Goal: Task Accomplishment & Management: Use online tool/utility

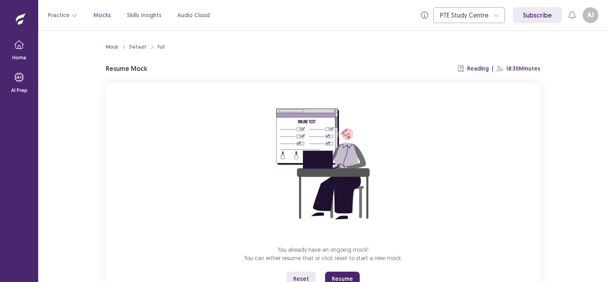
scroll to position [33, 0]
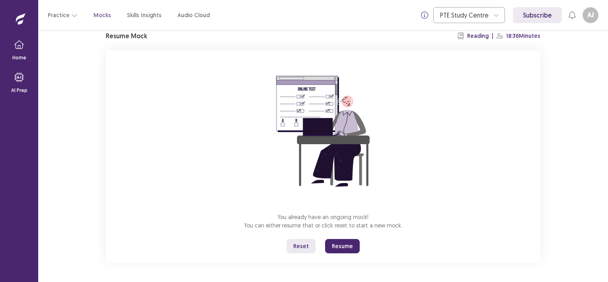
click at [305, 245] on button "Reset" at bounding box center [300, 246] width 29 height 14
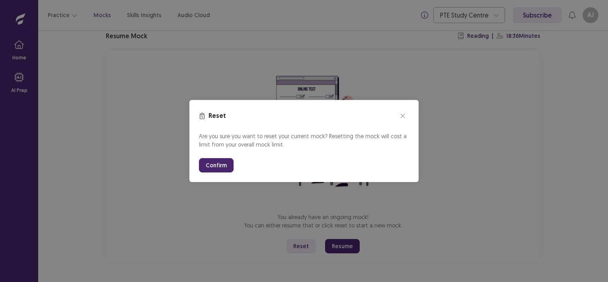
click at [220, 165] on button "Confirm" at bounding box center [216, 165] width 35 height 14
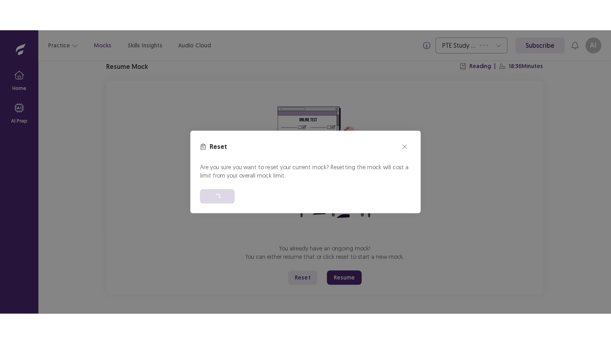
scroll to position [0, 0]
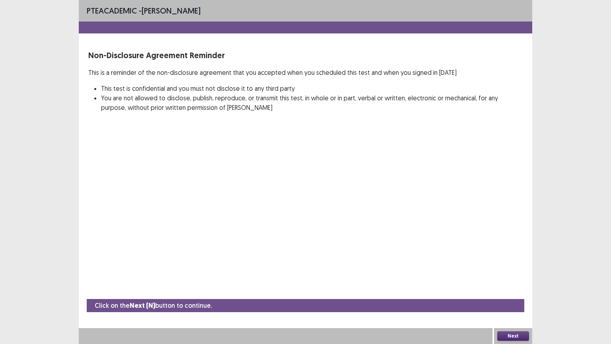
click at [516, 281] on button "Next" at bounding box center [513, 336] width 32 height 10
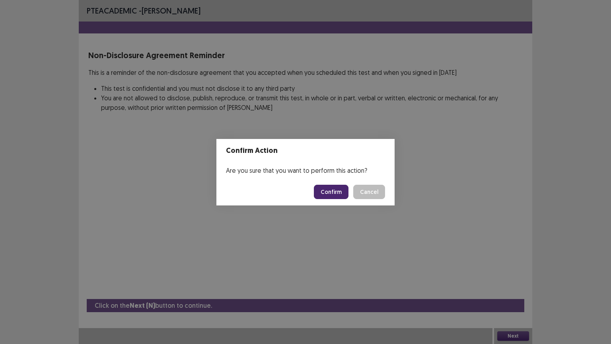
click at [337, 191] on button "Confirm" at bounding box center [331, 192] width 35 height 14
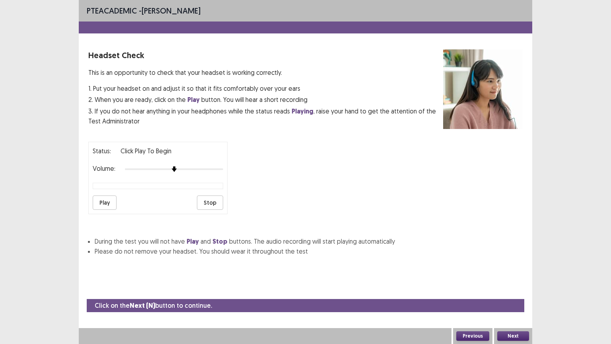
click at [517, 281] on button "Next" at bounding box center [513, 336] width 32 height 10
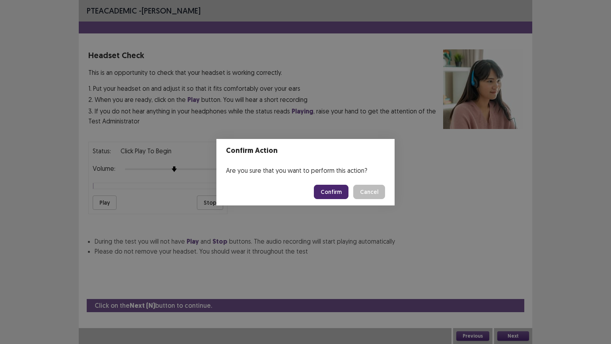
click at [339, 191] on button "Confirm" at bounding box center [331, 192] width 35 height 14
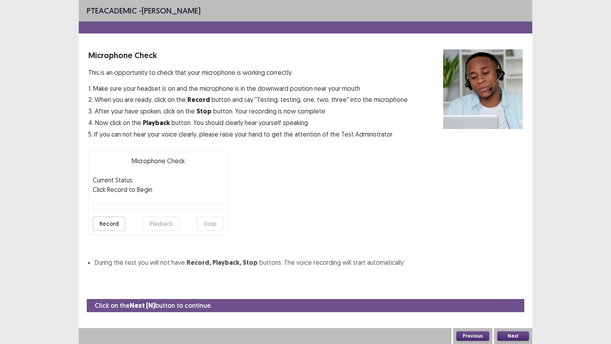
click at [511, 281] on button "Next" at bounding box center [513, 336] width 32 height 10
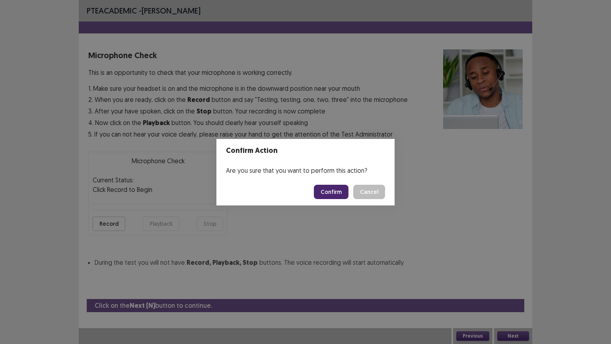
click at [334, 189] on button "Confirm" at bounding box center [331, 192] width 35 height 14
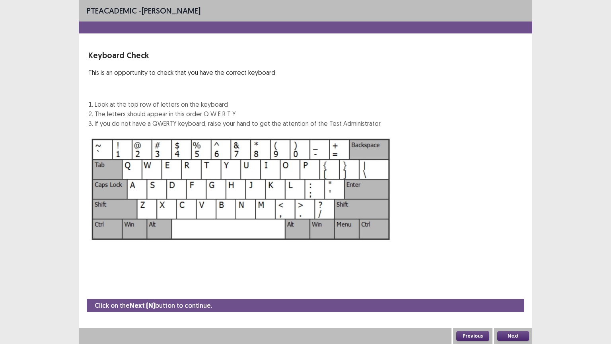
click at [514, 281] on button "Next" at bounding box center [513, 336] width 32 height 10
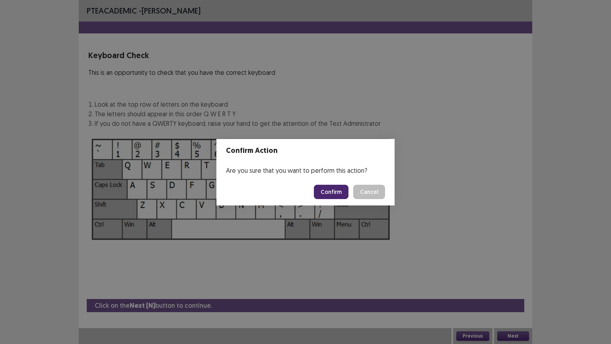
click at [340, 192] on button "Confirm" at bounding box center [331, 192] width 35 height 14
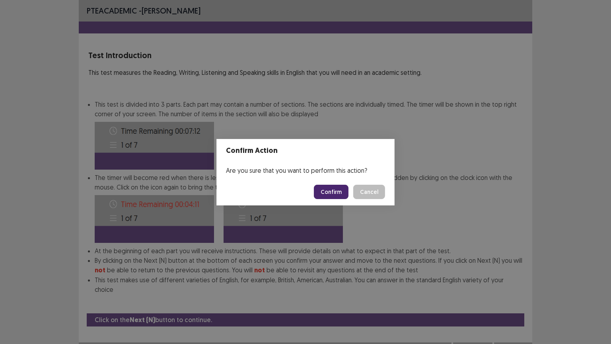
scroll to position [1, 0]
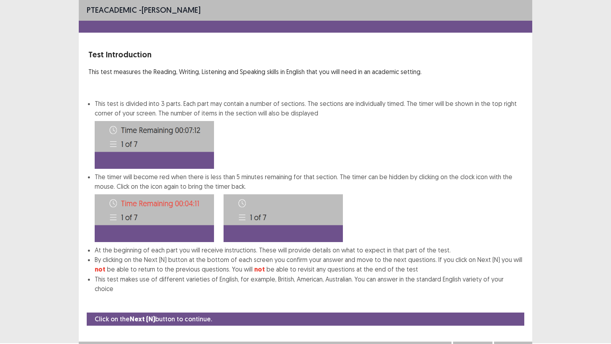
click at [515, 281] on button "Next" at bounding box center [513, 349] width 32 height 10
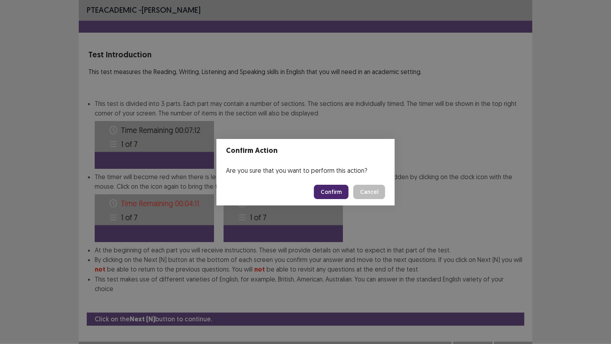
click at [339, 195] on button "Confirm" at bounding box center [331, 192] width 35 height 14
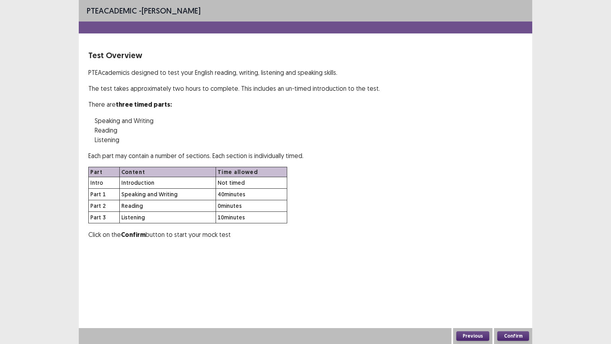
scroll to position [0, 0]
click at [506, 281] on button "Confirm" at bounding box center [513, 336] width 32 height 10
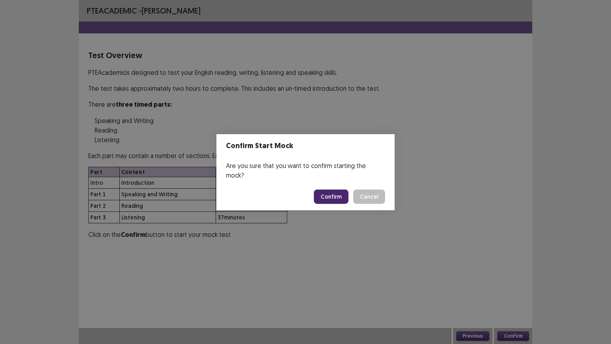
click at [338, 189] on button "Confirm" at bounding box center [331, 196] width 35 height 14
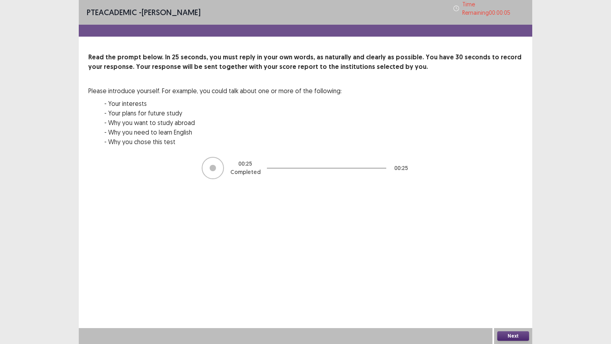
click at [518, 281] on button "Next" at bounding box center [513, 336] width 32 height 10
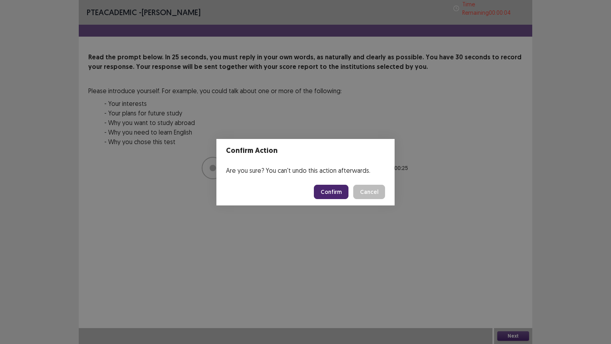
click at [334, 190] on button "Confirm" at bounding box center [331, 192] width 35 height 14
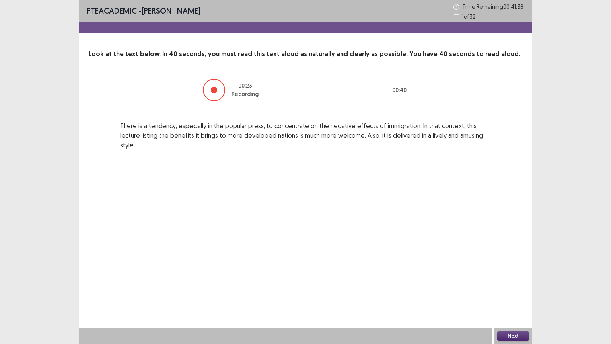
click at [518, 281] on button "Next" at bounding box center [513, 336] width 32 height 10
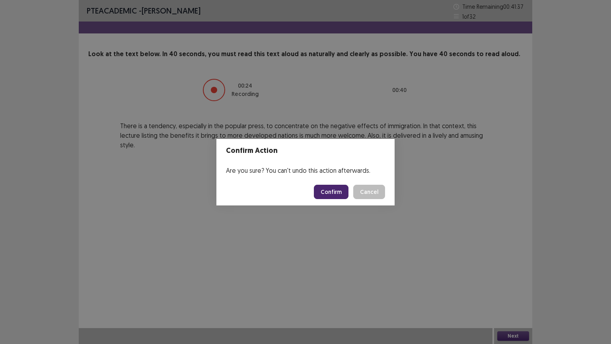
click at [338, 193] on button "Confirm" at bounding box center [331, 192] width 35 height 14
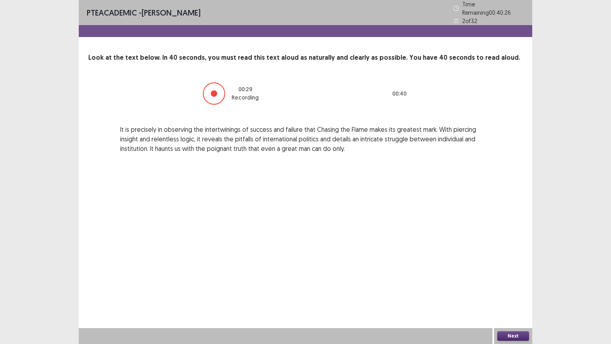
click at [511, 281] on button "Next" at bounding box center [513, 336] width 32 height 10
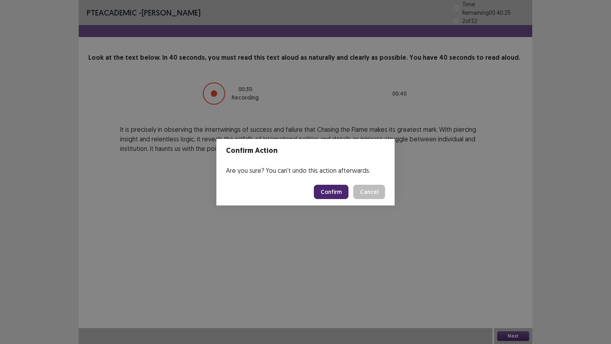
click at [331, 192] on button "Confirm" at bounding box center [331, 192] width 35 height 14
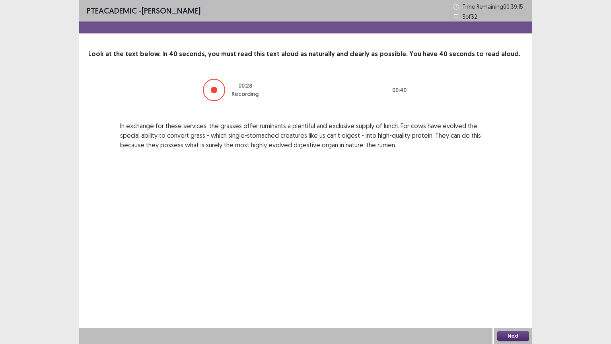
click at [521, 281] on button "Next" at bounding box center [513, 336] width 32 height 10
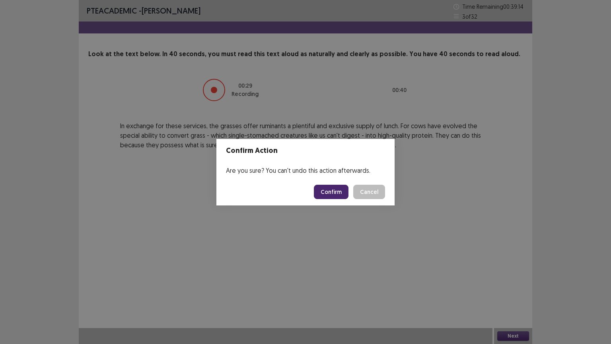
click at [340, 188] on button "Confirm" at bounding box center [331, 192] width 35 height 14
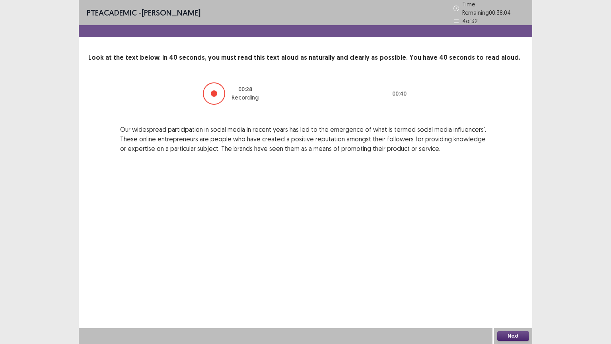
click at [512, 281] on button "Next" at bounding box center [513, 336] width 32 height 10
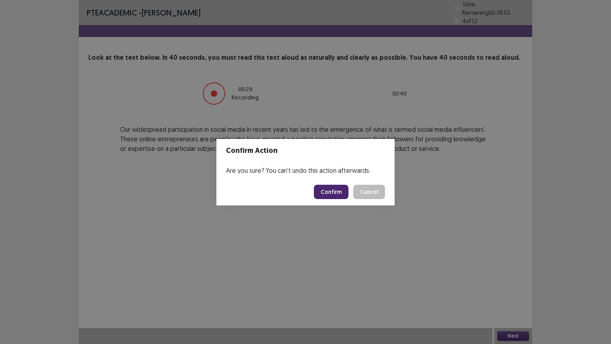
click at [336, 191] on button "Confirm" at bounding box center [331, 192] width 35 height 14
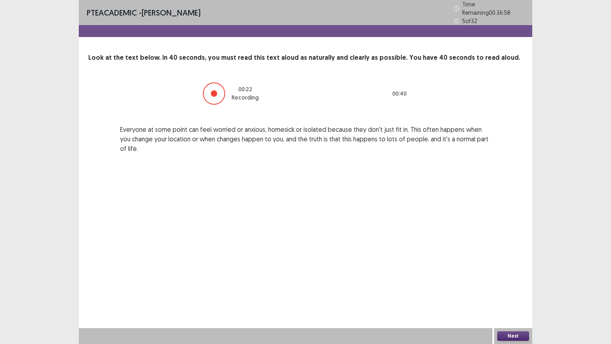
click at [524, 281] on button "Next" at bounding box center [513, 336] width 32 height 10
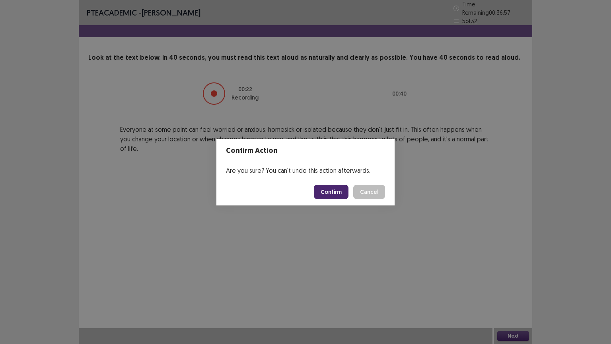
click at [334, 188] on button "Confirm" at bounding box center [331, 192] width 35 height 14
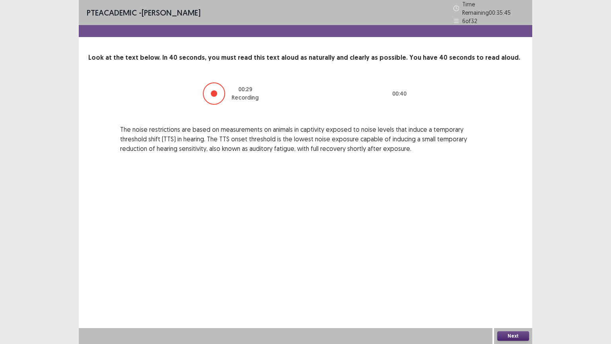
click at [517, 281] on button "Next" at bounding box center [513, 336] width 32 height 10
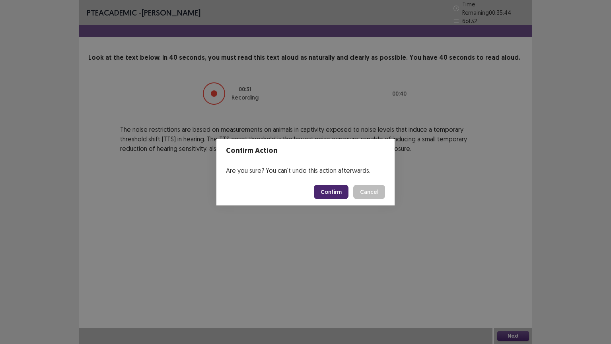
click at [328, 189] on button "Confirm" at bounding box center [331, 192] width 35 height 14
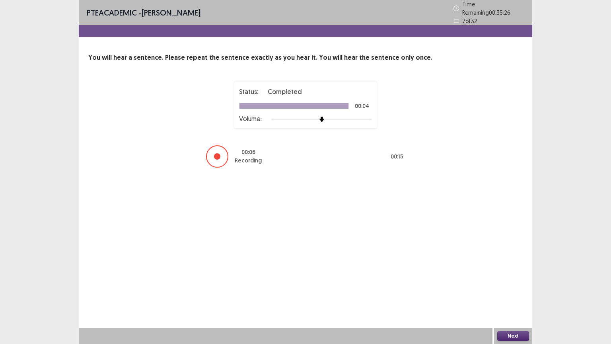
click at [504, 281] on button "Next" at bounding box center [513, 336] width 32 height 10
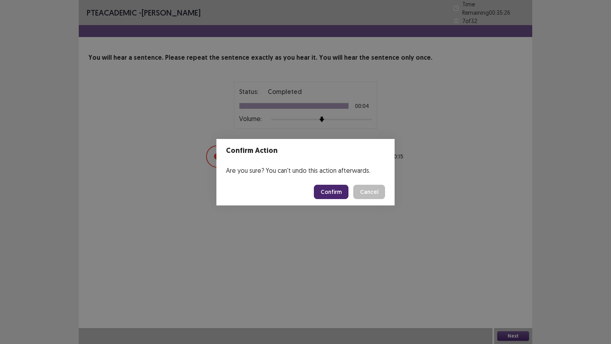
click at [340, 192] on button "Confirm" at bounding box center [331, 192] width 35 height 14
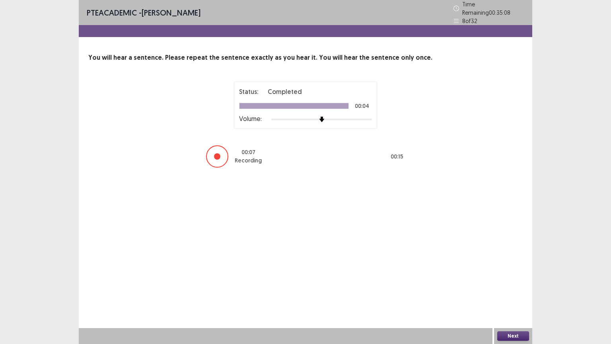
click at [505, 281] on button "Next" at bounding box center [513, 336] width 32 height 10
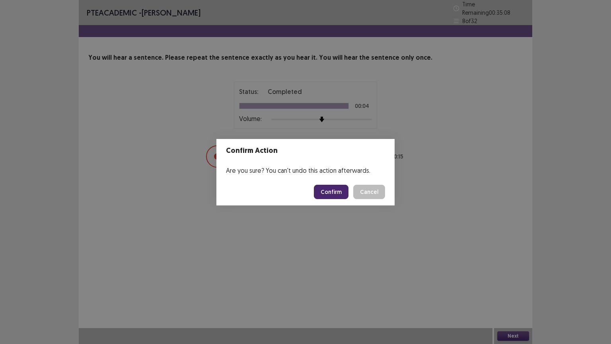
click at [328, 195] on button "Confirm" at bounding box center [331, 192] width 35 height 14
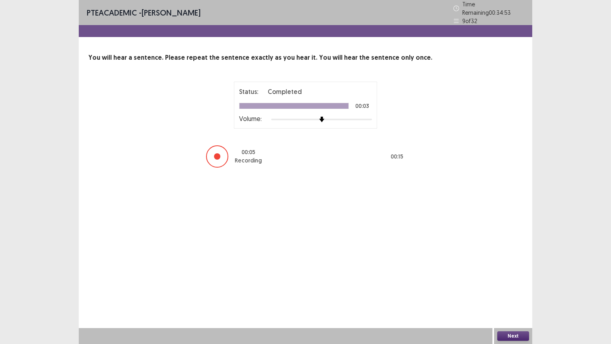
click at [514, 281] on button "Next" at bounding box center [513, 336] width 32 height 10
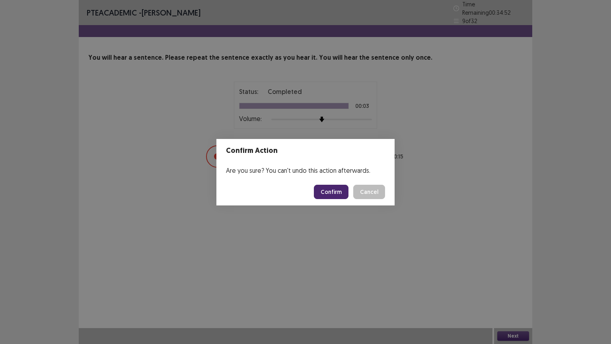
click at [336, 189] on button "Confirm" at bounding box center [331, 192] width 35 height 14
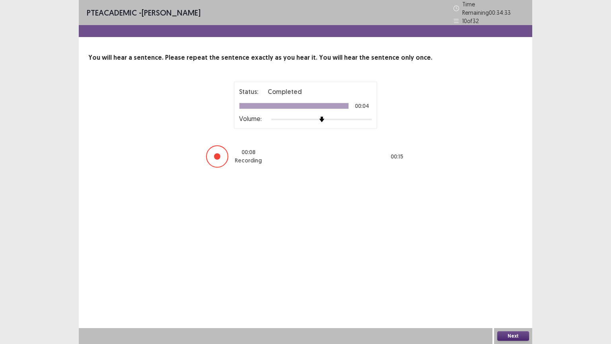
click at [520, 281] on button "Next" at bounding box center [513, 336] width 32 height 10
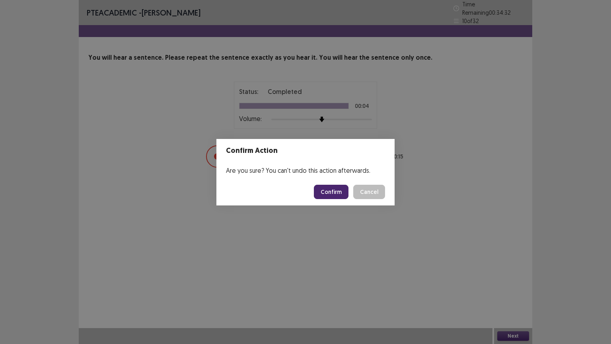
click at [326, 196] on button "Confirm" at bounding box center [331, 192] width 35 height 14
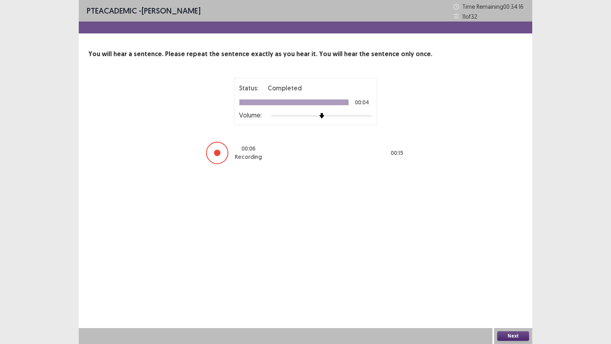
click at [503, 281] on button "Next" at bounding box center [513, 336] width 32 height 10
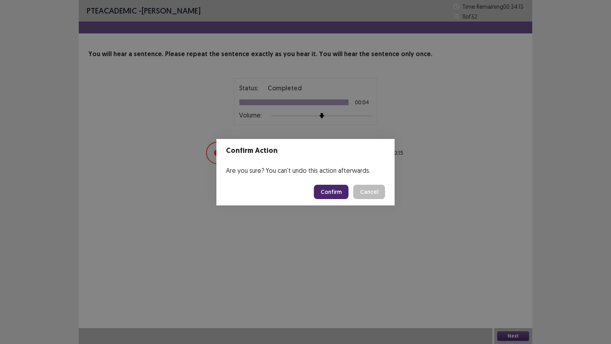
click at [368, 193] on button "Cancel" at bounding box center [369, 192] width 32 height 14
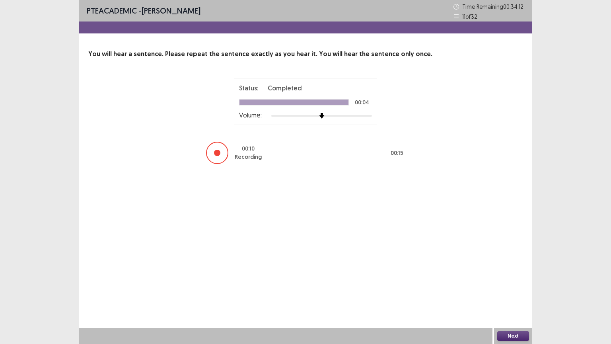
click at [512, 281] on button "Next" at bounding box center [513, 336] width 32 height 10
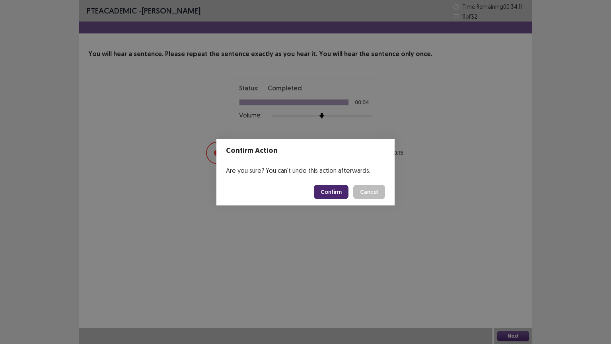
click at [342, 189] on button "Confirm" at bounding box center [331, 192] width 35 height 14
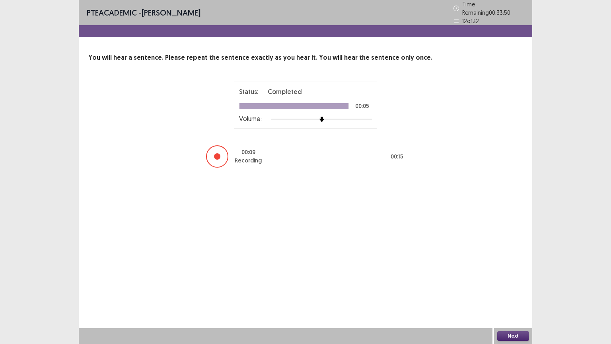
click at [522, 281] on button "Next" at bounding box center [513, 336] width 32 height 10
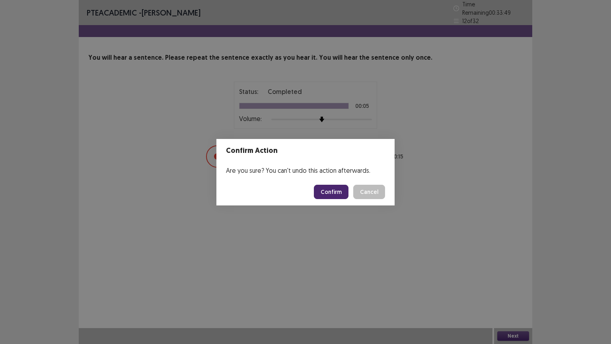
click at [322, 191] on button "Confirm" at bounding box center [331, 192] width 35 height 14
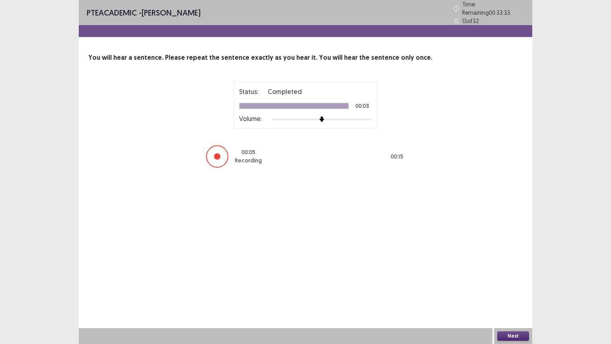
click at [504, 281] on button "Next" at bounding box center [513, 336] width 32 height 10
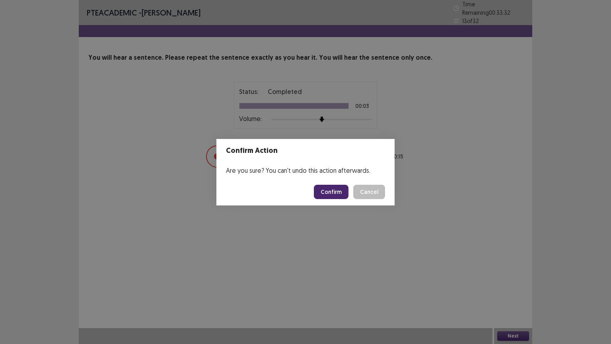
click at [335, 193] on button "Confirm" at bounding box center [331, 192] width 35 height 14
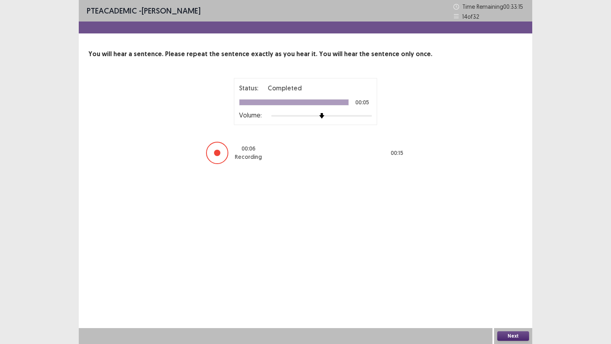
click at [517, 281] on button "Next" at bounding box center [513, 336] width 32 height 10
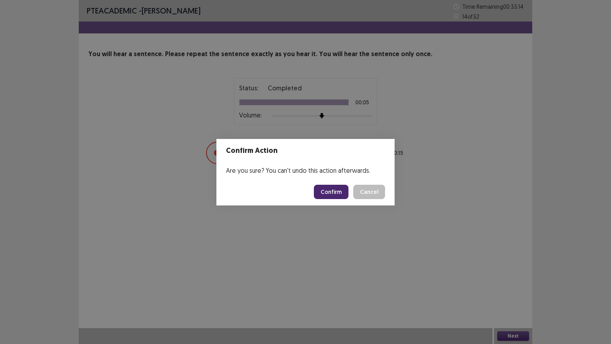
click at [335, 191] on button "Confirm" at bounding box center [331, 192] width 35 height 14
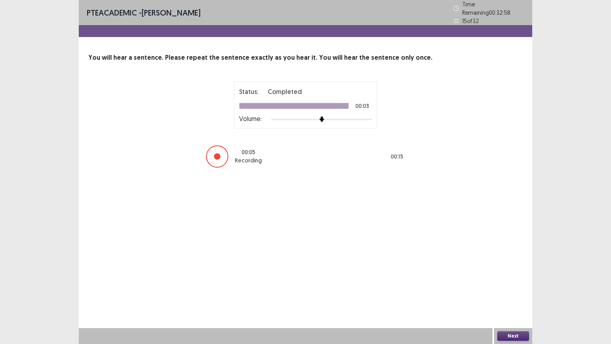
click at [515, 281] on button "Next" at bounding box center [513, 336] width 32 height 10
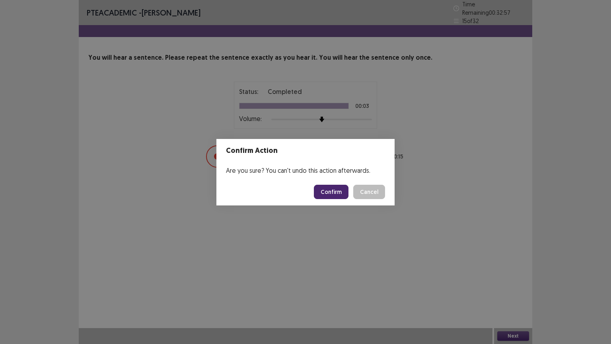
click at [332, 189] on button "Confirm" at bounding box center [331, 192] width 35 height 14
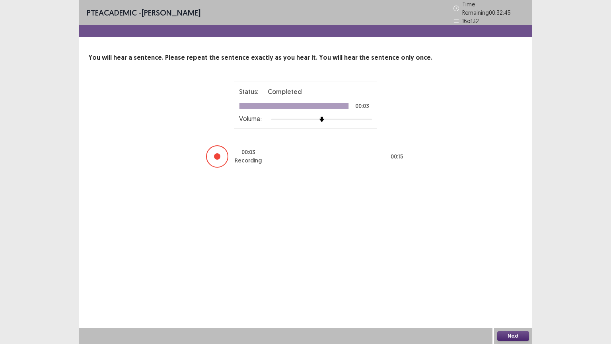
click at [522, 281] on button "Next" at bounding box center [513, 336] width 32 height 10
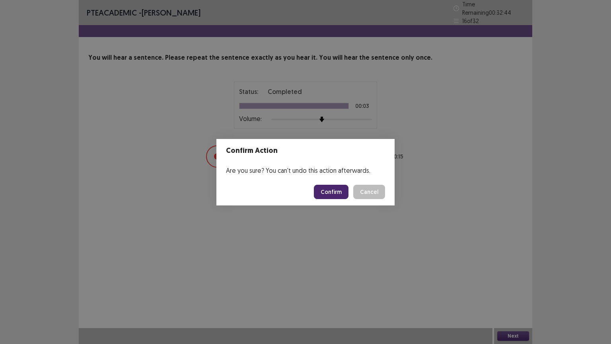
click at [336, 196] on button "Confirm" at bounding box center [331, 192] width 35 height 14
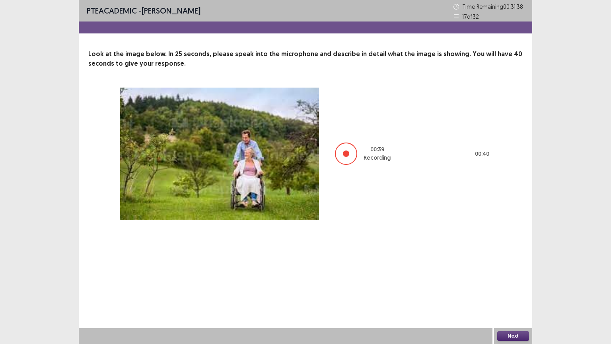
click at [512, 281] on button "Next" at bounding box center [513, 336] width 32 height 10
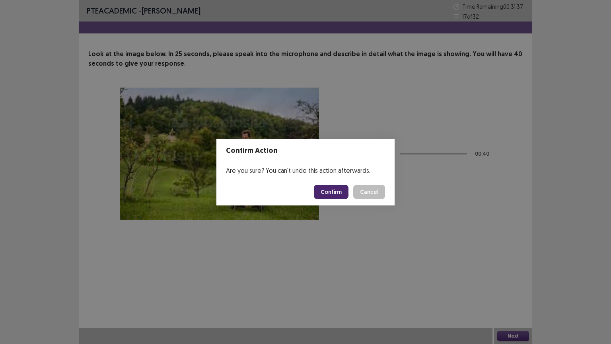
click at [334, 189] on button "Confirm" at bounding box center [331, 192] width 35 height 14
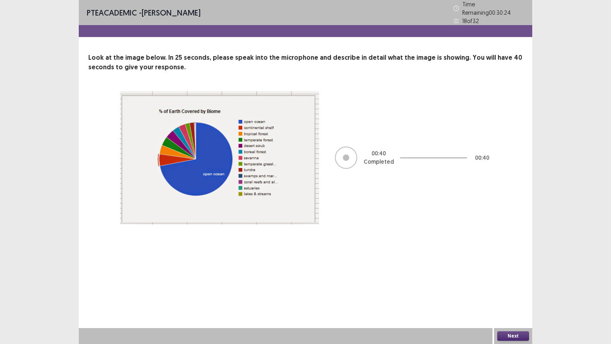
click at [513, 281] on button "Next" at bounding box center [513, 336] width 32 height 10
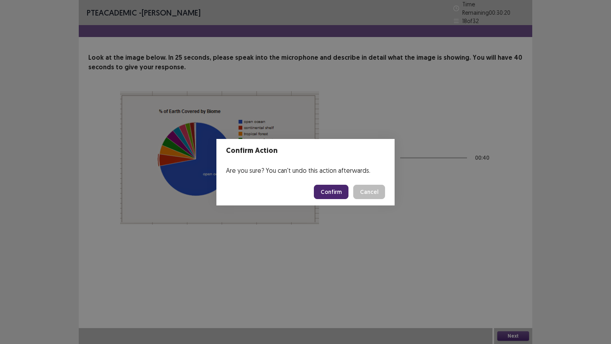
click at [333, 194] on button "Confirm" at bounding box center [331, 192] width 35 height 14
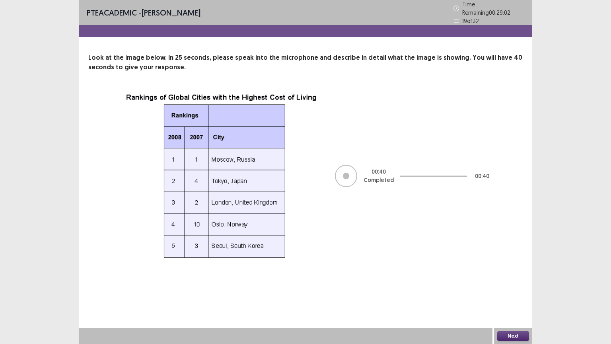
click at [515, 281] on button "Next" at bounding box center [513, 336] width 32 height 10
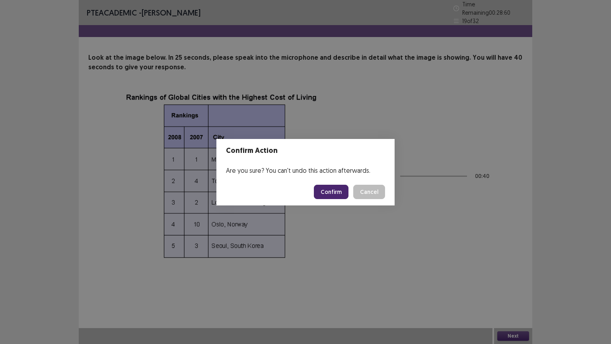
click at [338, 191] on button "Confirm" at bounding box center [331, 192] width 35 height 14
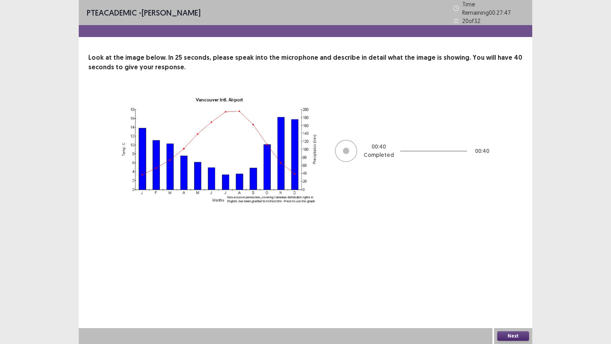
click at [505, 281] on button "Next" at bounding box center [513, 336] width 32 height 10
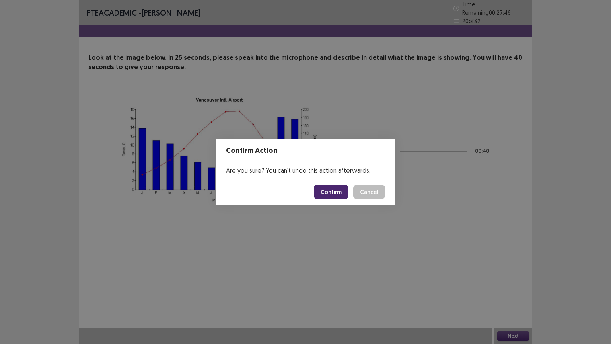
click at [336, 193] on button "Confirm" at bounding box center [331, 192] width 35 height 14
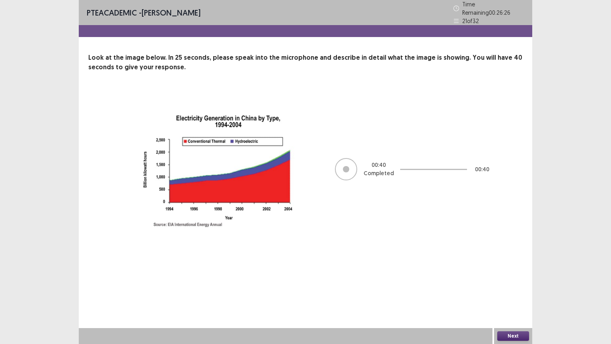
click at [513, 281] on button "Next" at bounding box center [513, 336] width 32 height 10
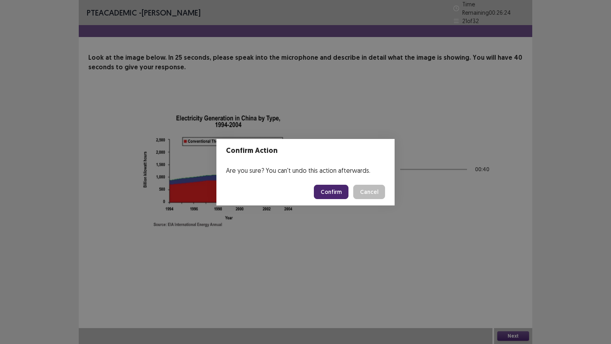
click at [338, 194] on button "Confirm" at bounding box center [331, 192] width 35 height 14
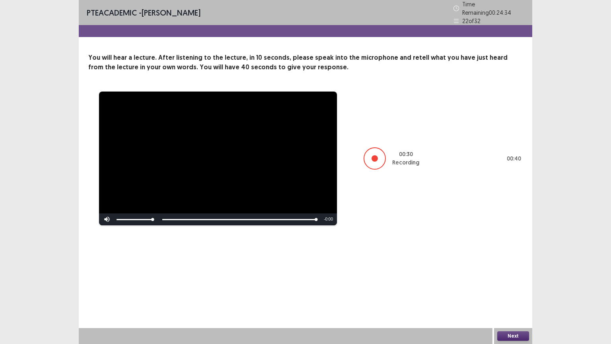
click at [522, 281] on button "Next" at bounding box center [513, 336] width 32 height 10
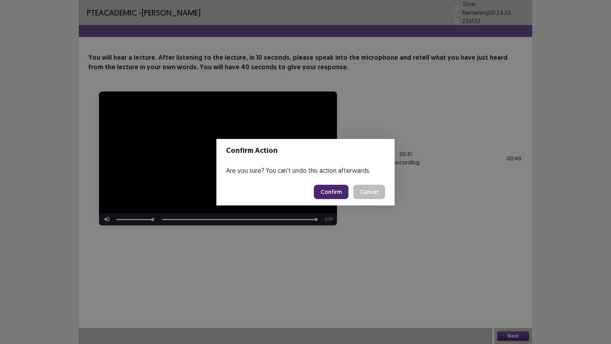
click at [334, 194] on button "Confirm" at bounding box center [331, 192] width 35 height 14
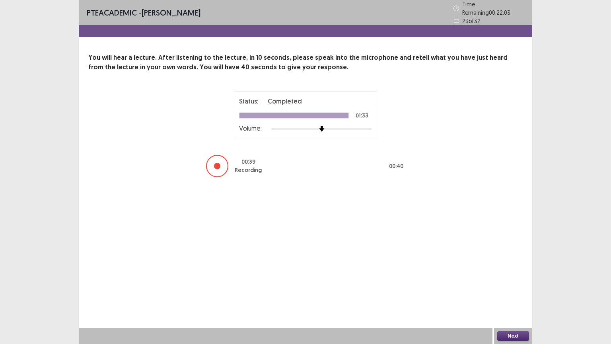
click at [521, 281] on button "Next" at bounding box center [513, 336] width 32 height 10
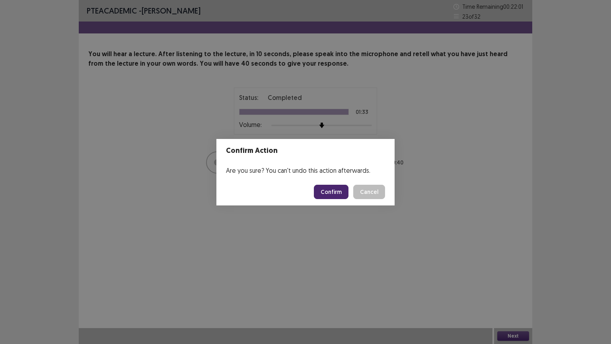
click at [331, 191] on button "Confirm" at bounding box center [331, 192] width 35 height 14
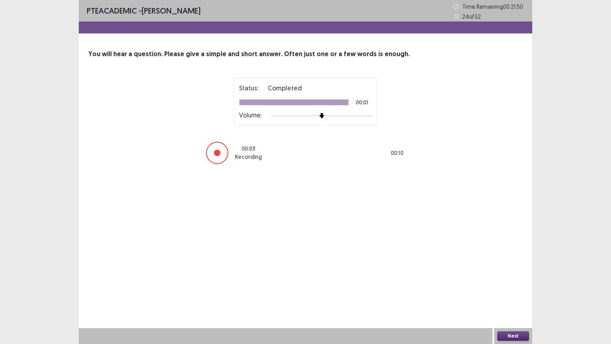
click at [515, 281] on button "Next" at bounding box center [513, 336] width 32 height 10
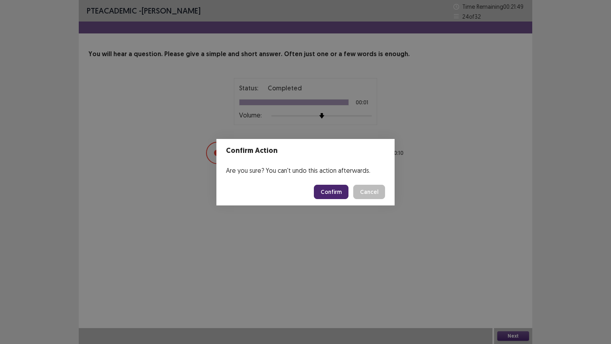
click at [334, 190] on button "Confirm" at bounding box center [331, 192] width 35 height 14
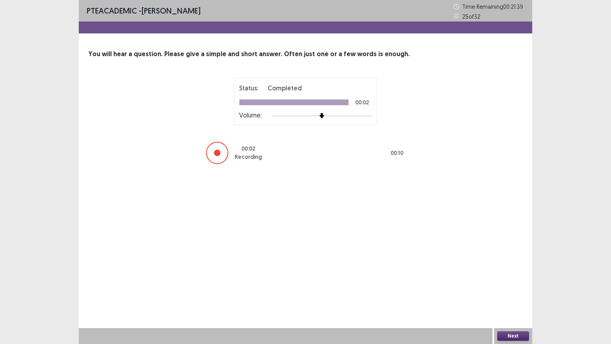
click at [519, 281] on button "Next" at bounding box center [513, 336] width 32 height 10
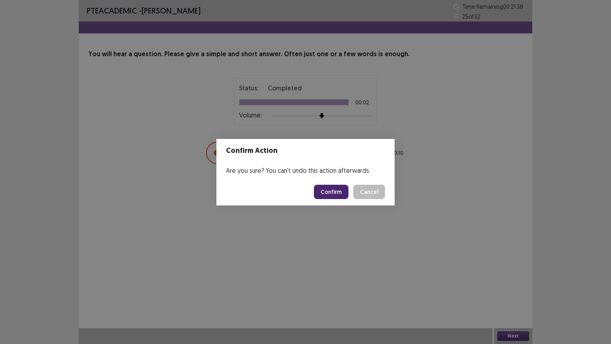
click at [329, 189] on button "Confirm" at bounding box center [331, 192] width 35 height 14
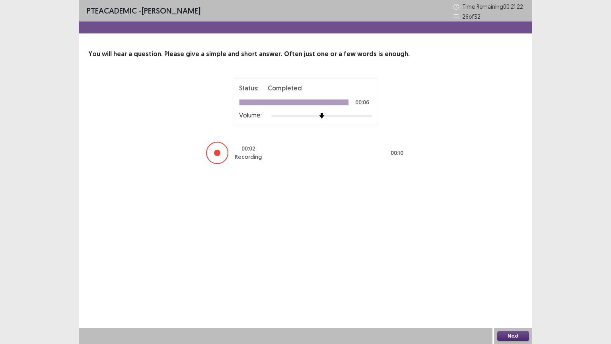
click at [520, 281] on button "Next" at bounding box center [513, 336] width 32 height 10
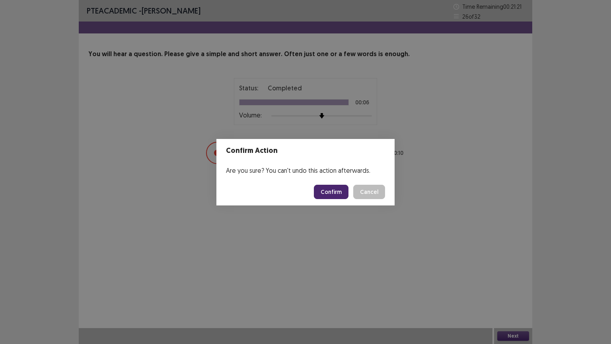
click at [320, 192] on button "Confirm" at bounding box center [331, 192] width 35 height 14
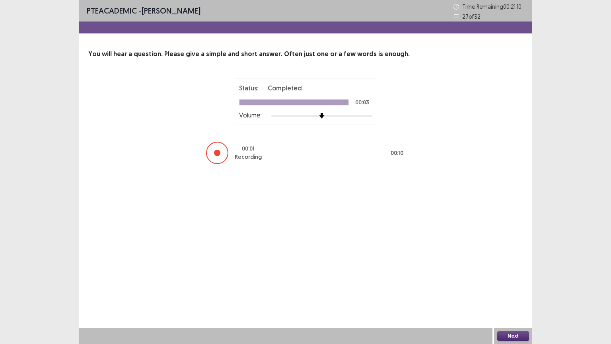
click at [518, 281] on button "Next" at bounding box center [513, 336] width 32 height 10
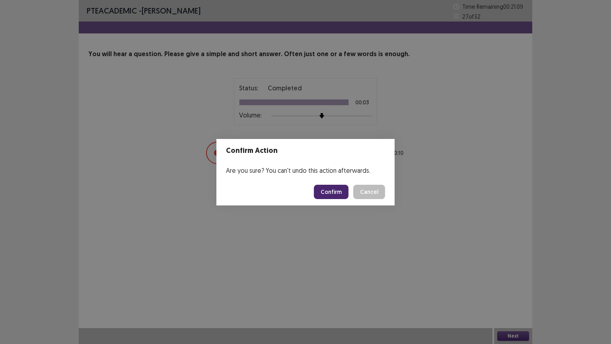
click at [344, 192] on button "Confirm" at bounding box center [331, 192] width 35 height 14
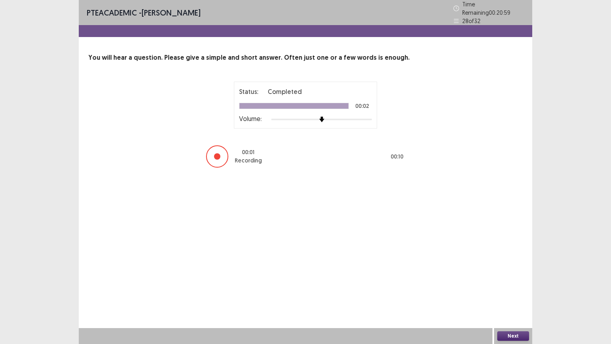
click at [512, 281] on button "Next" at bounding box center [513, 336] width 32 height 10
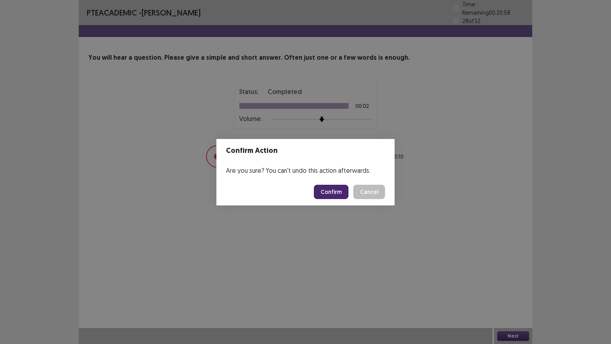
click at [333, 195] on button "Confirm" at bounding box center [331, 192] width 35 height 14
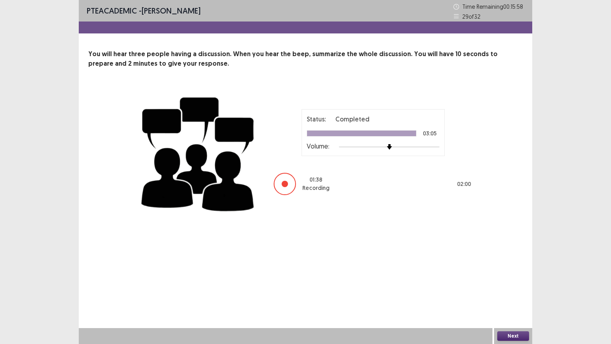
click at [523, 281] on button "Next" at bounding box center [513, 336] width 32 height 10
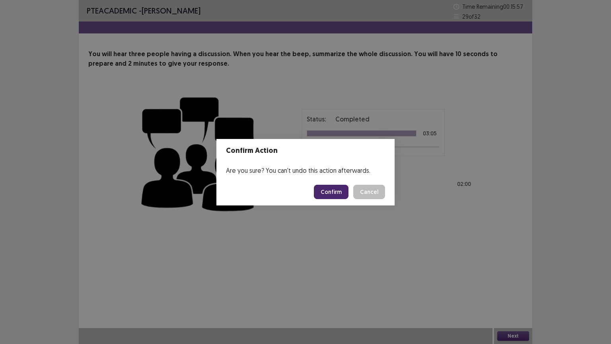
click at [337, 194] on button "Confirm" at bounding box center [331, 192] width 35 height 14
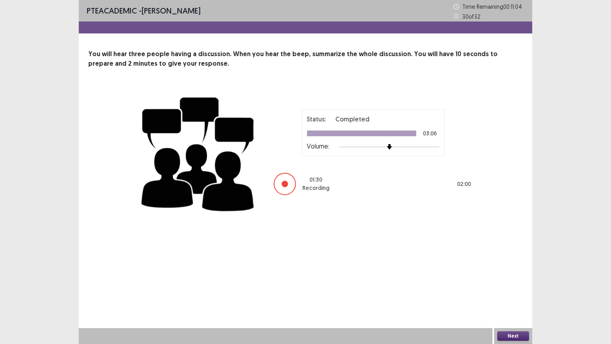
click at [511, 281] on button "Next" at bounding box center [513, 336] width 32 height 10
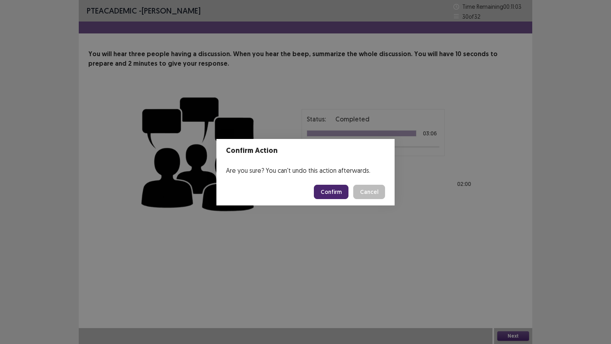
click at [340, 191] on button "Confirm" at bounding box center [331, 192] width 35 height 14
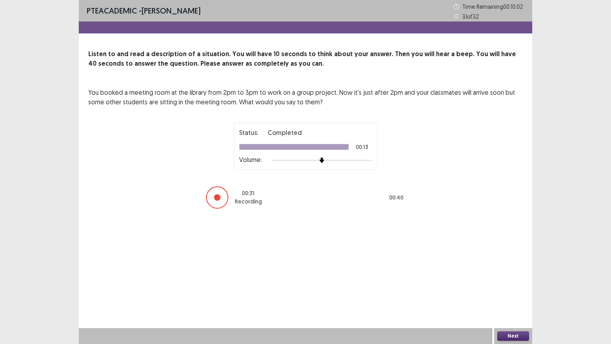
click at [509, 281] on button "Next" at bounding box center [513, 336] width 32 height 10
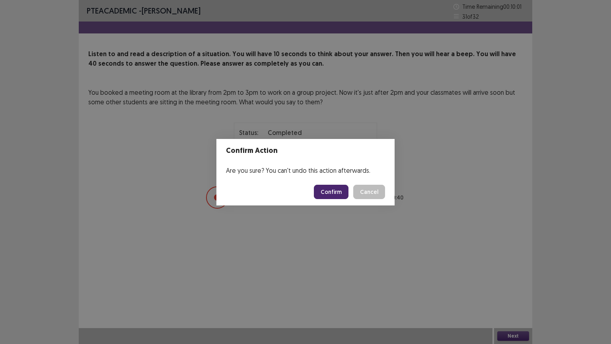
click at [336, 192] on button "Confirm" at bounding box center [331, 192] width 35 height 14
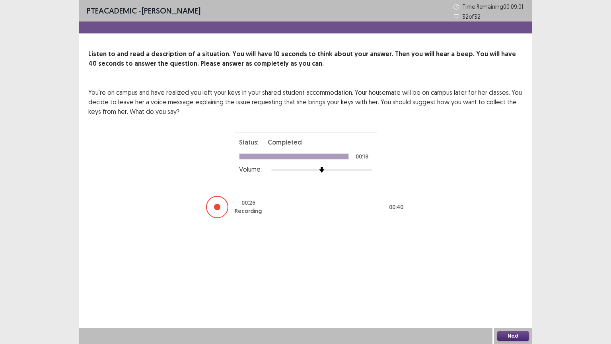
click at [519, 281] on button "Next" at bounding box center [513, 336] width 32 height 10
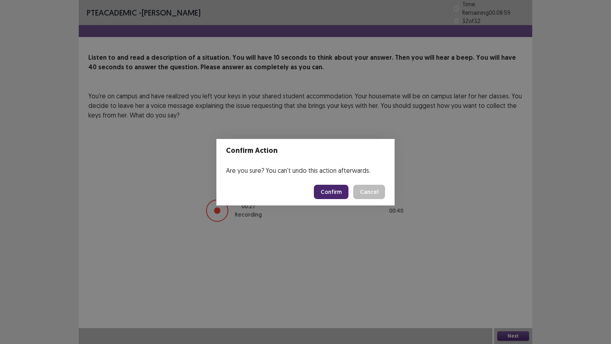
click at [341, 188] on button "Confirm" at bounding box center [331, 192] width 35 height 14
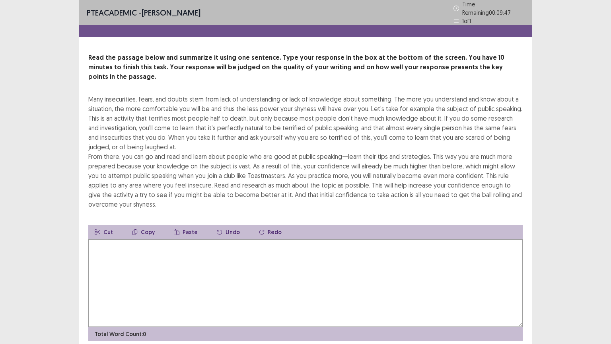
click at [329, 262] on textarea at bounding box center [305, 282] width 434 height 87
click at [333, 239] on textarea "**********" at bounding box center [305, 282] width 434 height 87
click at [377, 239] on textarea "**********" at bounding box center [305, 282] width 434 height 87
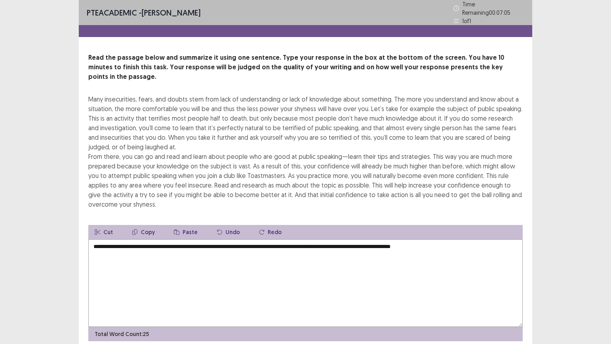
click at [441, 239] on textarea "**********" at bounding box center [305, 282] width 434 height 87
click at [467, 239] on textarea "**********" at bounding box center [305, 282] width 434 height 87
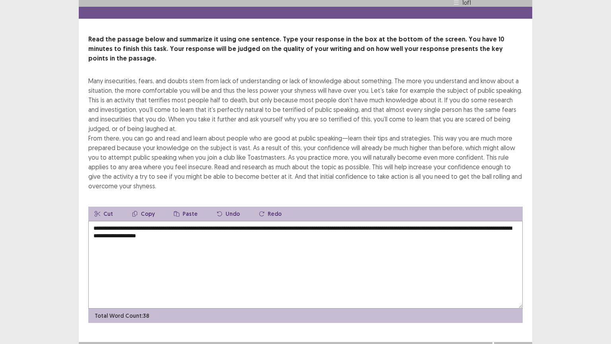
scroll to position [19, 0]
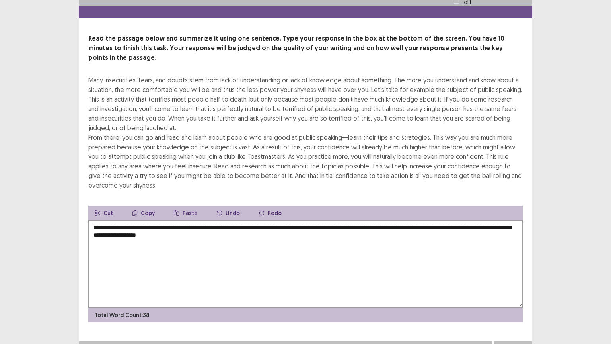
type textarea "**********"
click at [509, 281] on button "Next" at bounding box center [513, 349] width 32 height 10
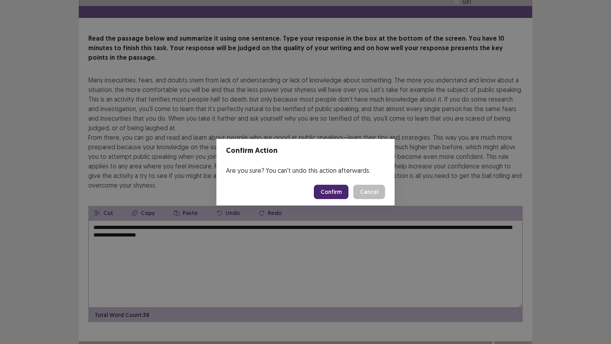
click at [342, 190] on button "Confirm" at bounding box center [331, 192] width 35 height 14
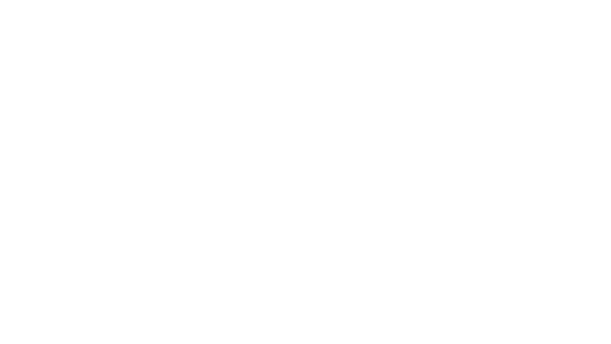
scroll to position [0, 0]
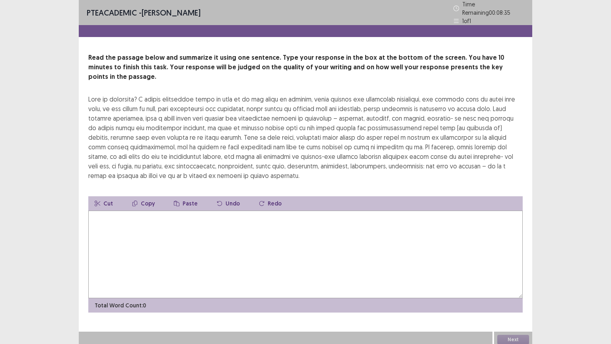
click at [380, 220] on textarea at bounding box center [305, 253] width 434 height 87
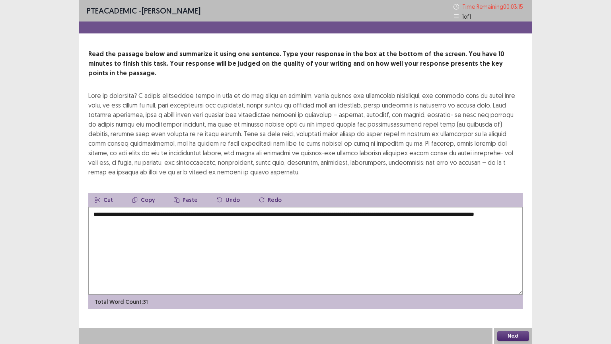
click at [474, 207] on textarea "**********" at bounding box center [305, 250] width 434 height 87
click at [486, 207] on textarea "**********" at bounding box center [305, 250] width 434 height 87
type textarea "**********"
click at [517, 281] on button "Next" at bounding box center [513, 336] width 32 height 10
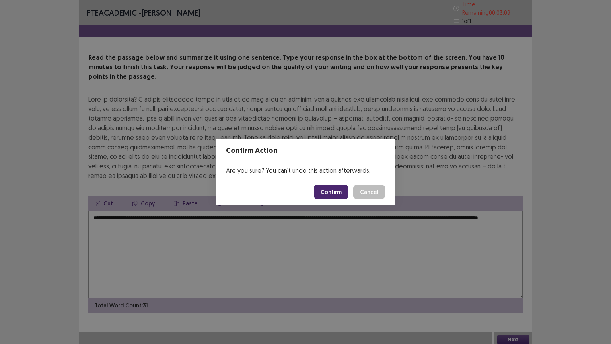
click at [336, 192] on button "Confirm" at bounding box center [331, 192] width 35 height 14
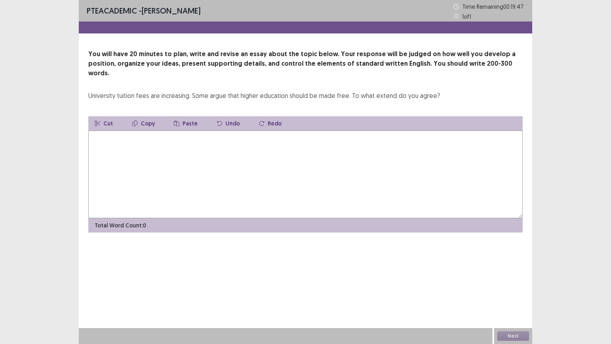
click at [244, 155] on textarea at bounding box center [305, 173] width 434 height 87
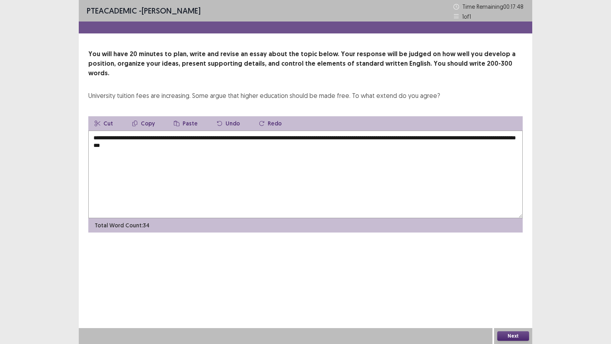
click at [187, 137] on textarea "**********" at bounding box center [305, 173] width 434 height 87
click at [185, 136] on textarea "**********" at bounding box center [305, 173] width 434 height 87
click at [228, 138] on textarea "**********" at bounding box center [305, 173] width 434 height 87
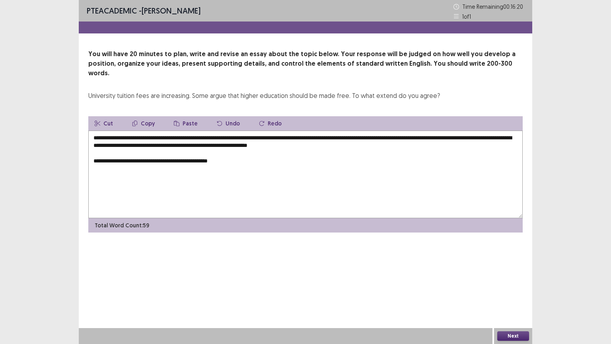
drag, startPoint x: 174, startPoint y: 129, endPoint x: 203, endPoint y: 128, distance: 28.7
click at [175, 130] on textarea "**********" at bounding box center [305, 173] width 434 height 87
click at [239, 151] on textarea "**********" at bounding box center [305, 173] width 434 height 87
click at [395, 132] on textarea "**********" at bounding box center [305, 173] width 434 height 87
click at [280, 150] on textarea "**********" at bounding box center [305, 173] width 434 height 87
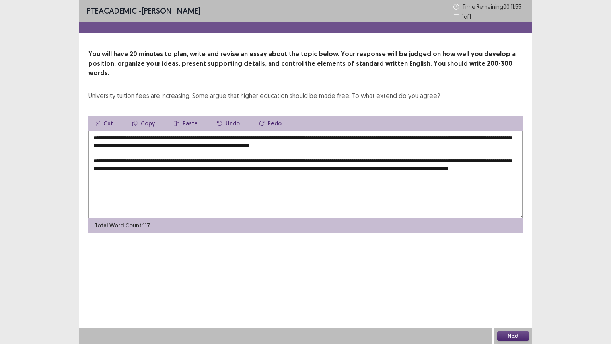
click at [182, 151] on textarea "**********" at bounding box center [305, 173] width 434 height 87
click at [184, 151] on textarea "**********" at bounding box center [305, 173] width 434 height 87
click at [410, 153] on textarea "**********" at bounding box center [305, 173] width 434 height 87
click at [513, 150] on textarea "**********" at bounding box center [305, 173] width 434 height 87
click at [202, 167] on textarea "**********" at bounding box center [305, 173] width 434 height 87
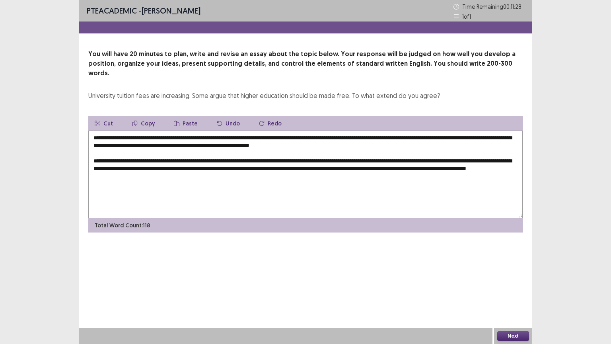
click at [262, 161] on textarea "**********" at bounding box center [305, 173] width 434 height 87
click at [264, 158] on textarea "**********" at bounding box center [305, 173] width 434 height 87
click at [223, 170] on textarea "**********" at bounding box center [305, 173] width 434 height 87
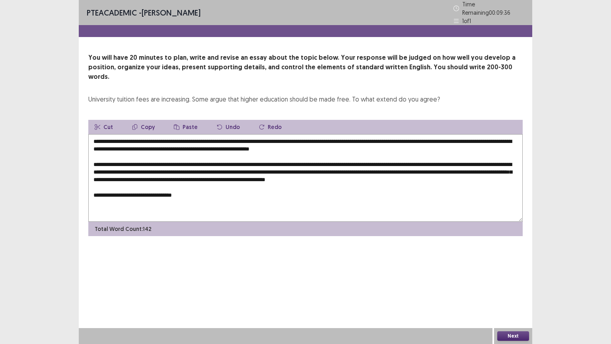
click at [140, 181] on textarea "**********" at bounding box center [305, 177] width 434 height 87
click at [223, 189] on textarea "**********" at bounding box center [305, 177] width 434 height 87
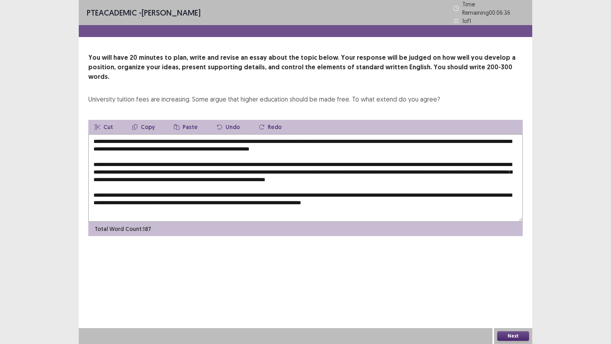
click at [296, 190] on textarea at bounding box center [305, 177] width 434 height 87
click at [450, 189] on textarea at bounding box center [305, 177] width 434 height 87
click at [440, 191] on textarea at bounding box center [305, 177] width 434 height 87
click at [466, 191] on textarea at bounding box center [305, 177] width 434 height 87
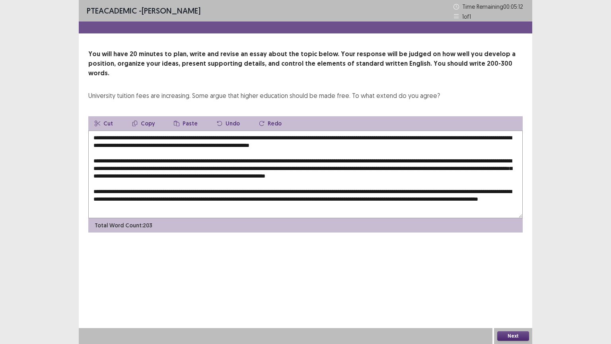
scroll to position [8, 0]
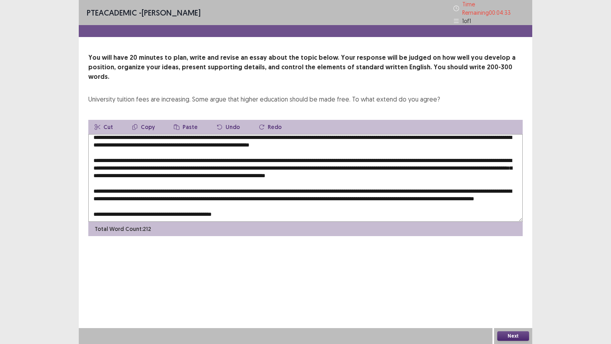
click at [164, 205] on textarea at bounding box center [305, 177] width 434 height 87
click at [165, 205] on textarea at bounding box center [305, 177] width 434 height 87
click at [253, 204] on textarea at bounding box center [305, 177] width 434 height 87
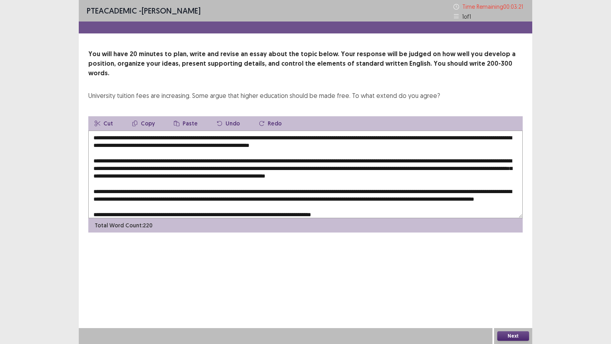
click at [371, 130] on textarea at bounding box center [305, 173] width 434 height 87
click at [427, 130] on textarea at bounding box center [305, 173] width 434 height 87
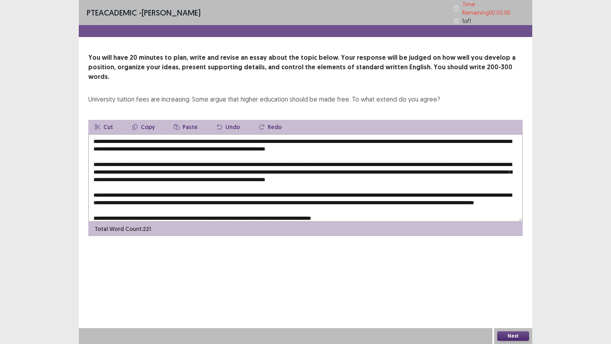
click at [157, 135] on textarea at bounding box center [305, 177] width 434 height 87
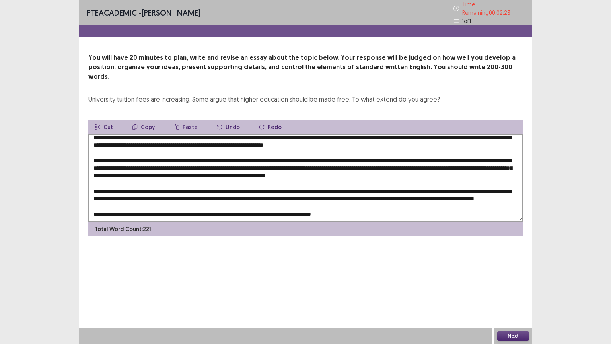
click at [154, 170] on textarea at bounding box center [305, 177] width 434 height 87
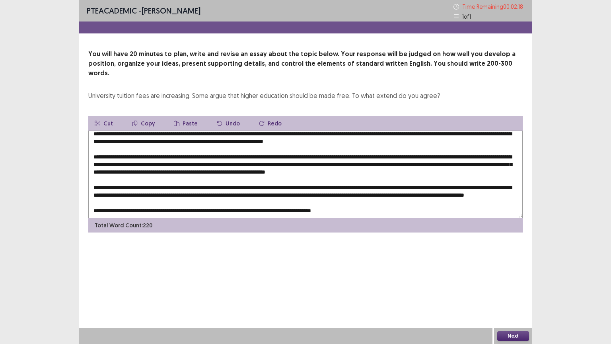
click at [159, 169] on textarea at bounding box center [305, 173] width 434 height 87
click at [336, 178] on textarea at bounding box center [305, 173] width 434 height 87
click at [185, 187] on textarea at bounding box center [305, 173] width 434 height 87
click at [523, 281] on button "Next" at bounding box center [513, 336] width 32 height 10
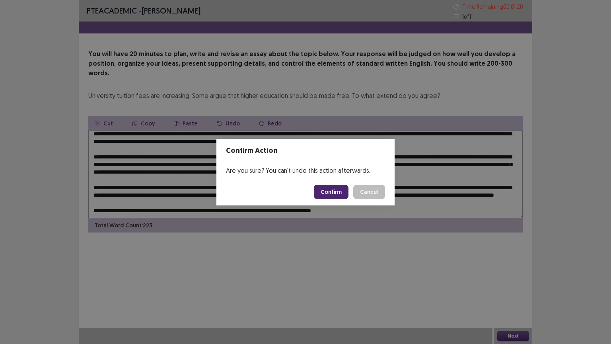
click at [369, 191] on button "Cancel" at bounding box center [369, 192] width 32 height 14
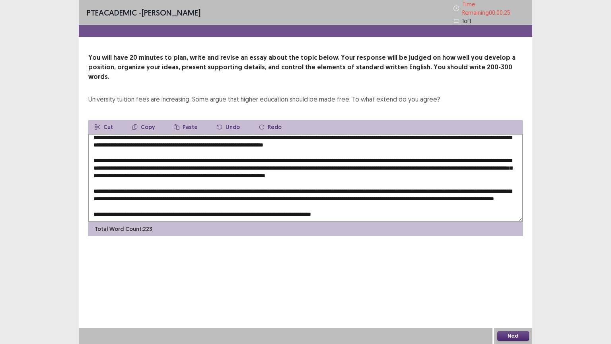
click at [504, 148] on textarea at bounding box center [305, 177] width 434 height 87
click at [105, 155] on textarea at bounding box center [305, 177] width 434 height 87
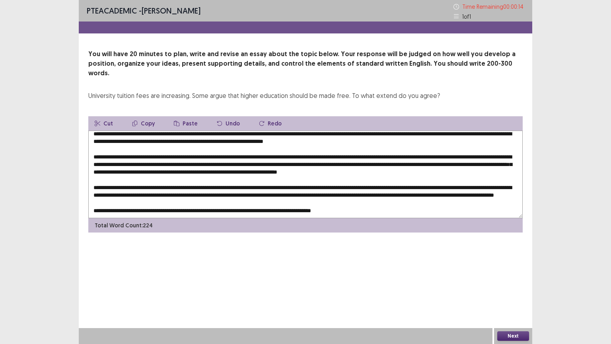
click at [515, 148] on textarea at bounding box center [305, 173] width 434 height 87
type textarea "**********"
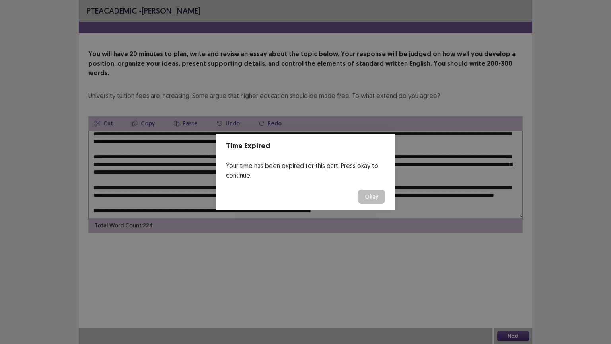
click at [376, 192] on button "Okay" at bounding box center [371, 196] width 27 height 14
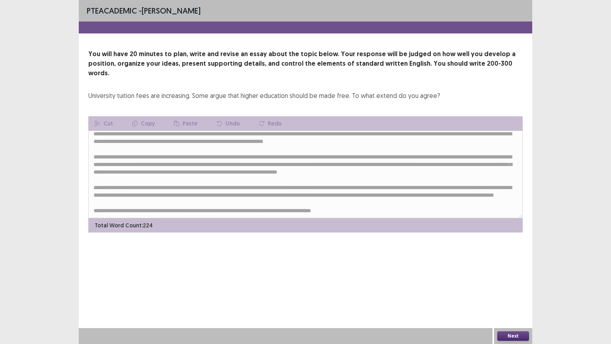
click at [519, 281] on button "Next" at bounding box center [513, 336] width 32 height 10
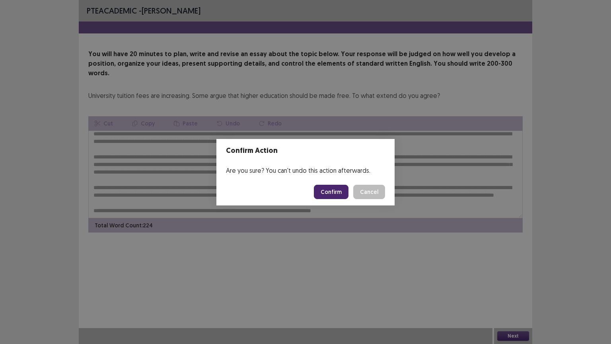
click at [332, 191] on button "Confirm" at bounding box center [331, 192] width 35 height 14
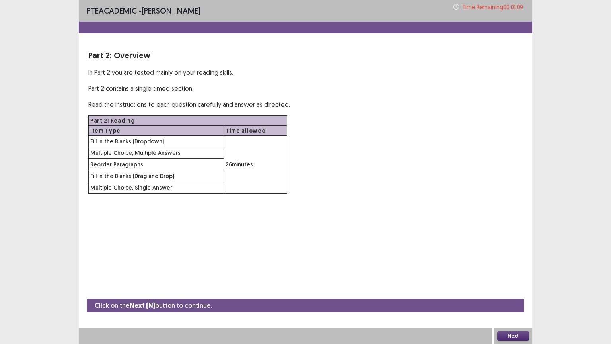
click at [521, 281] on button "Next" at bounding box center [513, 336] width 32 height 10
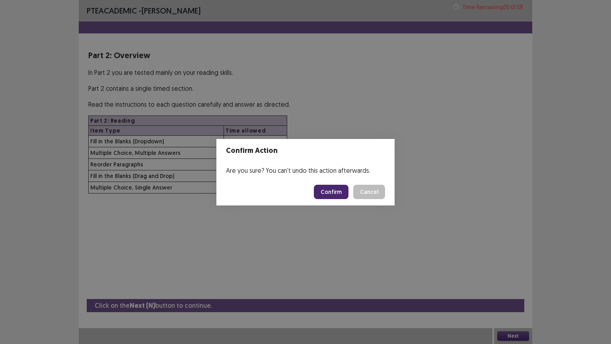
click at [331, 185] on button "Confirm" at bounding box center [331, 192] width 35 height 14
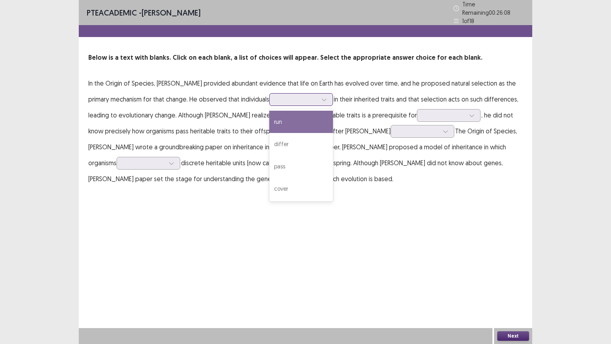
click at [321, 97] on icon at bounding box center [324, 100] width 6 height 6
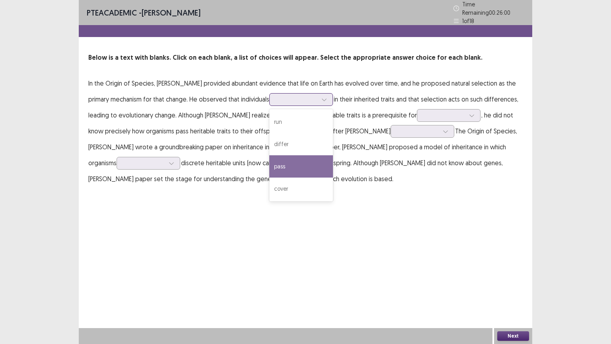
click at [295, 163] on div "pass" at bounding box center [301, 166] width 64 height 22
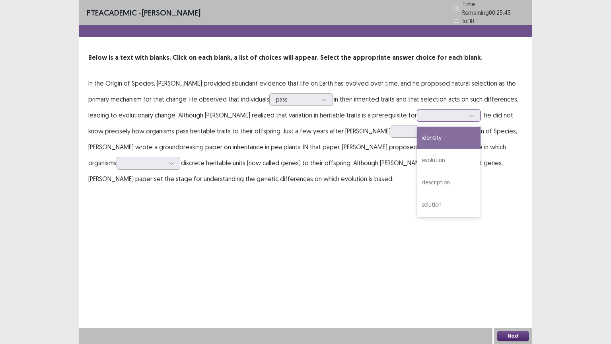
click at [424, 112] on div at bounding box center [444, 115] width 41 height 8
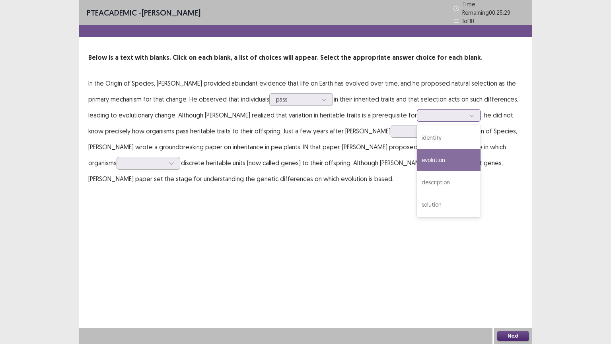
click at [417, 150] on div "evolution" at bounding box center [449, 160] width 64 height 22
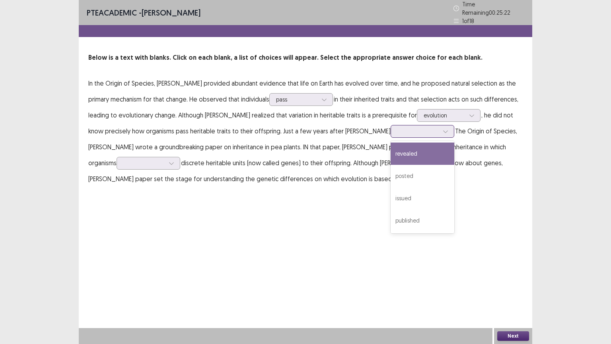
click at [397, 131] on div at bounding box center [417, 131] width 41 height 8
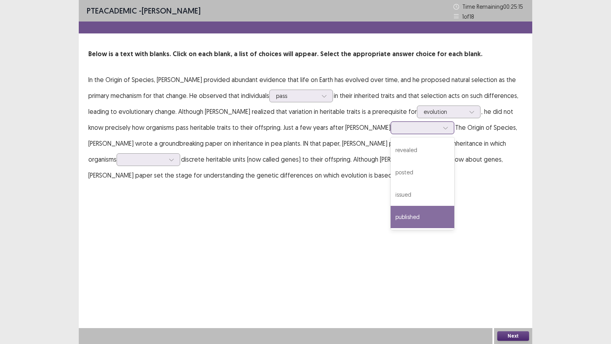
click at [391, 207] on div "published" at bounding box center [423, 217] width 64 height 22
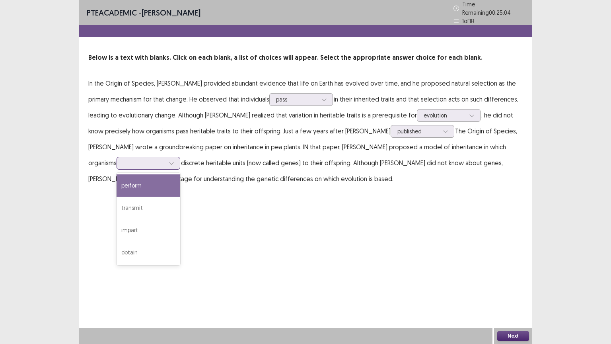
click at [174, 160] on icon at bounding box center [172, 163] width 6 height 6
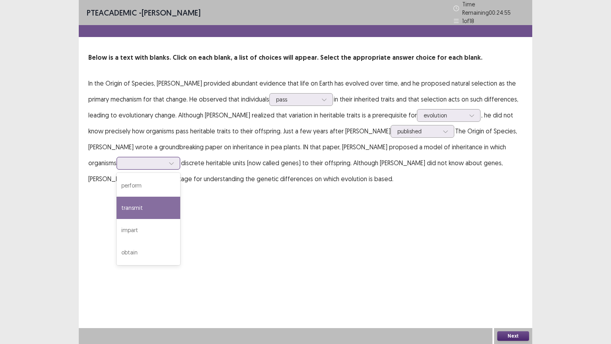
click at [180, 196] on div "transmit" at bounding box center [149, 207] width 64 height 22
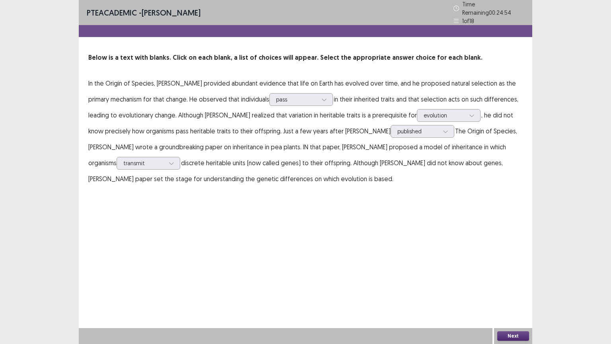
click at [510, 281] on button "Next" at bounding box center [513, 336] width 32 height 10
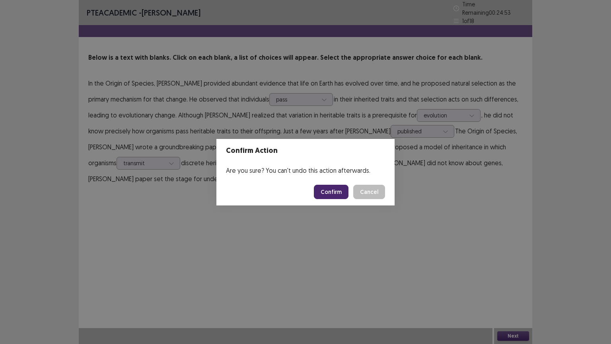
click at [338, 195] on button "Confirm" at bounding box center [331, 192] width 35 height 14
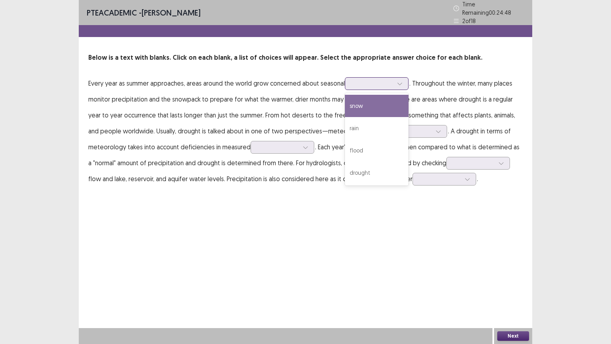
click at [385, 80] on div at bounding box center [372, 84] width 41 height 8
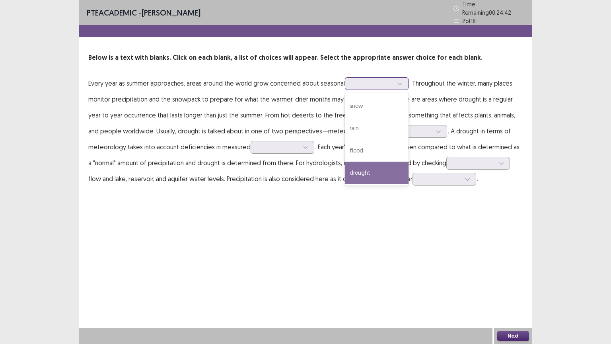
click at [385, 169] on div "drought" at bounding box center [377, 172] width 64 height 22
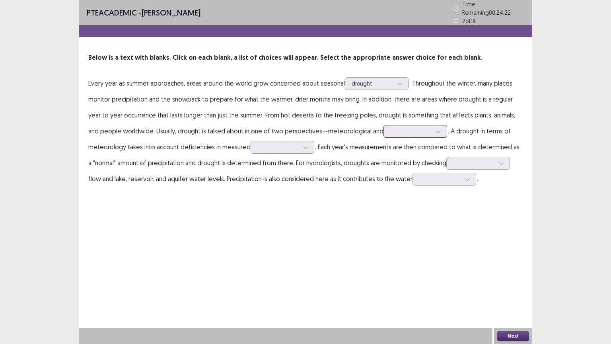
click at [390, 127] on div at bounding box center [410, 131] width 41 height 8
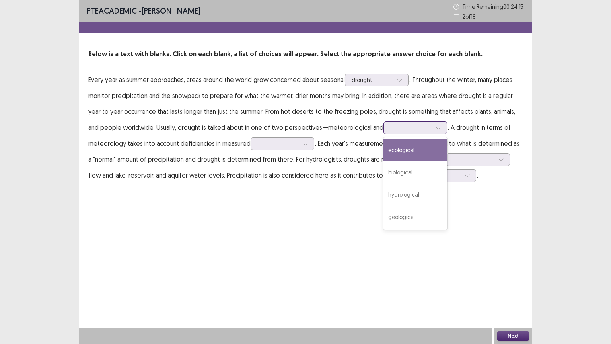
click at [394, 150] on div "ecological" at bounding box center [415, 150] width 64 height 22
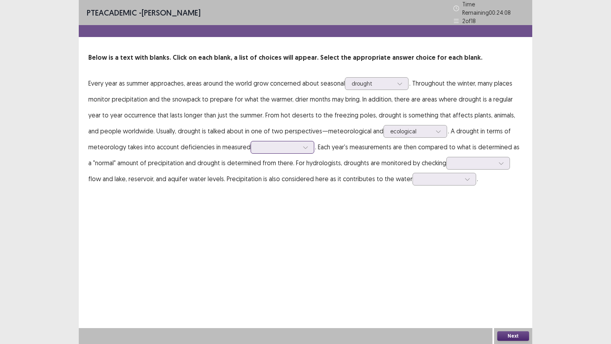
click at [303, 144] on icon at bounding box center [306, 147] width 6 height 6
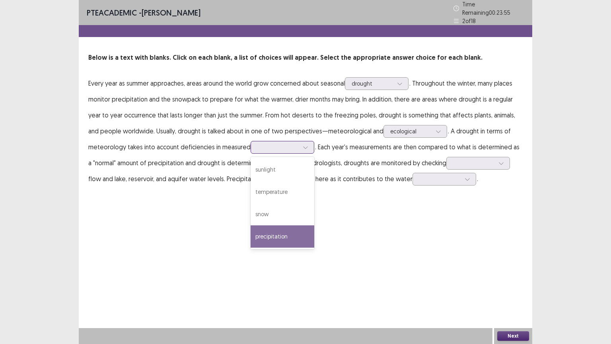
click at [300, 225] on div "precipitation" at bounding box center [283, 236] width 64 height 22
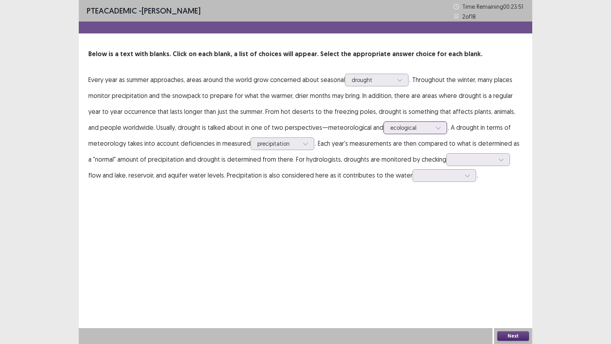
click at [435, 126] on icon at bounding box center [438, 128] width 6 height 6
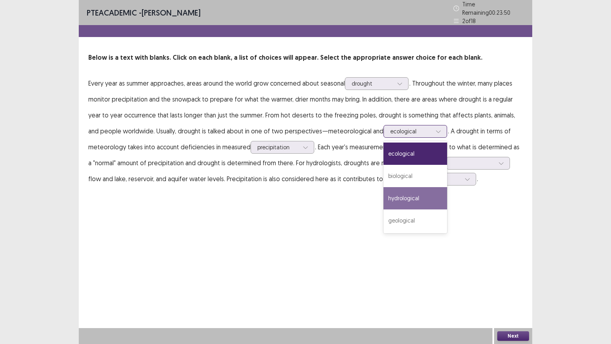
click at [422, 191] on div "hydrological" at bounding box center [415, 198] width 64 height 22
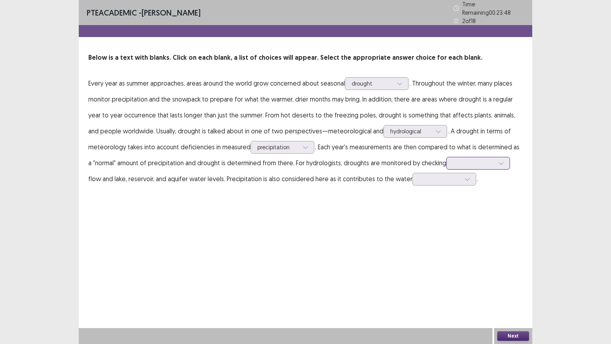
click at [478, 159] on div at bounding box center [473, 163] width 41 height 8
click at [472, 200] on div "tide" at bounding box center [478, 207] width 64 height 22
click at [441, 178] on div at bounding box center [439, 179] width 41 height 8
click at [429, 259] on div "levels" at bounding box center [444, 268] width 64 height 22
click at [512, 281] on button "Next" at bounding box center [513, 336] width 32 height 10
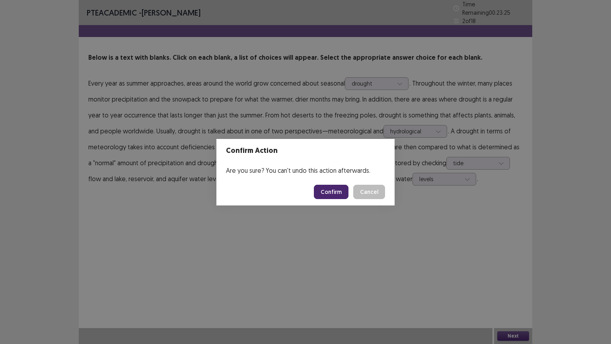
click at [332, 188] on button "Confirm" at bounding box center [331, 192] width 35 height 14
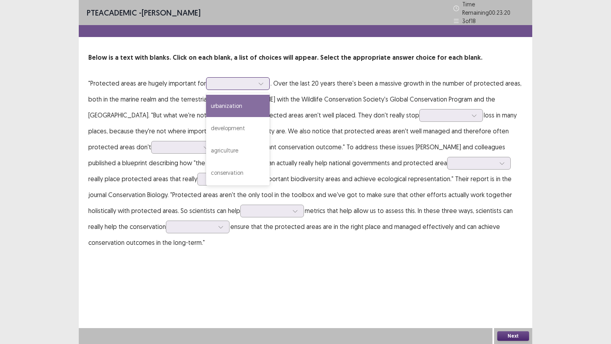
click at [234, 80] on div at bounding box center [233, 84] width 41 height 8
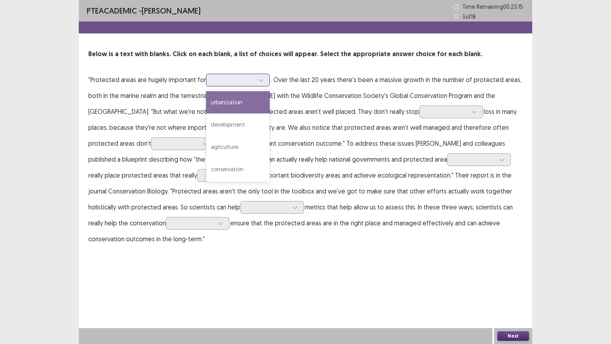
click at [248, 105] on div "urbanization" at bounding box center [238, 102] width 64 height 22
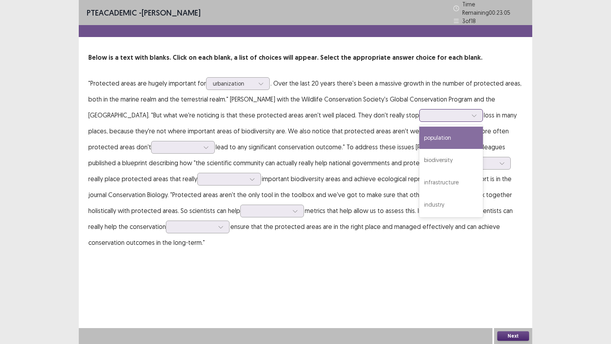
click at [426, 113] on div at bounding box center [446, 115] width 41 height 8
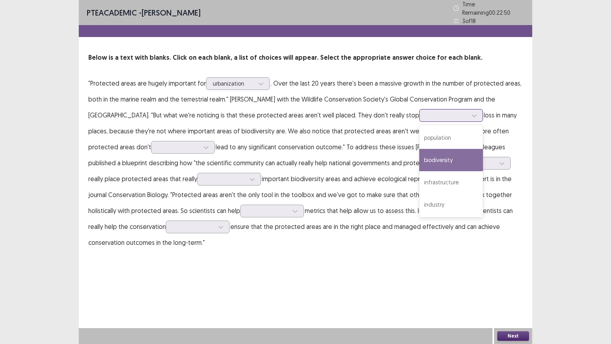
click at [422, 161] on div "biodiversity" at bounding box center [451, 160] width 64 height 22
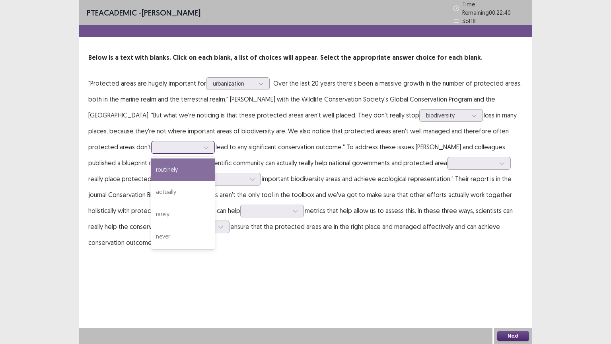
click at [158, 145] on div at bounding box center [178, 147] width 41 height 8
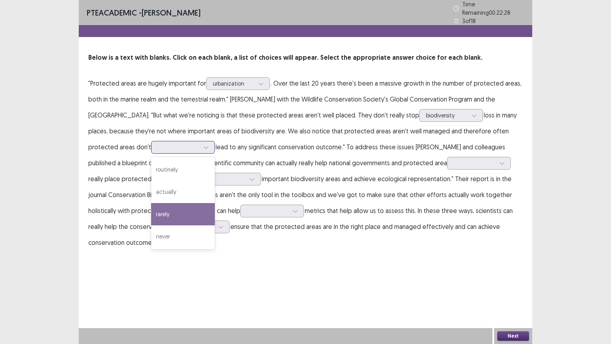
click at [151, 203] on div "rarely" at bounding box center [183, 214] width 64 height 22
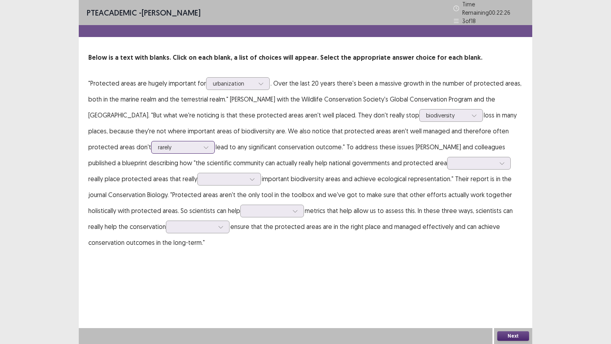
click at [158, 146] on div at bounding box center [178, 147] width 41 height 8
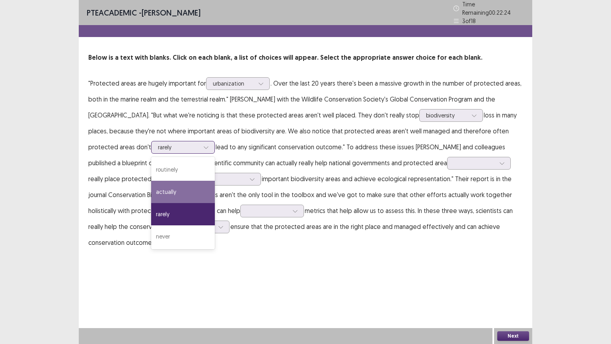
click at [151, 182] on div "actually" at bounding box center [183, 192] width 64 height 22
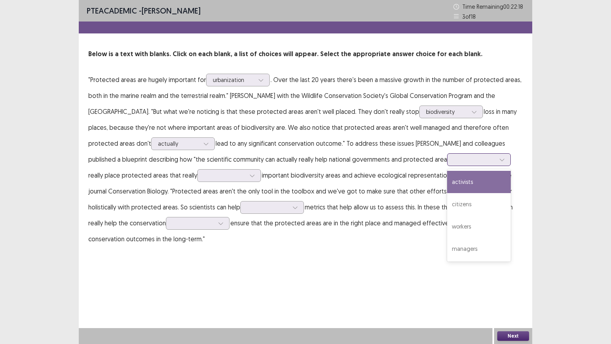
click at [454, 159] on div at bounding box center [474, 160] width 41 height 8
click at [447, 183] on div "activists" at bounding box center [479, 182] width 64 height 22
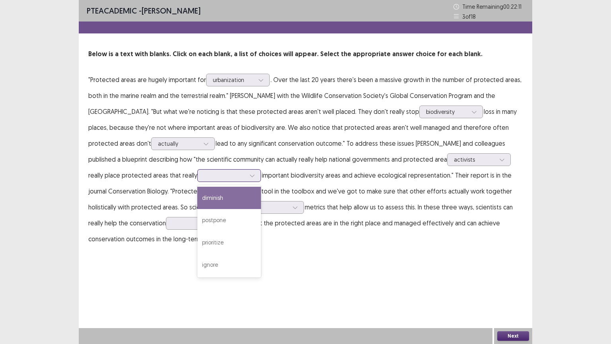
click at [203, 179] on div at bounding box center [224, 175] width 43 height 9
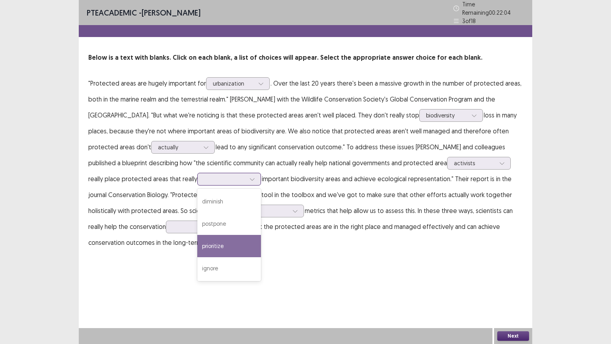
click at [197, 241] on div "prioritize" at bounding box center [229, 246] width 64 height 22
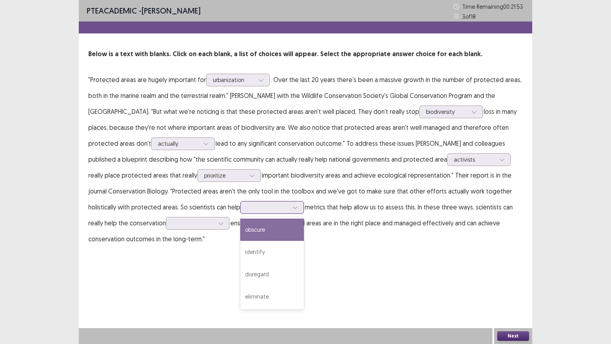
click at [247, 210] on div at bounding box center [267, 207] width 41 height 8
click at [240, 227] on div "obscure" at bounding box center [272, 229] width 64 height 22
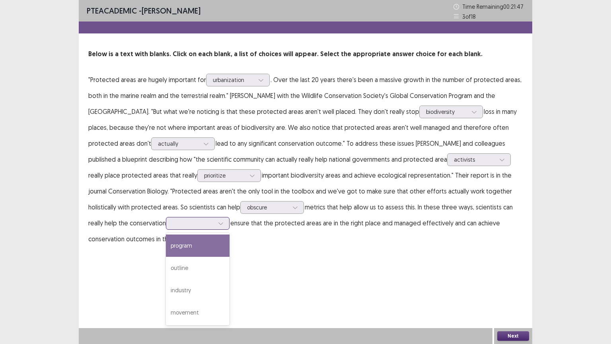
click at [218, 224] on icon at bounding box center [221, 223] width 6 height 6
click at [166, 247] on div "program" at bounding box center [198, 245] width 64 height 22
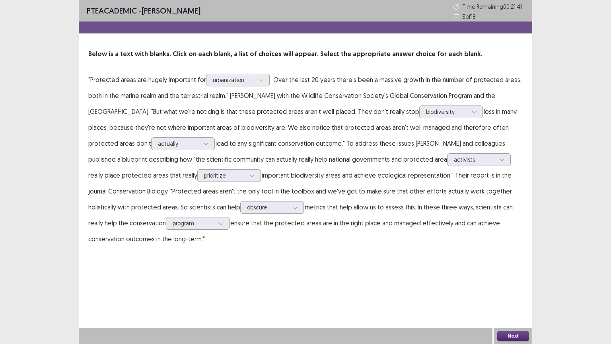
click at [528, 281] on button "Next" at bounding box center [513, 336] width 32 height 10
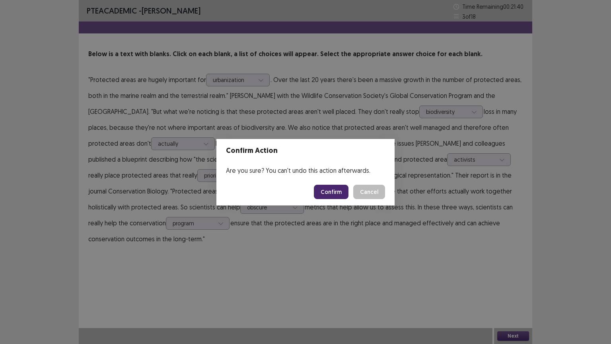
click at [332, 193] on button "Confirm" at bounding box center [331, 192] width 35 height 14
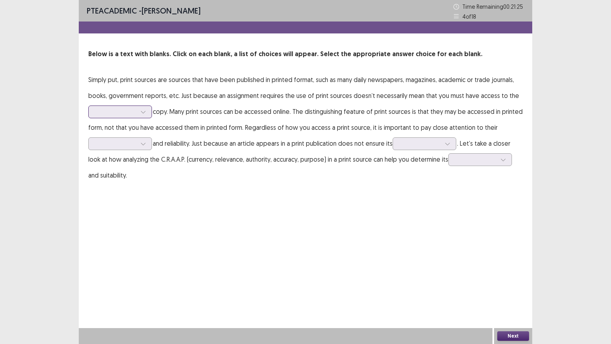
click at [133, 115] on div at bounding box center [115, 112] width 41 height 8
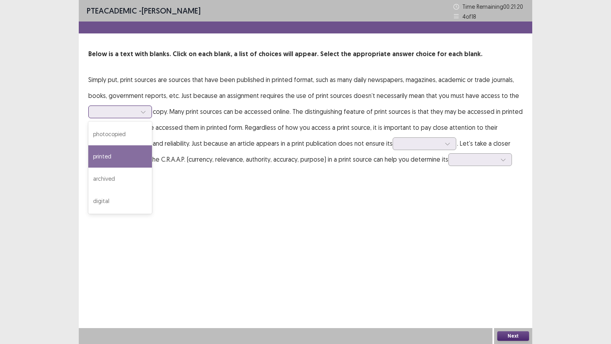
click at [134, 151] on div "printed" at bounding box center [120, 156] width 64 height 22
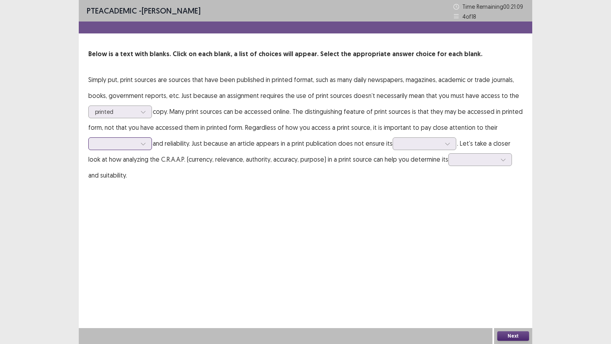
click at [145, 145] on icon at bounding box center [143, 144] width 6 height 6
click at [136, 172] on div "credibility" at bounding box center [120, 166] width 64 height 22
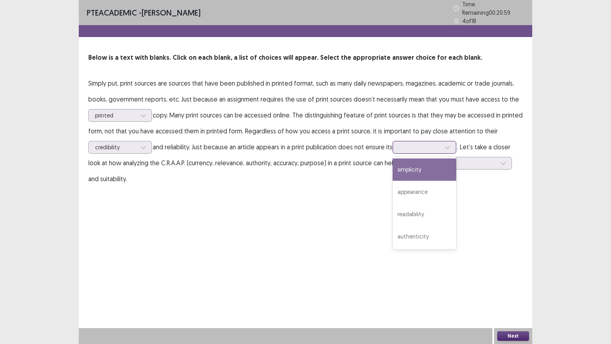
click at [431, 143] on div at bounding box center [419, 147] width 41 height 8
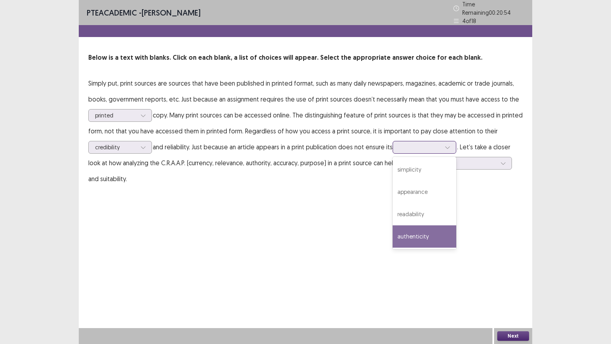
click at [433, 225] on div "authenticity" at bounding box center [425, 236] width 64 height 22
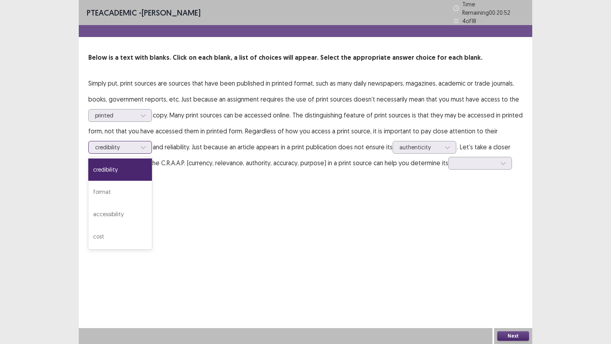
click at [141, 144] on icon at bounding box center [143, 147] width 6 height 6
click at [246, 178] on p "Simply put, print sources are sources that have been published in printed forma…" at bounding box center [305, 130] width 434 height 111
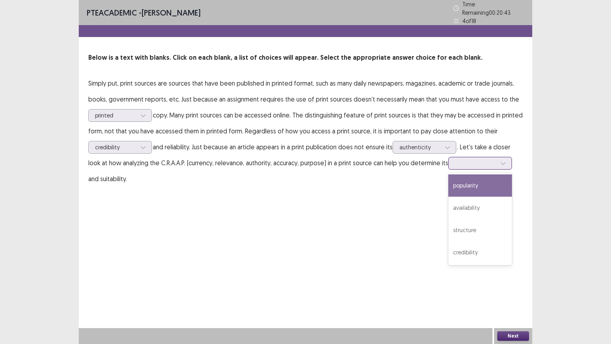
click at [483, 159] on div at bounding box center [475, 163] width 41 height 8
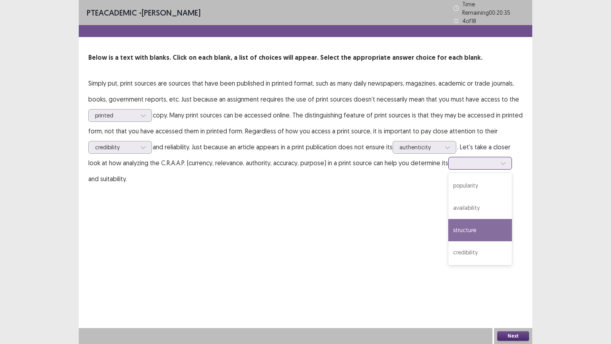
click at [491, 223] on div "structure" at bounding box center [480, 230] width 64 height 22
click at [513, 281] on button "Next" at bounding box center [513, 336] width 32 height 10
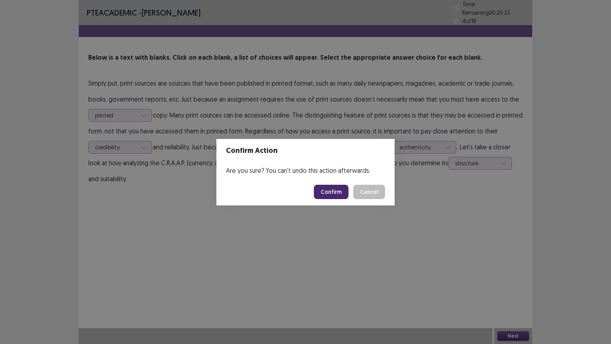
click at [333, 188] on button "Confirm" at bounding box center [331, 192] width 35 height 14
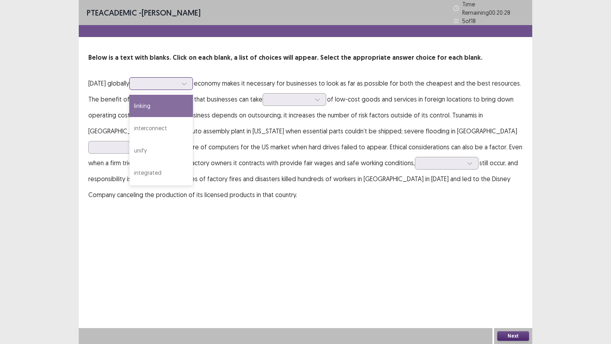
click at [175, 80] on div at bounding box center [156, 84] width 41 height 8
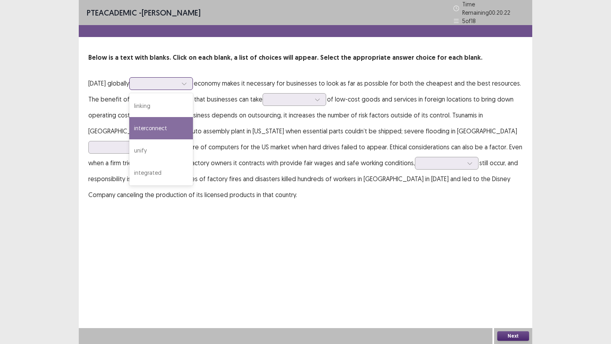
click at [166, 132] on div "interconnect" at bounding box center [161, 128] width 64 height 22
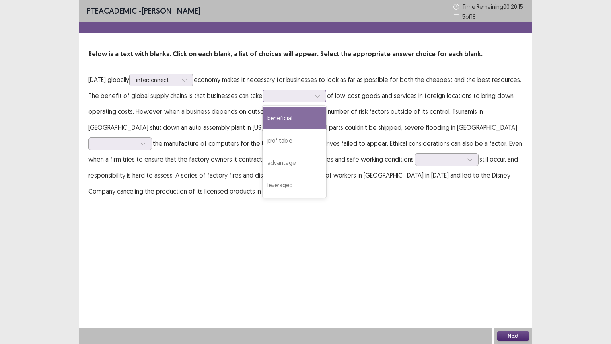
click at [319, 96] on icon at bounding box center [318, 96] width 6 height 6
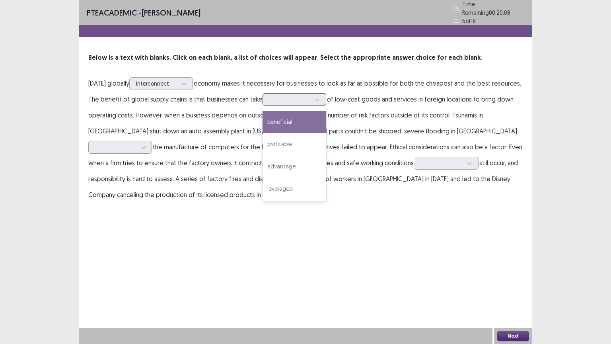
click at [315, 120] on div "beneficial" at bounding box center [294, 122] width 64 height 22
click at [315, 97] on icon at bounding box center [318, 100] width 6 height 6
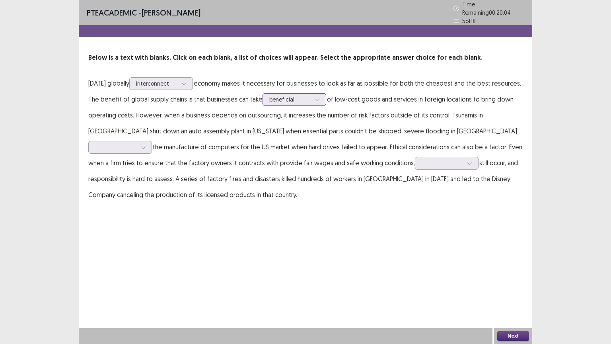
click at [315, 97] on icon at bounding box center [318, 100] width 6 height 6
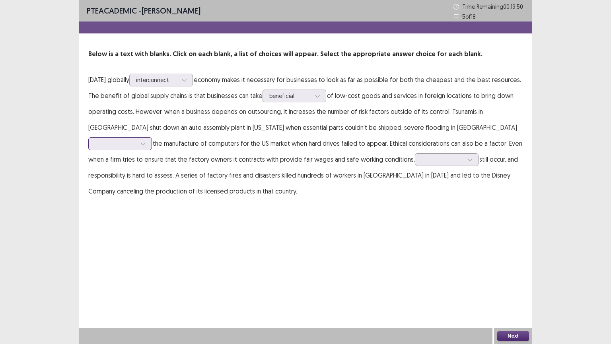
click at [136, 140] on div at bounding box center [115, 144] width 41 height 8
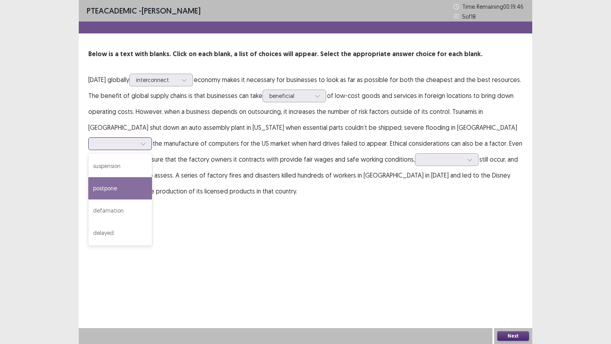
click at [152, 177] on div "postpone" at bounding box center [120, 188] width 64 height 22
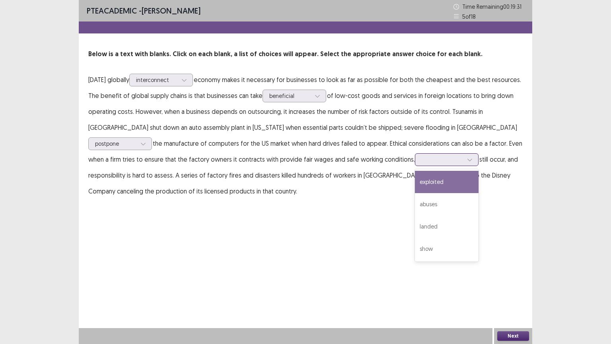
click at [422, 161] on div at bounding box center [442, 160] width 41 height 8
click at [415, 183] on div "exploited" at bounding box center [447, 182] width 64 height 22
click at [518, 281] on button "Next" at bounding box center [513, 336] width 32 height 10
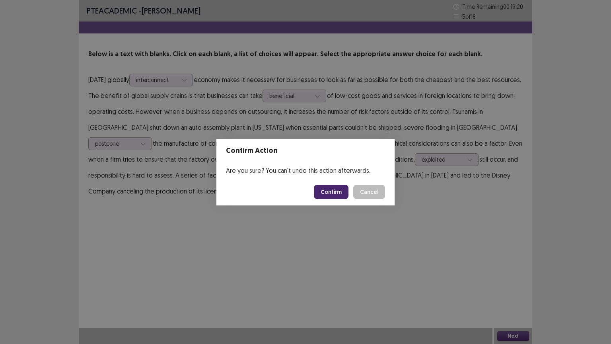
click at [334, 192] on button "Confirm" at bounding box center [331, 192] width 35 height 14
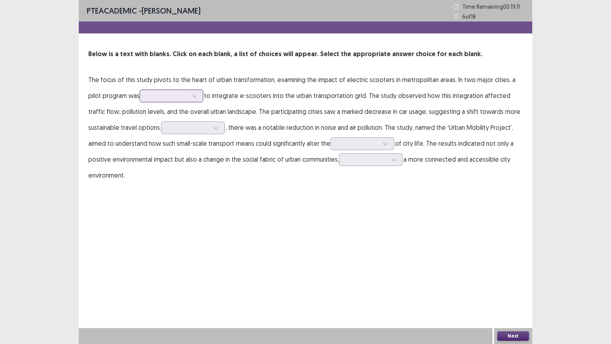
click at [157, 100] on div at bounding box center [167, 95] width 43 height 9
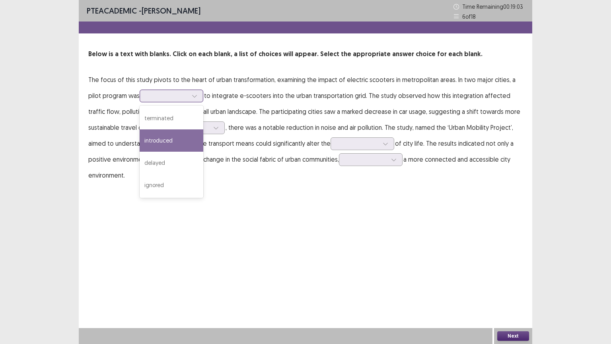
click at [162, 139] on div "introduced" at bounding box center [172, 140] width 64 height 22
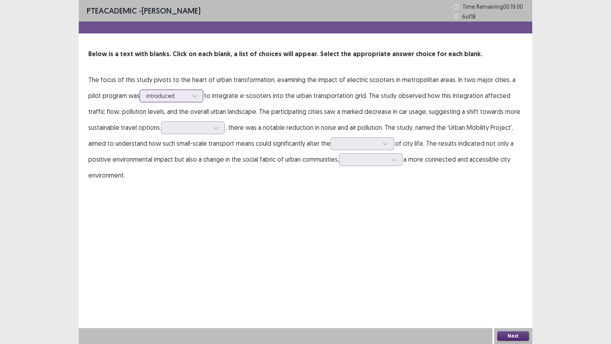
click at [176, 97] on div "introduced" at bounding box center [167, 96] width 43 height 12
click at [463, 96] on p "The focus of this study pivots to the heart of urban transformation, examining …" at bounding box center [305, 127] width 434 height 111
click at [191, 129] on div at bounding box center [188, 128] width 41 height 8
click at [206, 155] on div "Consequently" at bounding box center [193, 150] width 64 height 22
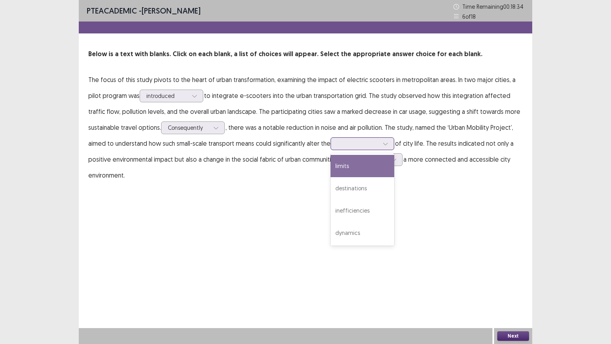
click at [372, 142] on div at bounding box center [357, 144] width 41 height 8
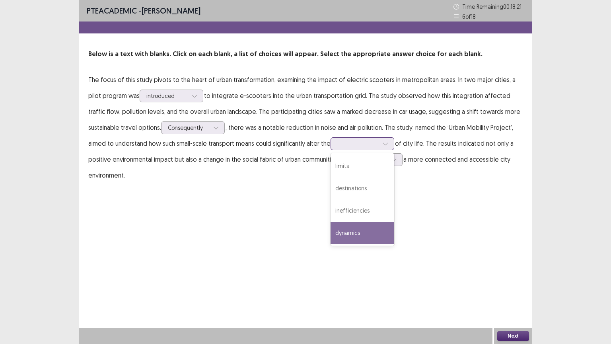
click at [376, 228] on div "dynamics" at bounding box center [362, 233] width 64 height 22
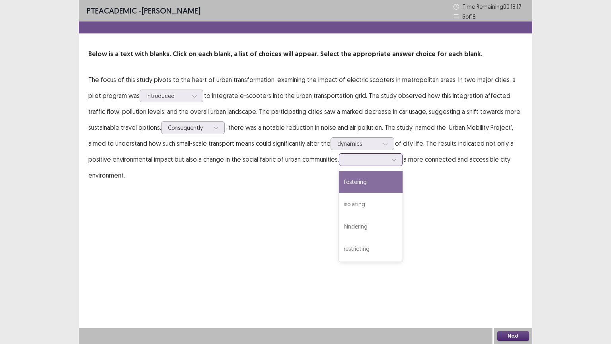
click at [361, 162] on div at bounding box center [366, 160] width 41 height 8
click at [367, 179] on div "fostering" at bounding box center [371, 182] width 64 height 22
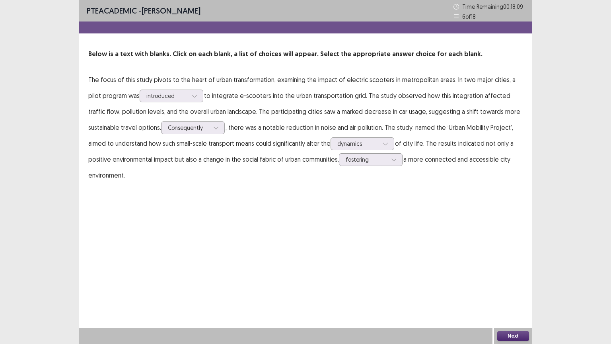
click at [509, 281] on button "Next" at bounding box center [513, 336] width 32 height 10
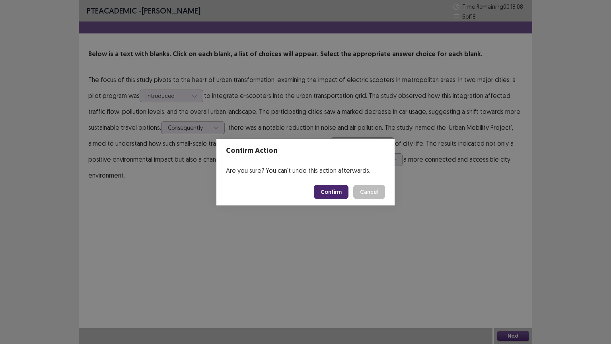
click at [321, 188] on button "Confirm" at bounding box center [331, 192] width 35 height 14
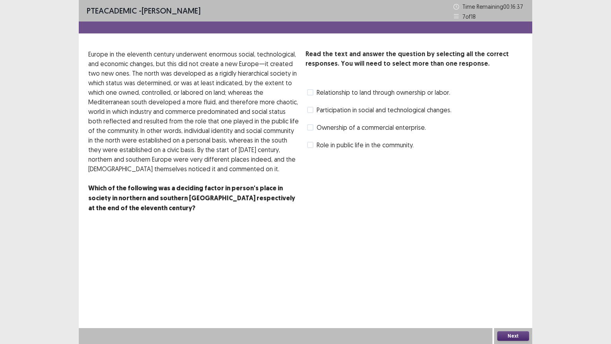
click at [311, 91] on span at bounding box center [310, 92] width 6 height 6
click at [312, 146] on span at bounding box center [310, 145] width 6 height 6
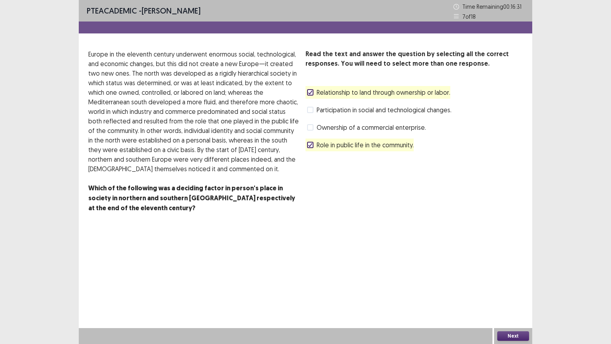
click at [517, 281] on button "Next" at bounding box center [513, 336] width 32 height 10
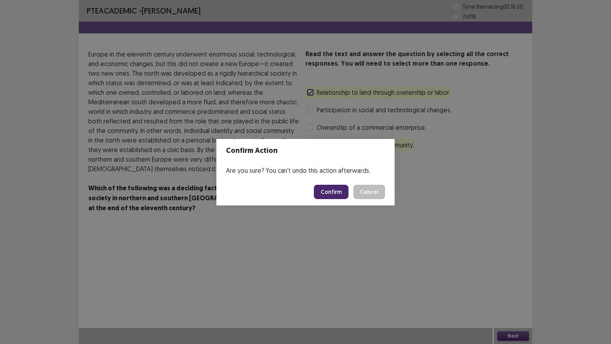
click at [340, 189] on button "Confirm" at bounding box center [331, 192] width 35 height 14
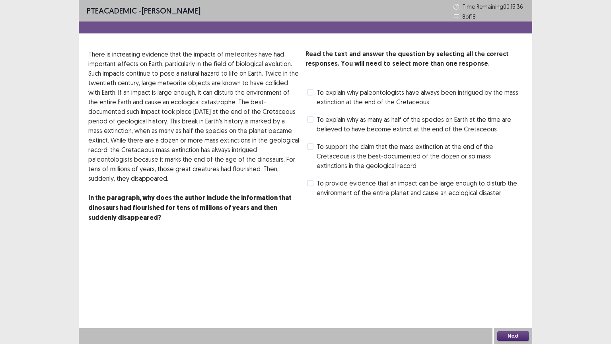
click at [308, 117] on span at bounding box center [310, 119] width 6 height 6
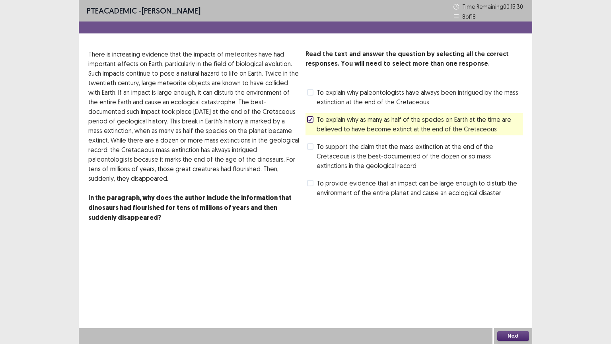
click at [312, 147] on span at bounding box center [310, 146] width 6 height 6
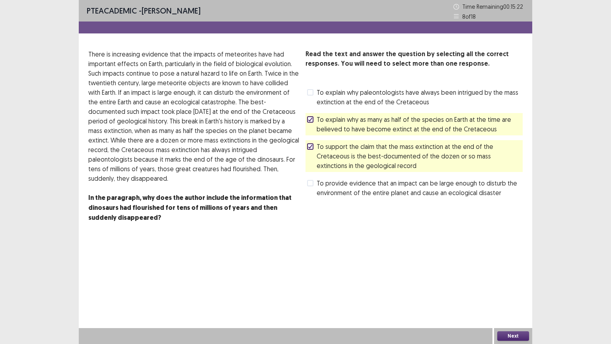
click at [519, 281] on button "Next" at bounding box center [513, 336] width 32 height 10
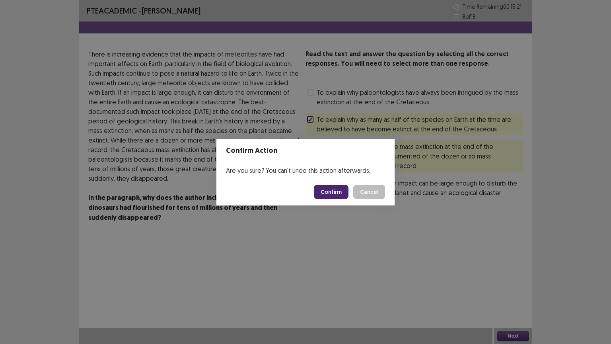
click at [332, 194] on button "Confirm" at bounding box center [331, 192] width 35 height 14
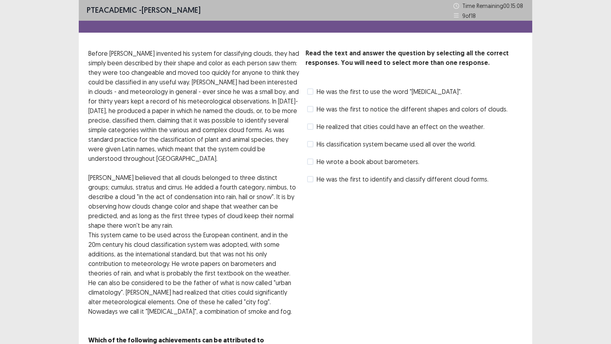
scroll to position [0, 0]
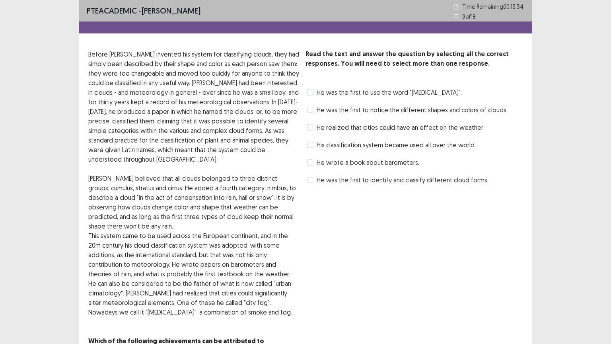
click at [313, 91] on span at bounding box center [310, 92] width 6 height 6
click at [312, 109] on span at bounding box center [310, 110] width 6 height 6
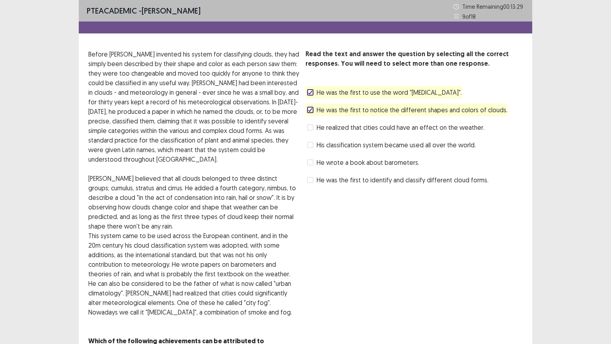
click at [311, 146] on span at bounding box center [310, 145] width 6 height 6
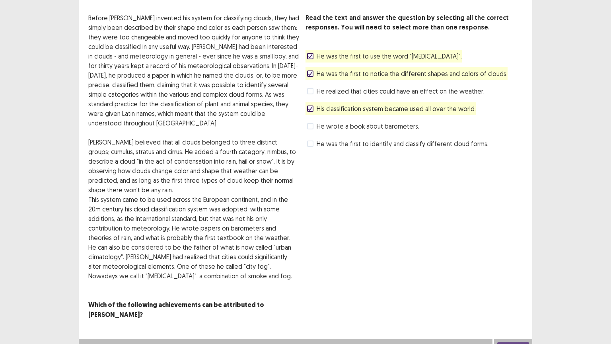
scroll to position [37, 0]
click at [311, 145] on span at bounding box center [310, 143] width 6 height 6
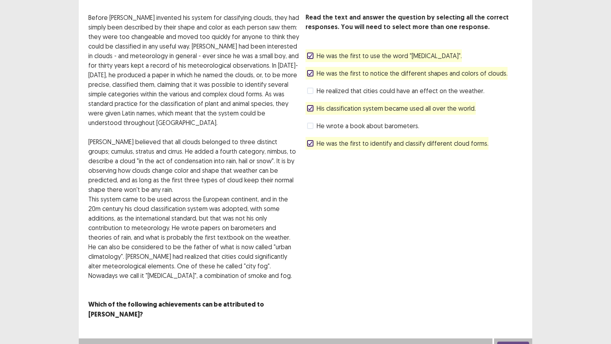
click at [510, 281] on button "Next" at bounding box center [513, 346] width 32 height 10
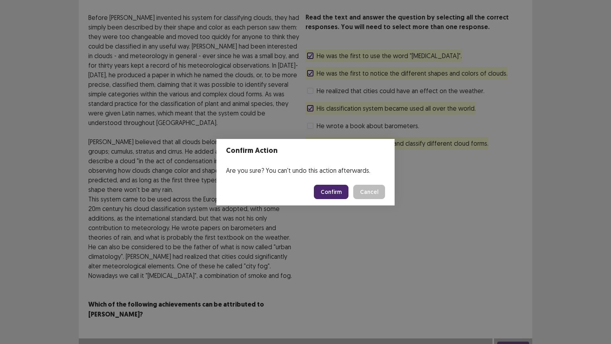
click at [337, 190] on button "Confirm" at bounding box center [331, 192] width 35 height 14
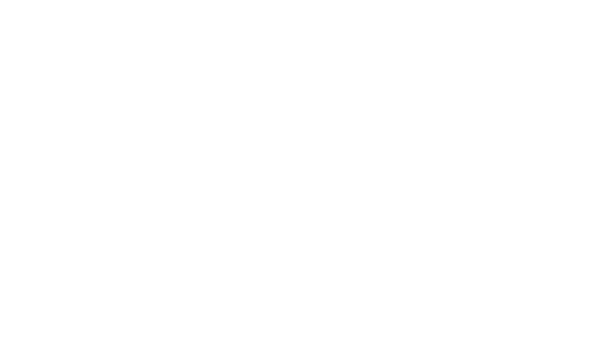
scroll to position [0, 0]
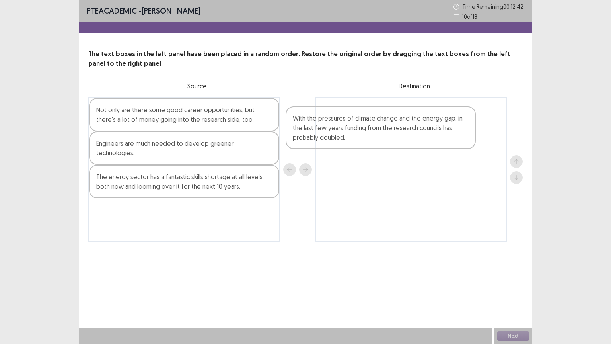
drag, startPoint x: 172, startPoint y: 177, endPoint x: 377, endPoint y: 126, distance: 211.3
click at [377, 126] on div "Not only are there some good career opportunities, but there's a lot of money g…" at bounding box center [305, 169] width 434 height 144
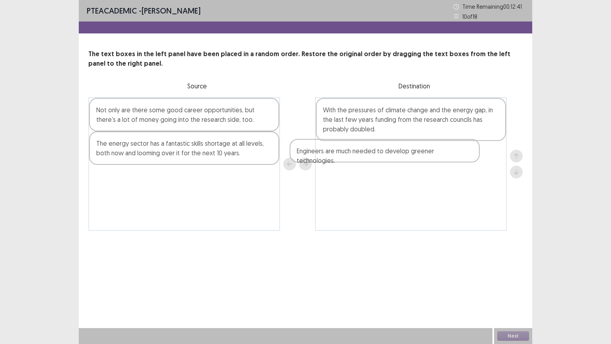
drag, startPoint x: 202, startPoint y: 143, endPoint x: 415, endPoint y: 151, distance: 213.3
click at [415, 151] on div "Not only are there some good career opportunities, but there's a lot of money g…" at bounding box center [305, 164] width 434 height 134
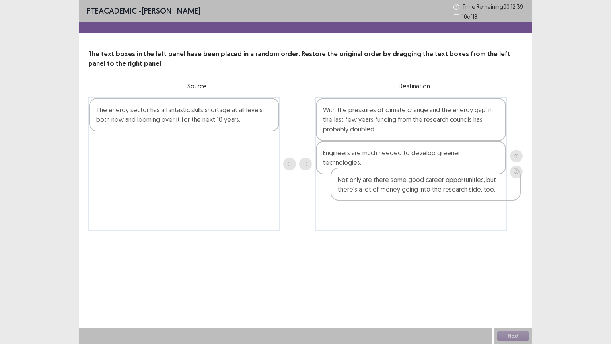
drag, startPoint x: 186, startPoint y: 126, endPoint x: 428, endPoint y: 196, distance: 251.6
click at [428, 196] on div "Not only are there some good career opportunities, but there's a lot of money g…" at bounding box center [305, 164] width 434 height 134
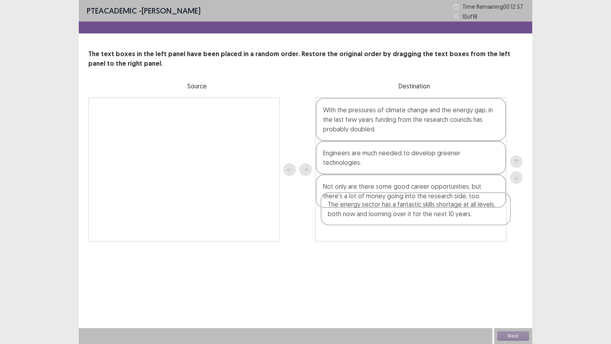
drag, startPoint x: 186, startPoint y: 116, endPoint x: 420, endPoint y: 212, distance: 253.2
click at [420, 212] on div "The energy sector has a fantastic skills shortage at all levels, both now and l…" at bounding box center [305, 169] width 434 height 144
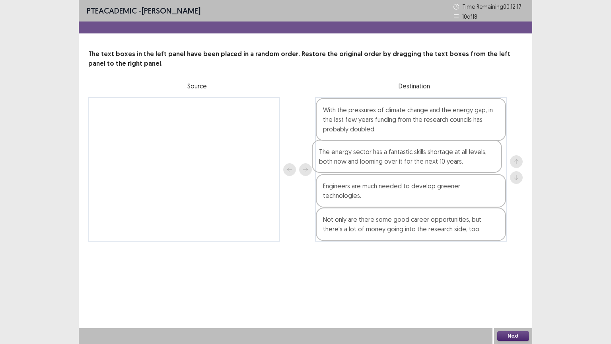
drag, startPoint x: 475, startPoint y: 212, endPoint x: 471, endPoint y: 152, distance: 59.4
click at [471, 152] on div "With the pressures of climate change and the energy gap, in the last few years …" at bounding box center [411, 169] width 192 height 144
click at [519, 281] on button "Next" at bounding box center [513, 336] width 32 height 10
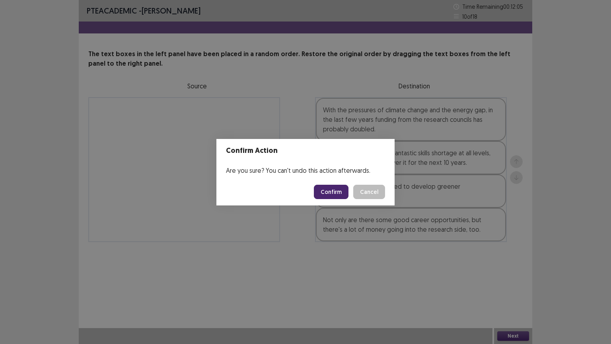
click at [337, 192] on button "Confirm" at bounding box center [331, 192] width 35 height 14
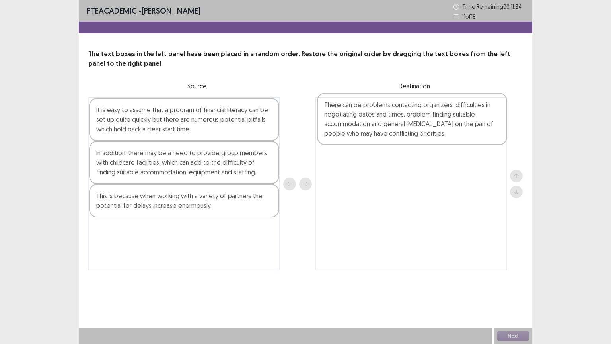
drag, startPoint x: 250, startPoint y: 212, endPoint x: 486, endPoint y: 121, distance: 252.9
click at [486, 121] on div "It is easy to assume that a program of financial literacy can be set up quite q…" at bounding box center [305, 183] width 434 height 173
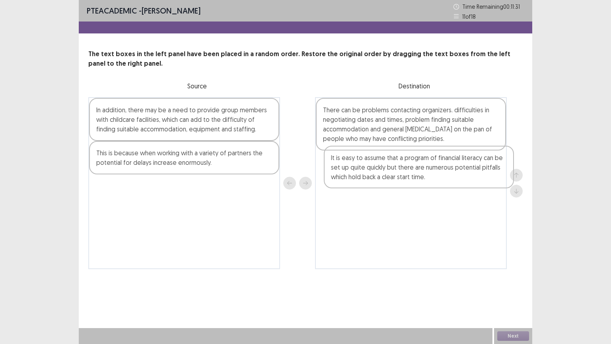
drag, startPoint x: 210, startPoint y: 121, endPoint x: 449, endPoint y: 170, distance: 243.2
click at [449, 170] on div "It is easy to assume that a program of financial literacy can be set up quite q…" at bounding box center [305, 183] width 434 height 172
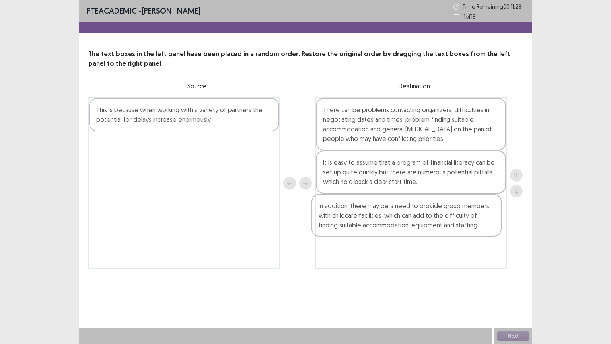
drag, startPoint x: 215, startPoint y: 126, endPoint x: 441, endPoint y: 222, distance: 245.0
click at [441, 223] on div "In addition, there may be a need to provide group members with childcare facili…" at bounding box center [305, 183] width 434 height 172
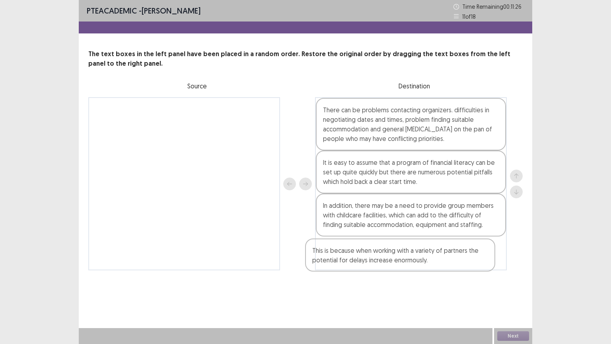
drag, startPoint x: 229, startPoint y: 125, endPoint x: 467, endPoint y: 264, distance: 275.0
click at [467, 264] on div "This is because when working with a variety of partners the potential for delay…" at bounding box center [305, 183] width 434 height 173
click at [512, 281] on button "Next" at bounding box center [513, 336] width 32 height 10
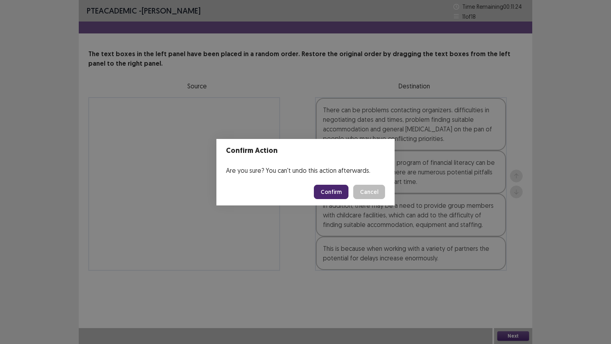
click at [327, 186] on button "Confirm" at bounding box center [331, 192] width 35 height 14
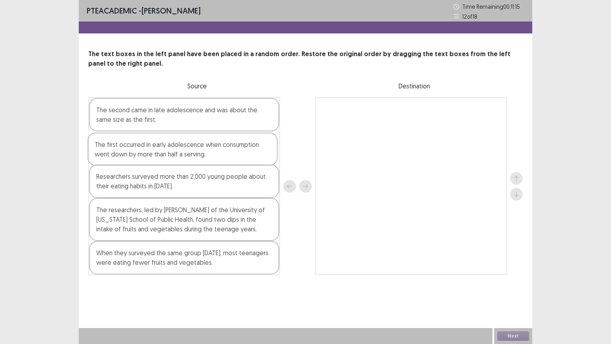
click at [239, 148] on div "The second came in late adolescence and was about the same size as the first. T…" at bounding box center [184, 186] width 192 height 178
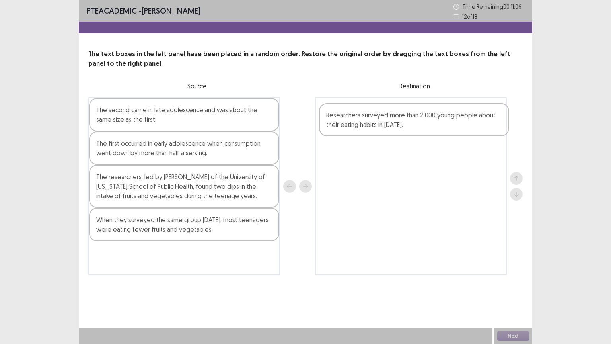
drag, startPoint x: 240, startPoint y: 175, endPoint x: 472, endPoint y: 114, distance: 240.2
click at [472, 114] on div "The second came in late adolescence and was about the same size as the first. T…" at bounding box center [305, 186] width 434 height 178
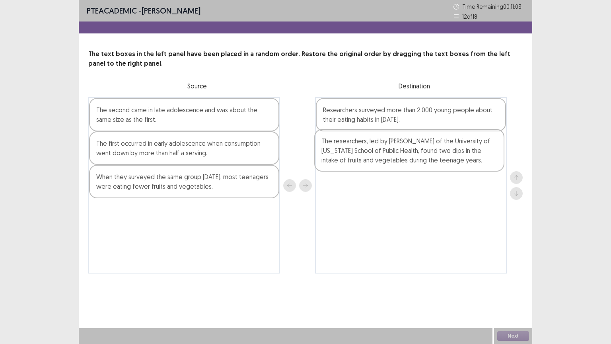
drag, startPoint x: 220, startPoint y: 185, endPoint x: 447, endPoint y: 149, distance: 229.8
click at [447, 149] on div "The second came in late adolescence and was about the same size as the first. T…" at bounding box center [305, 185] width 434 height 176
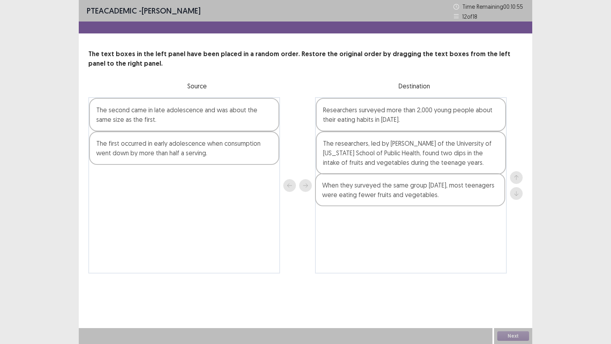
drag, startPoint x: 209, startPoint y: 185, endPoint x: 437, endPoint y: 195, distance: 228.5
click at [437, 195] on div "The second came in late adolescence and was about the same size as the first. T…" at bounding box center [305, 185] width 434 height 176
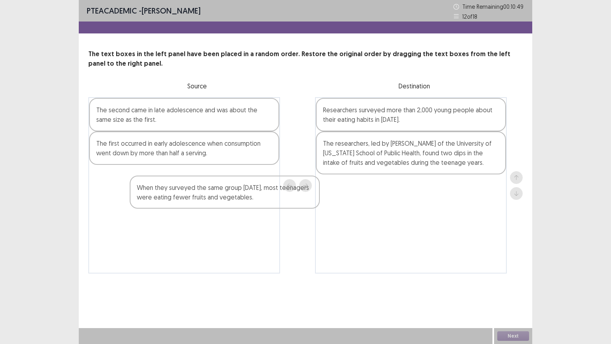
drag, startPoint x: 340, startPoint y: 191, endPoint x: 142, endPoint y: 196, distance: 198.1
click at [142, 196] on div "The second came in late adolescence and was about the same size as the first. T…" at bounding box center [305, 185] width 434 height 176
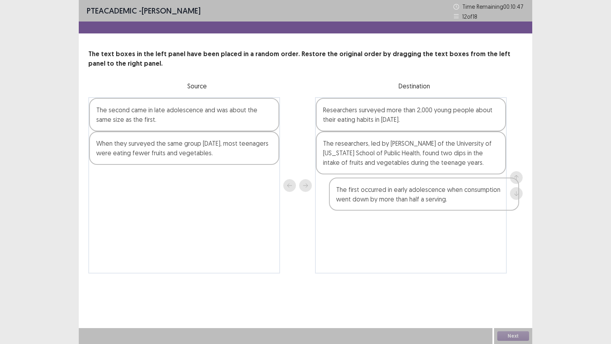
drag, startPoint x: 159, startPoint y: 160, endPoint x: 395, endPoint y: 205, distance: 240.5
click at [395, 205] on div "The second came in late adolescence and was about the same size as the first. T…" at bounding box center [305, 185] width 434 height 176
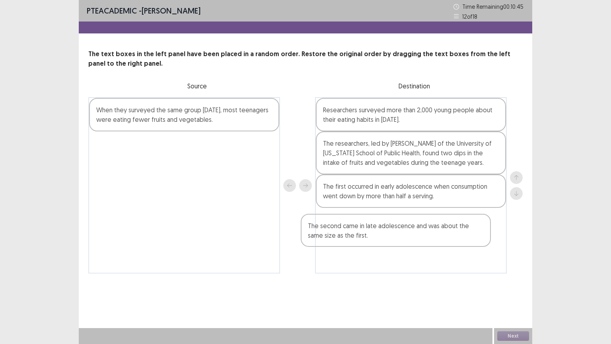
drag, startPoint x: 225, startPoint y: 126, endPoint x: 457, endPoint y: 238, distance: 256.9
click at [458, 240] on div "The second came in late adolescence and was about the same size as the first. W…" at bounding box center [305, 185] width 434 height 176
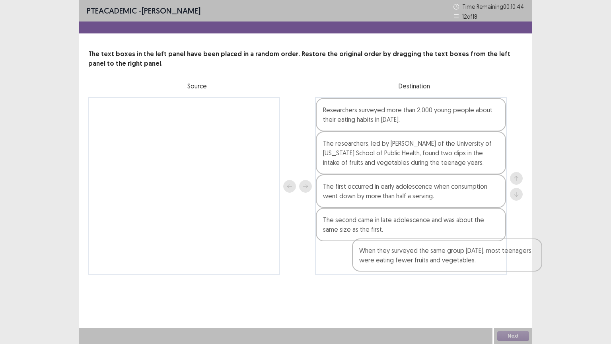
drag, startPoint x: 225, startPoint y: 124, endPoint x: 487, endPoint y: 265, distance: 297.7
click at [489, 265] on div "When they surveyed the same group [DATE], most teenagers were eating fewer frui…" at bounding box center [305, 186] width 434 height 178
click at [513, 281] on button "Next" at bounding box center [513, 336] width 32 height 10
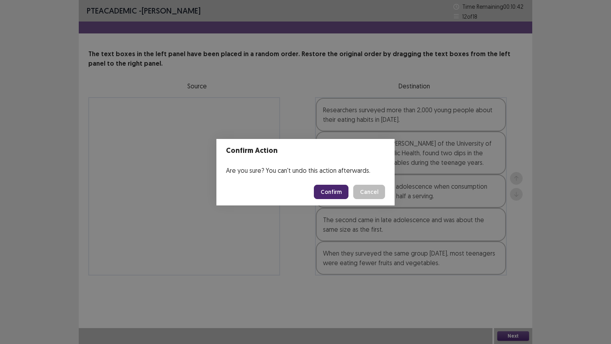
click at [338, 190] on button "Confirm" at bounding box center [331, 192] width 35 height 14
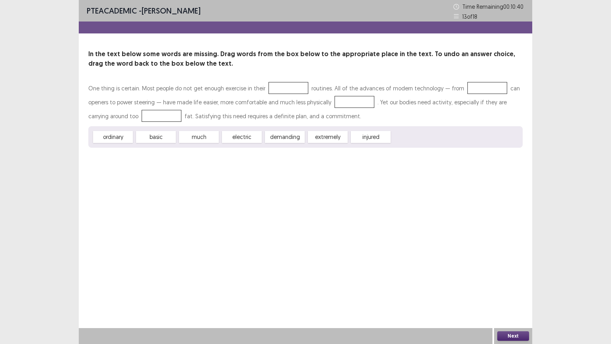
click at [268, 87] on div at bounding box center [288, 88] width 40 height 12
click at [268, 85] on div at bounding box center [288, 88] width 40 height 12
click at [247, 136] on div "electric" at bounding box center [242, 137] width 40 height 12
drag, startPoint x: 247, startPoint y: 136, endPoint x: 255, endPoint y: 139, distance: 8.7
click at [255, 139] on div "electric" at bounding box center [250, 140] width 44 height 13
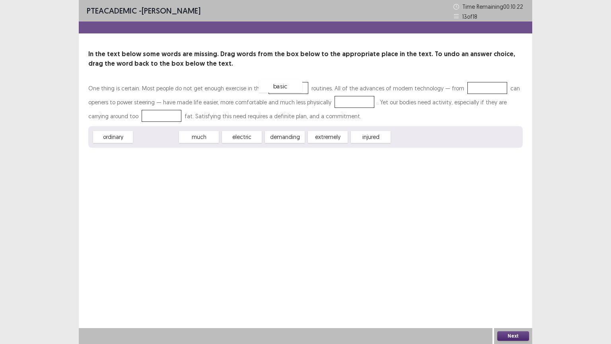
drag, startPoint x: 158, startPoint y: 140, endPoint x: 283, endPoint y: 89, distance: 134.5
drag, startPoint x: 196, startPoint y: 136, endPoint x: 472, endPoint y: 92, distance: 279.4
drag, startPoint x: 203, startPoint y: 139, endPoint x: 354, endPoint y: 105, distance: 154.2
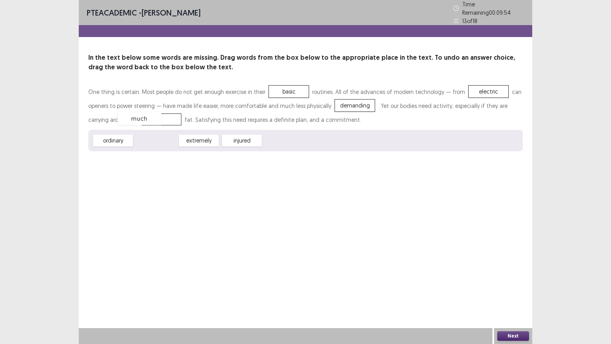
drag, startPoint x: 157, startPoint y: 137, endPoint x: 140, endPoint y: 115, distance: 27.5
click at [516, 281] on button "Next" at bounding box center [513, 336] width 32 height 10
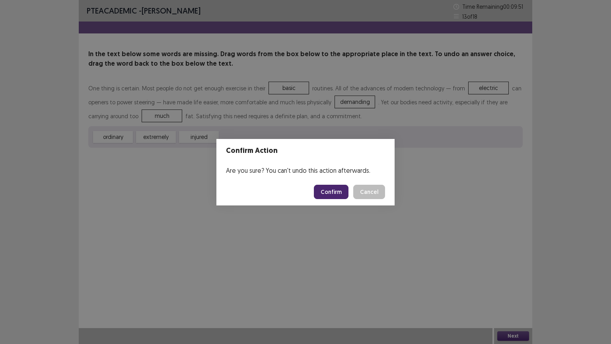
click at [339, 189] on button "Confirm" at bounding box center [331, 192] width 35 height 14
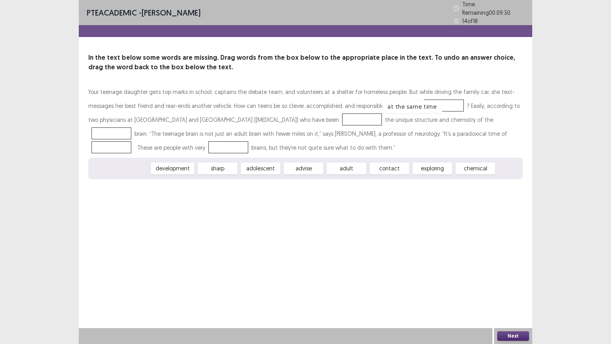
drag, startPoint x: 115, startPoint y: 165, endPoint x: 406, endPoint y: 102, distance: 297.8
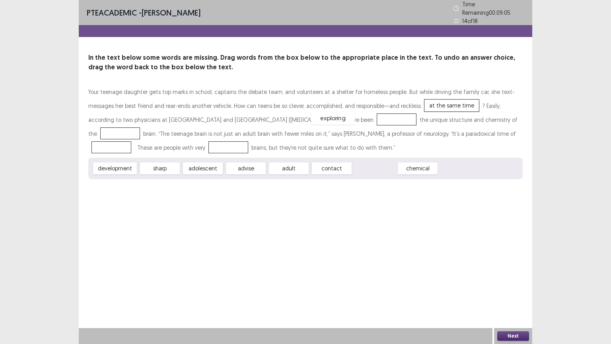
drag, startPoint x: 360, startPoint y: 166, endPoint x: 319, endPoint y: 116, distance: 65.2
drag, startPoint x: 124, startPoint y: 166, endPoint x: 132, endPoint y: 165, distance: 8.4
click at [132, 165] on div "development" at bounding box center [123, 167] width 48 height 13
drag, startPoint x: 165, startPoint y: 166, endPoint x: 157, endPoint y: 142, distance: 24.7
drag, startPoint x: 125, startPoint y: 166, endPoint x: 493, endPoint y: 118, distance: 371.0
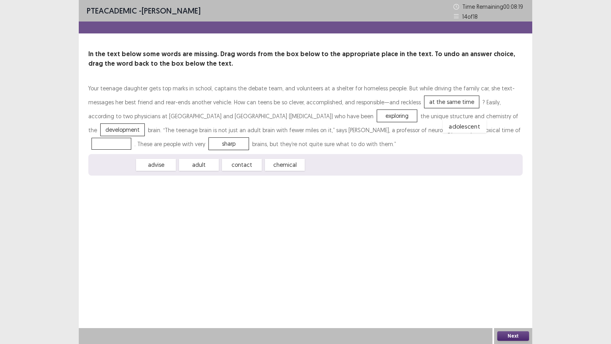
drag, startPoint x: 122, startPoint y: 167, endPoint x: 480, endPoint y: 131, distance: 359.0
click at [511, 281] on div "Next" at bounding box center [513, 336] width 38 height 16
click at [515, 281] on button "Next" at bounding box center [513, 336] width 32 height 10
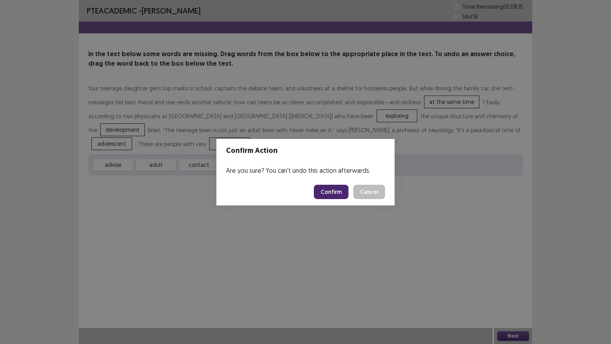
click at [334, 192] on button "Confirm" at bounding box center [331, 192] width 35 height 14
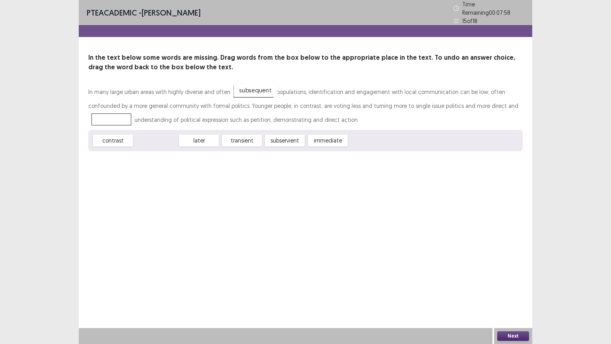
drag, startPoint x: 166, startPoint y: 139, endPoint x: 266, endPoint y: 89, distance: 111.7
drag, startPoint x: 197, startPoint y: 139, endPoint x: 479, endPoint y: 105, distance: 283.6
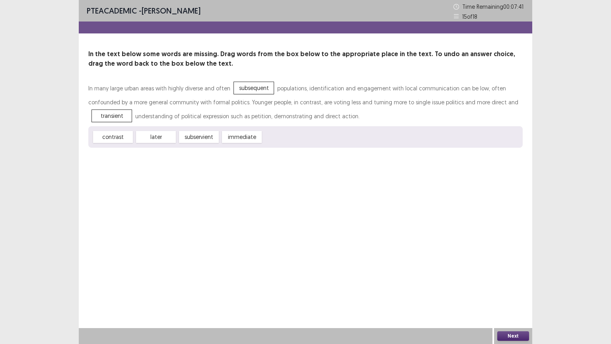
click at [518, 281] on button "Next" at bounding box center [513, 336] width 32 height 10
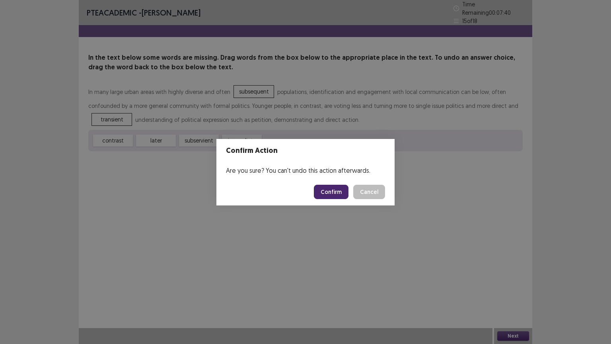
click at [339, 187] on button "Confirm" at bounding box center [331, 192] width 35 height 14
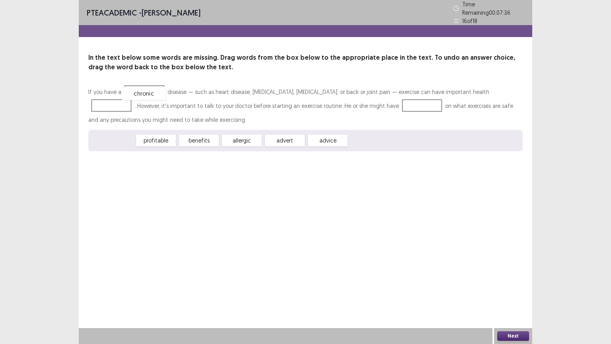
drag, startPoint x: 111, startPoint y: 139, endPoint x: 142, endPoint y: 92, distance: 56.3
drag, startPoint x: 294, startPoint y: 140, endPoint x: 337, endPoint y: 103, distance: 56.9
drag, startPoint x: 169, startPoint y: 138, endPoint x: 476, endPoint y: 86, distance: 311.4
click at [513, 281] on button "Next" at bounding box center [513, 336] width 32 height 10
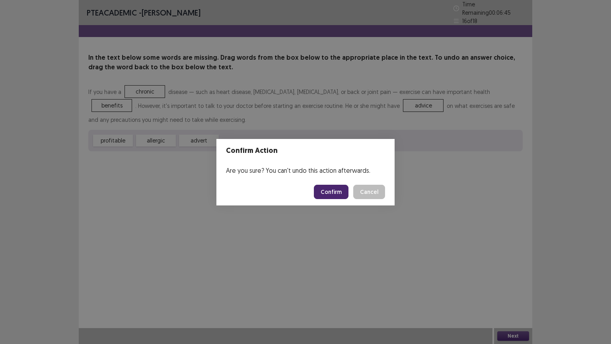
click at [336, 191] on button "Confirm" at bounding box center [331, 192] width 35 height 14
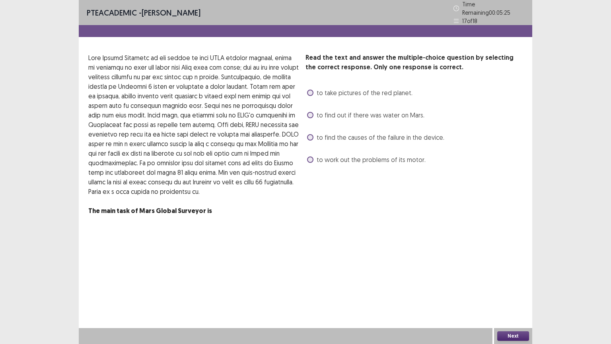
click at [312, 134] on span at bounding box center [310, 137] width 6 height 6
click at [516, 281] on button "Next" at bounding box center [513, 336] width 32 height 10
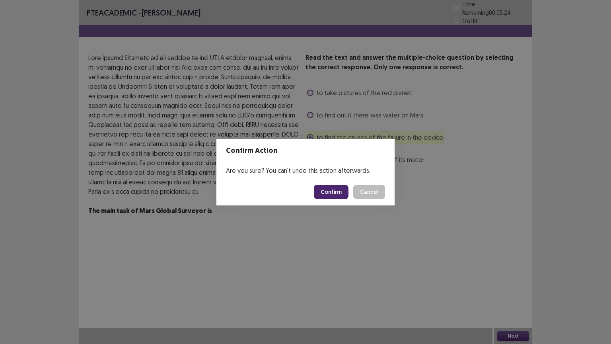
click at [342, 193] on button "Confirm" at bounding box center [331, 192] width 35 height 14
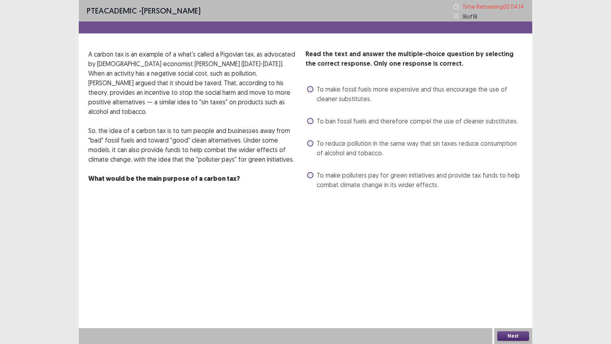
click at [312, 172] on label "To make polluters pay for green initiatives and provide tax funds to help comba…" at bounding box center [415, 179] width 216 height 19
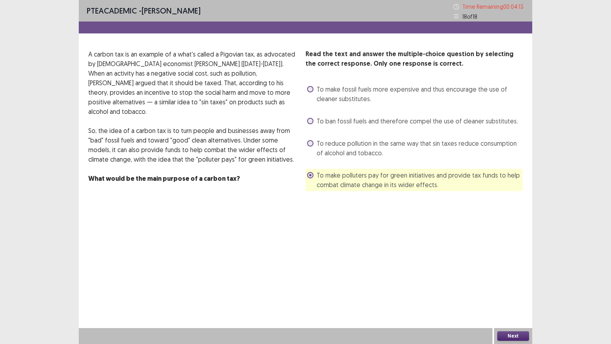
click at [517, 281] on button "Next" at bounding box center [513, 336] width 32 height 10
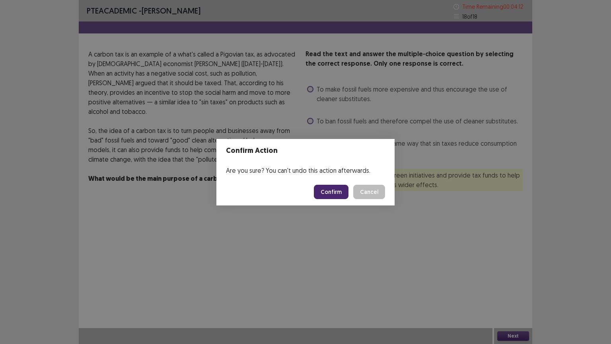
click at [336, 196] on button "Confirm" at bounding box center [331, 192] width 35 height 14
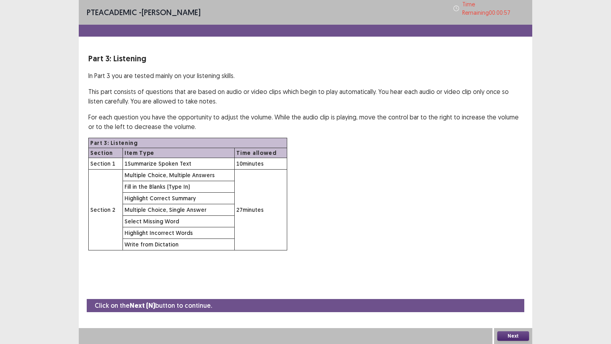
click at [517, 281] on button "Next" at bounding box center [513, 336] width 32 height 10
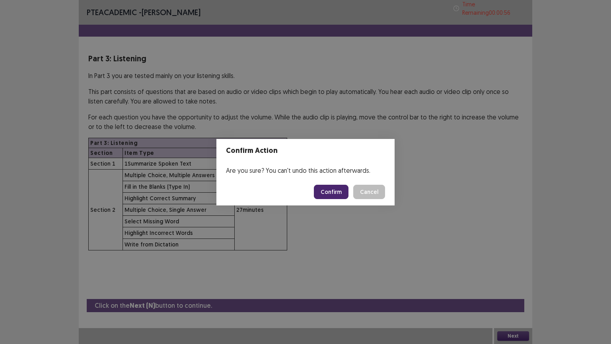
click at [333, 191] on button "Confirm" at bounding box center [331, 192] width 35 height 14
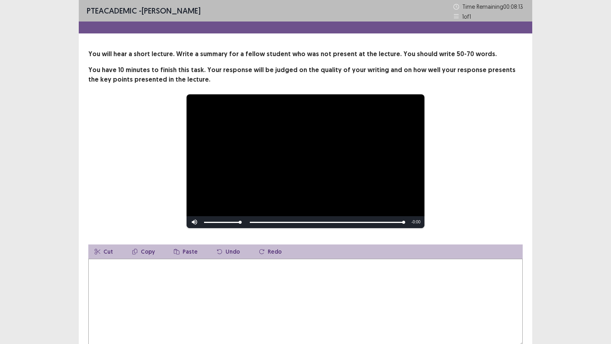
click at [208, 270] on textarea at bounding box center [305, 302] width 434 height 87
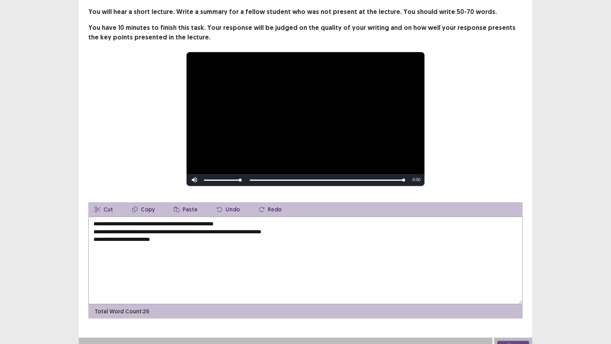
scroll to position [52, 0]
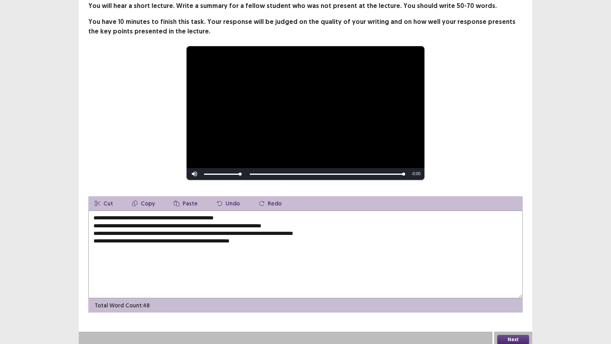
click at [289, 224] on textarea "**********" at bounding box center [305, 253] width 434 height 87
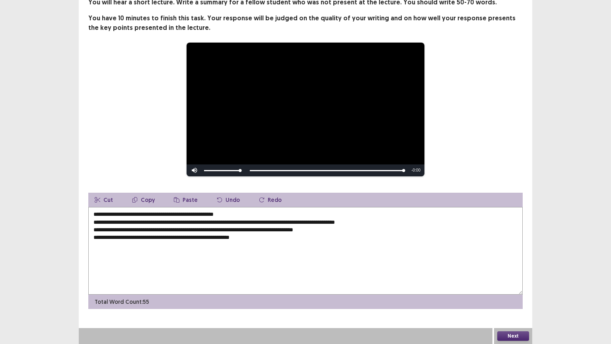
click at [121, 229] on textarea "**********" at bounding box center [305, 250] width 434 height 87
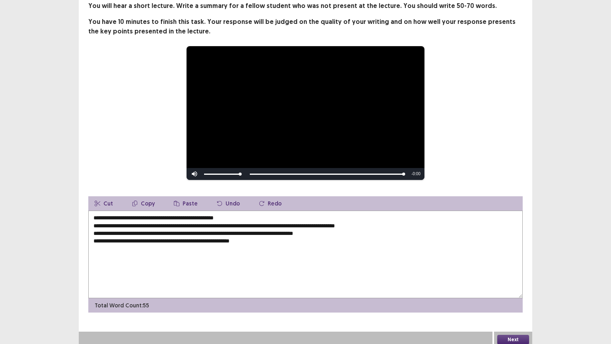
click at [122, 229] on textarea "**********" at bounding box center [305, 253] width 434 height 87
click at [268, 229] on textarea "**********" at bounding box center [305, 253] width 434 height 87
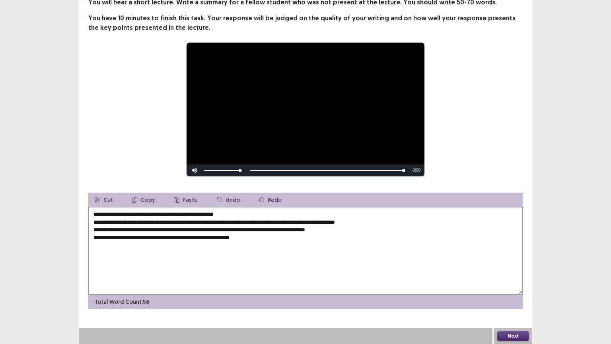
click at [303, 222] on textarea "**********" at bounding box center [305, 250] width 434 height 87
click at [326, 220] on textarea "**********" at bounding box center [305, 250] width 434 height 87
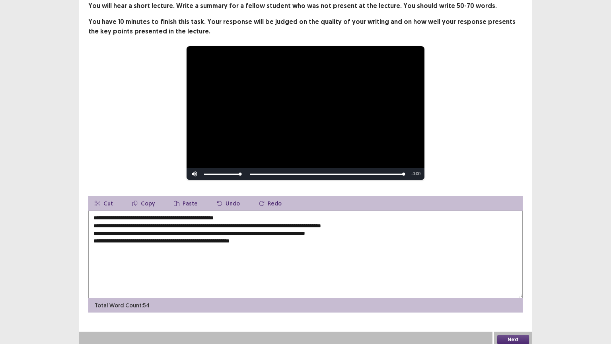
click at [272, 229] on textarea "**********" at bounding box center [305, 253] width 434 height 87
click at [224, 229] on textarea "**********" at bounding box center [305, 253] width 434 height 87
click at [281, 230] on textarea "**********" at bounding box center [305, 253] width 434 height 87
click at [226, 237] on textarea "**********" at bounding box center [305, 253] width 434 height 87
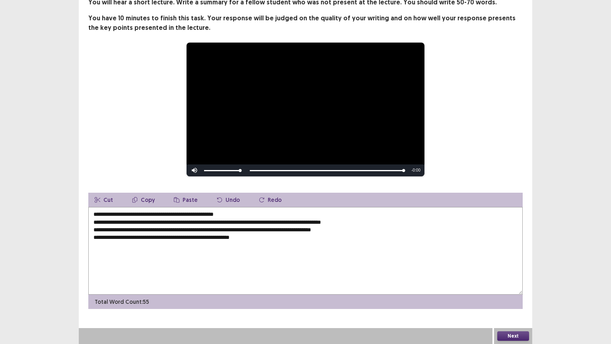
type textarea "**********"
click at [514, 281] on button "Next" at bounding box center [513, 336] width 32 height 10
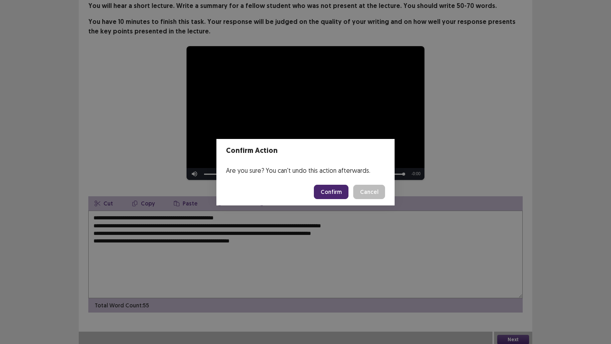
click at [334, 186] on button "Confirm" at bounding box center [331, 192] width 35 height 14
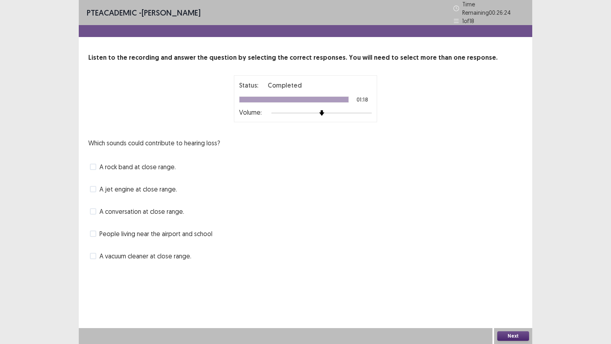
click at [94, 163] on span at bounding box center [93, 166] width 6 height 6
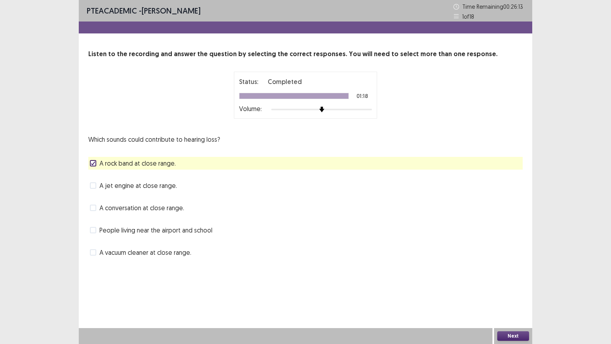
click at [96, 252] on span at bounding box center [93, 252] width 6 height 6
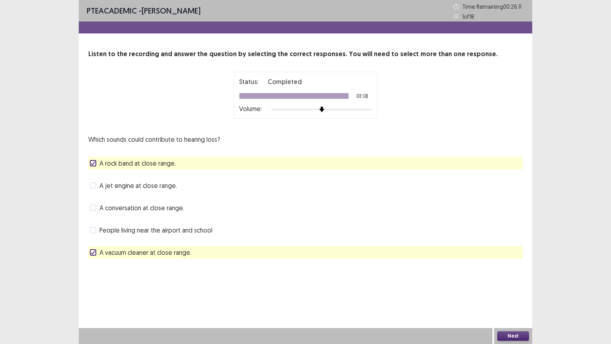
click at [95, 188] on span at bounding box center [93, 185] width 6 height 6
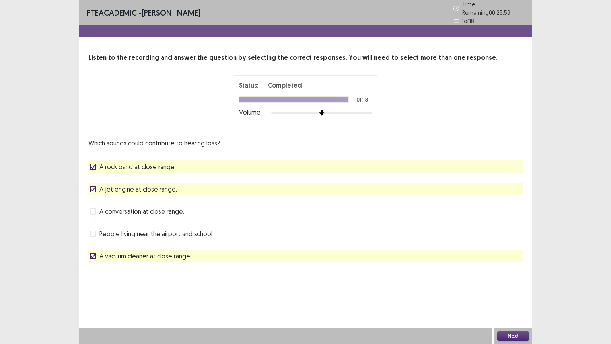
click at [95, 253] on span at bounding box center [93, 256] width 6 height 6
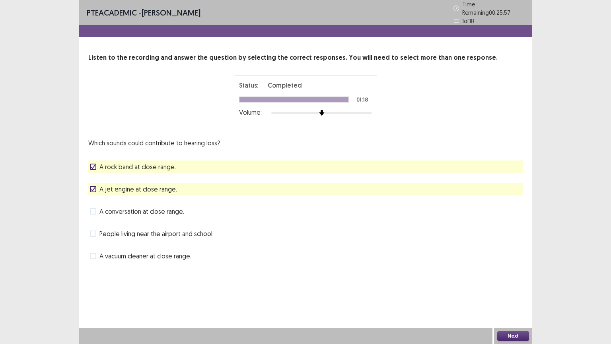
click at [517, 281] on button "Next" at bounding box center [513, 336] width 32 height 10
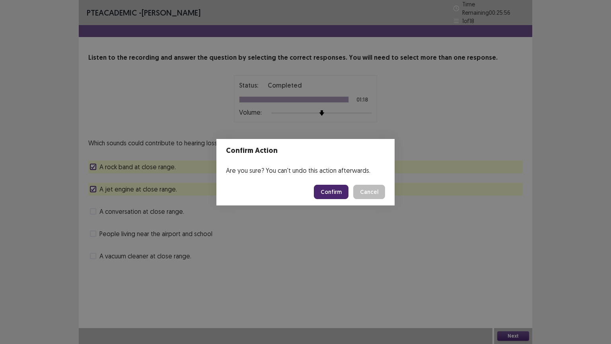
click at [342, 194] on button "Confirm" at bounding box center [331, 192] width 35 height 14
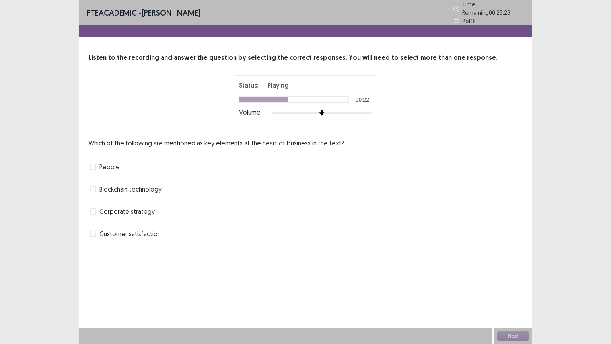
click at [94, 163] on span at bounding box center [93, 166] width 6 height 6
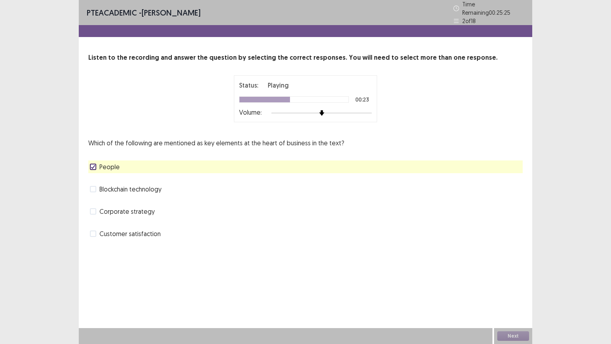
click at [92, 186] on span at bounding box center [93, 189] width 6 height 6
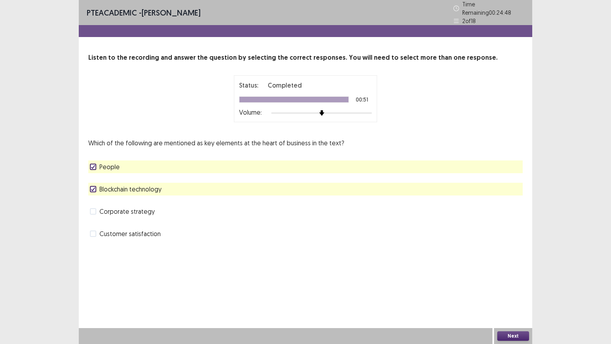
click at [94, 230] on span at bounding box center [93, 233] width 6 height 6
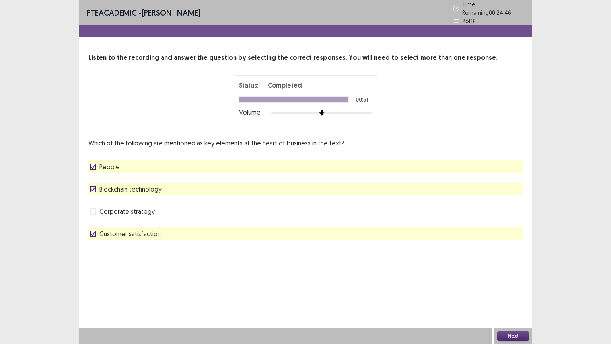
click at [94, 231] on icon at bounding box center [93, 233] width 5 height 4
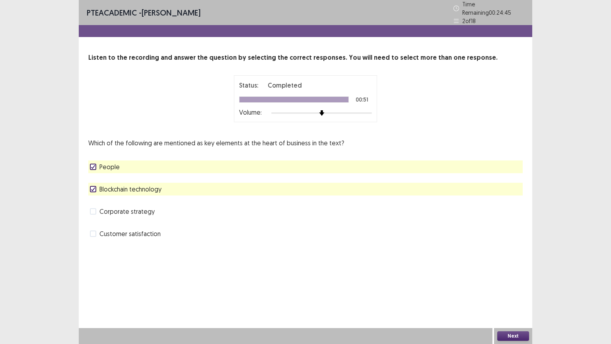
click at [94, 208] on span at bounding box center [93, 211] width 6 height 6
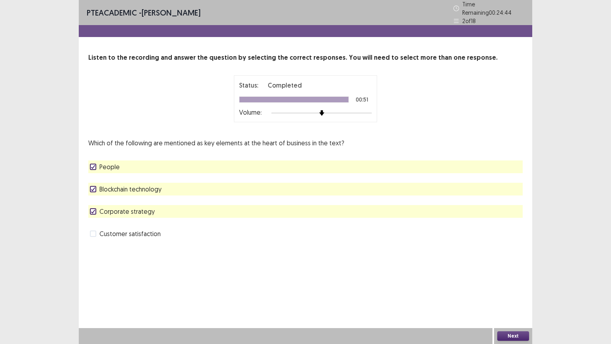
click at [509, 281] on button "Next" at bounding box center [513, 336] width 32 height 10
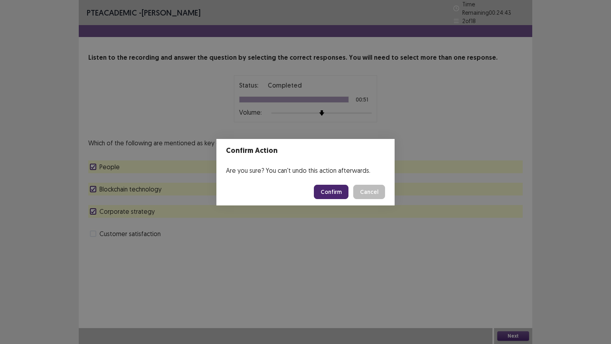
click at [332, 191] on button "Confirm" at bounding box center [331, 192] width 35 height 14
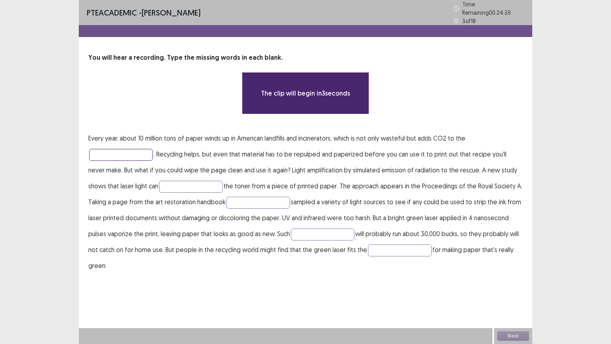
click at [138, 149] on input "text" at bounding box center [121, 155] width 64 height 12
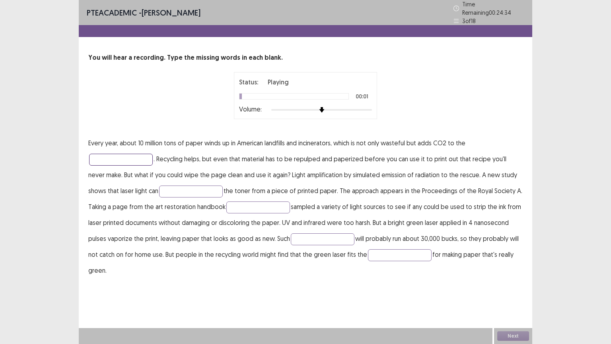
click at [137, 154] on input "text" at bounding box center [121, 160] width 64 height 12
type input "**********"
click at [191, 188] on input "text" at bounding box center [191, 191] width 64 height 12
type input "*****"
click at [247, 201] on input "text" at bounding box center [258, 207] width 64 height 12
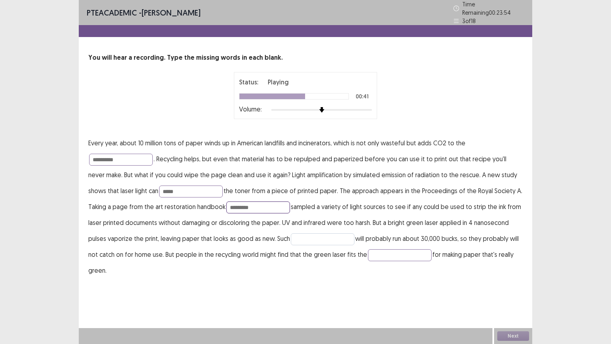
type input "*********"
click at [296, 234] on input "text" at bounding box center [323, 239] width 64 height 12
type input "**********"
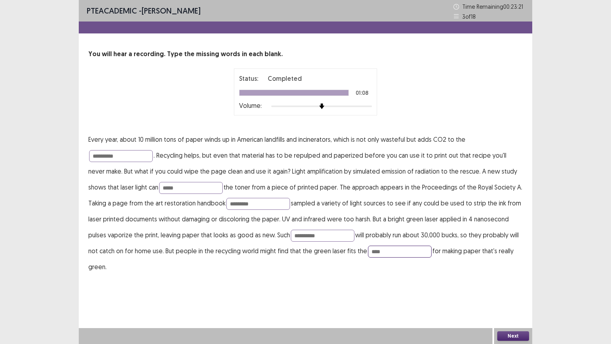
type input "****"
click at [513, 281] on button "Next" at bounding box center [513, 336] width 32 height 10
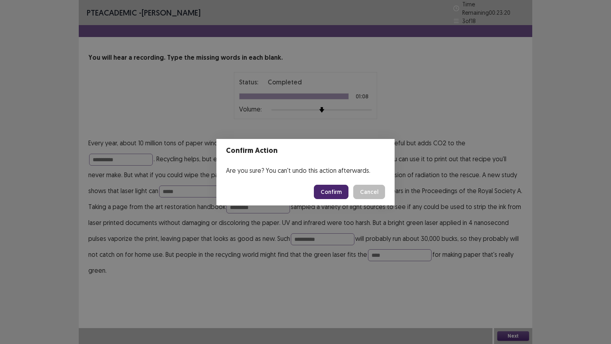
click at [334, 187] on button "Confirm" at bounding box center [331, 192] width 35 height 14
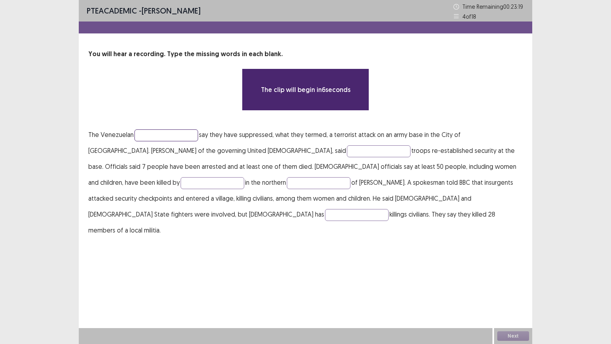
click at [165, 129] on input "text" at bounding box center [166, 135] width 64 height 12
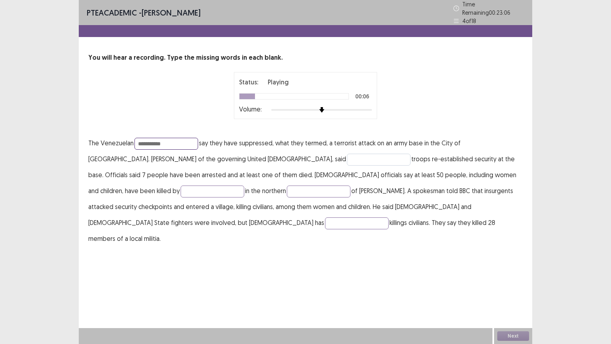
type input "**********"
click at [347, 156] on input "text" at bounding box center [379, 160] width 64 height 12
type input "*****"
click at [287, 185] on input "text" at bounding box center [319, 191] width 64 height 12
click at [244, 185] on input "text" at bounding box center [213, 191] width 64 height 12
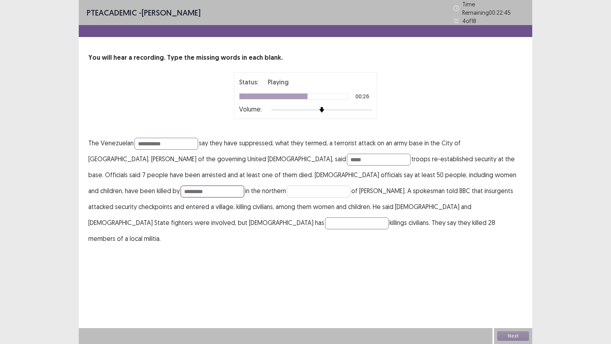
type input "*********"
click at [287, 186] on input "text" at bounding box center [319, 191] width 64 height 12
type input "****"
click at [389, 217] on input "text" at bounding box center [357, 223] width 64 height 12
type input "******"
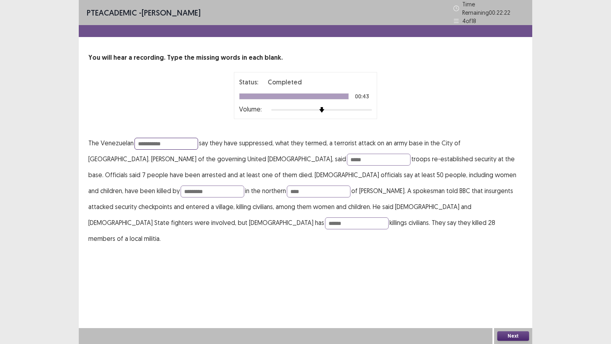
click at [183, 141] on input "**********" at bounding box center [166, 144] width 64 height 12
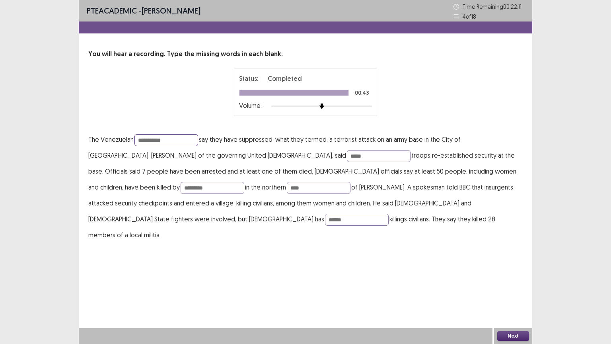
click at [141, 140] on input "**********" at bounding box center [166, 140] width 64 height 12
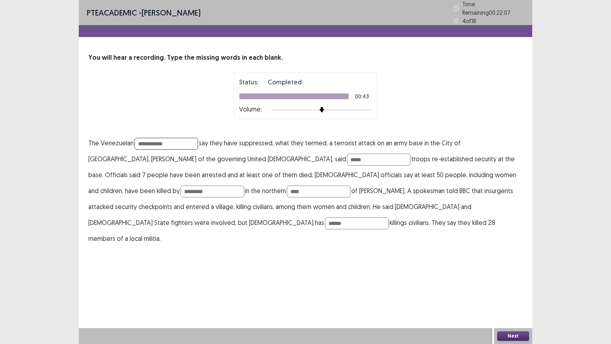
type input "**********"
click at [512, 281] on button "Next" at bounding box center [513, 336] width 32 height 10
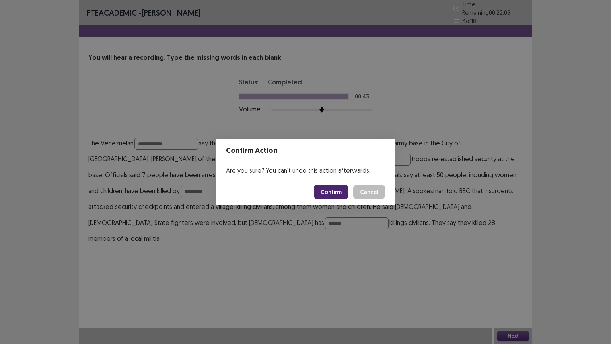
click at [334, 192] on button "Confirm" at bounding box center [331, 192] width 35 height 14
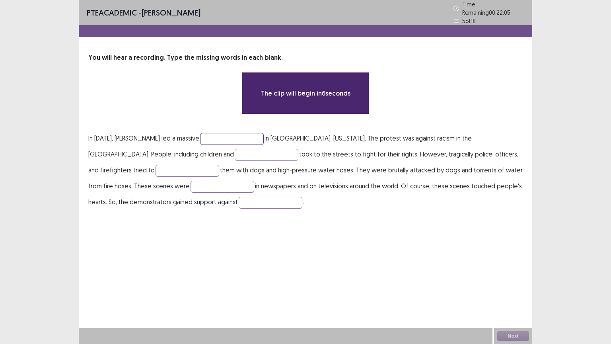
click at [239, 134] on input "text" at bounding box center [232, 139] width 64 height 12
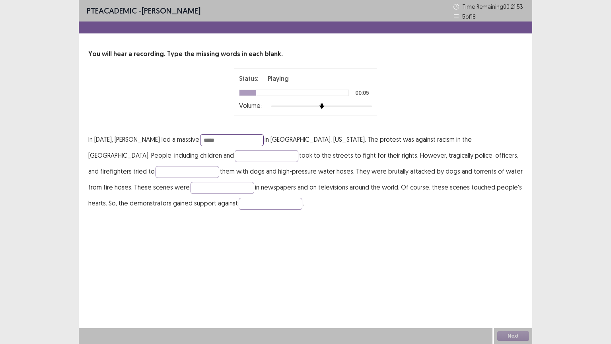
type input "*****"
type input "******"
type input "****"
type input "*****"
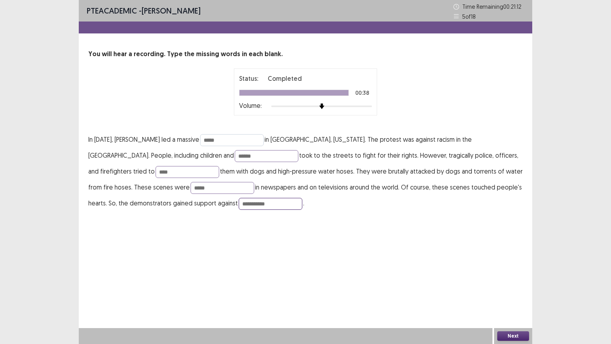
type input "**********"
click at [244, 137] on input "*****" at bounding box center [232, 140] width 64 height 12
type input "**********"
click at [235, 156] on input "******" at bounding box center [267, 156] width 64 height 12
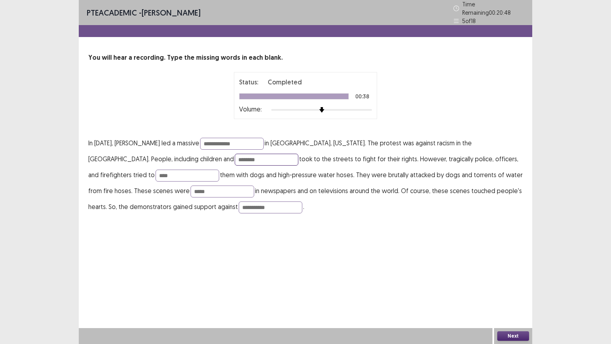
type input "********"
click at [514, 281] on button "Next" at bounding box center [513, 336] width 32 height 10
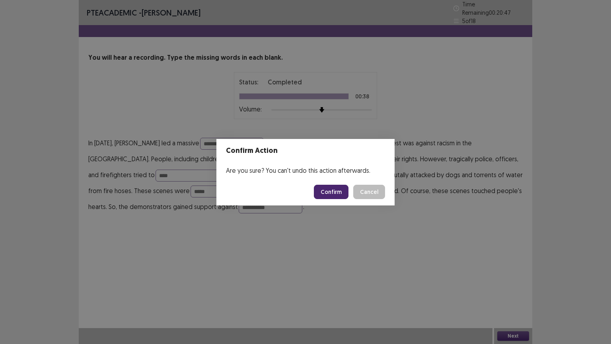
click at [332, 187] on button "Confirm" at bounding box center [331, 192] width 35 height 14
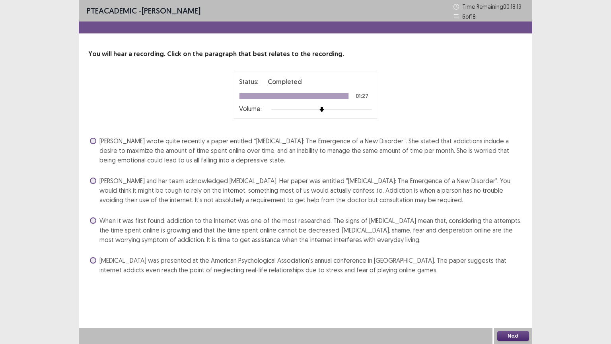
click at [93, 223] on span at bounding box center [93, 220] width 6 height 6
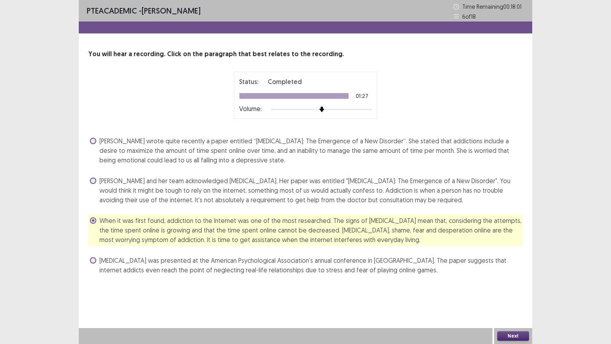
click at [95, 139] on span at bounding box center [93, 141] width 6 height 6
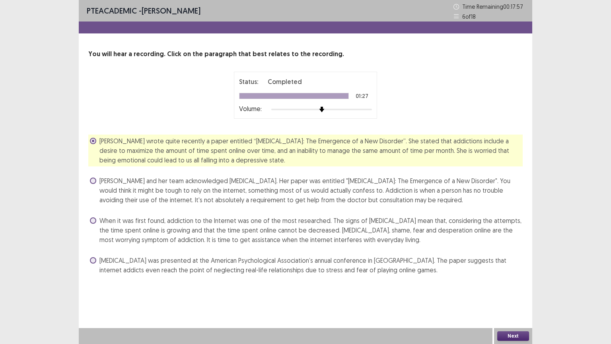
click at [91, 220] on span at bounding box center [93, 220] width 6 height 6
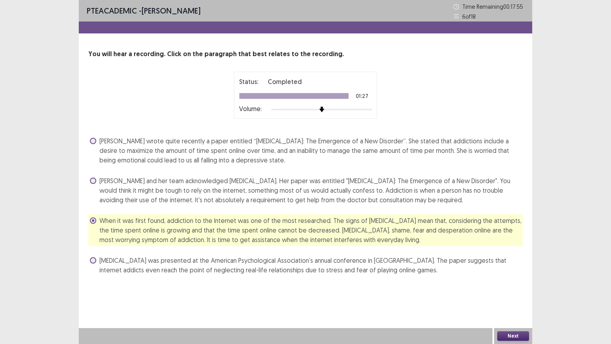
click at [512, 281] on button "Next" at bounding box center [513, 336] width 32 height 10
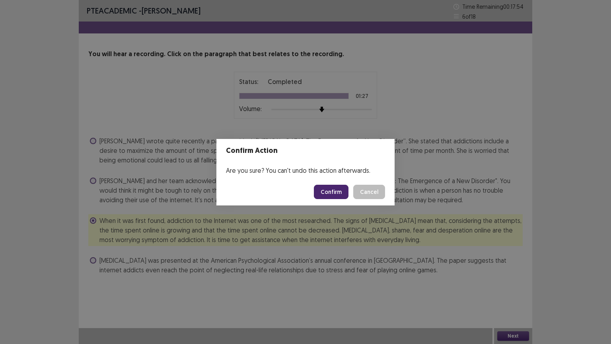
click at [330, 195] on button "Confirm" at bounding box center [331, 192] width 35 height 14
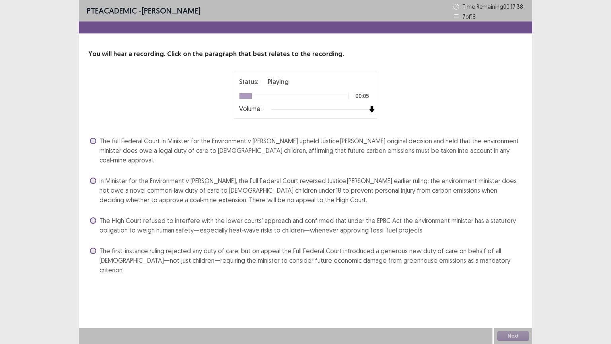
click at [369, 111] on img at bounding box center [372, 109] width 6 height 6
click at [91, 177] on span at bounding box center [93, 180] width 6 height 6
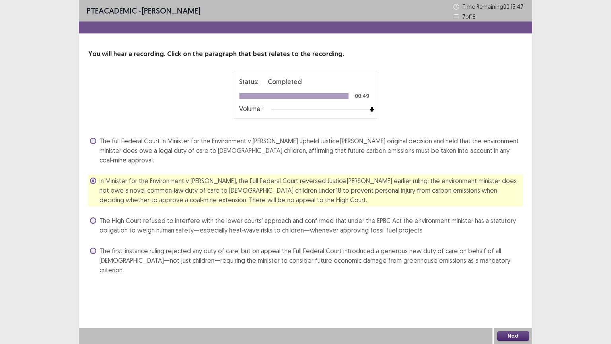
click at [519, 281] on button "Next" at bounding box center [513, 336] width 32 height 10
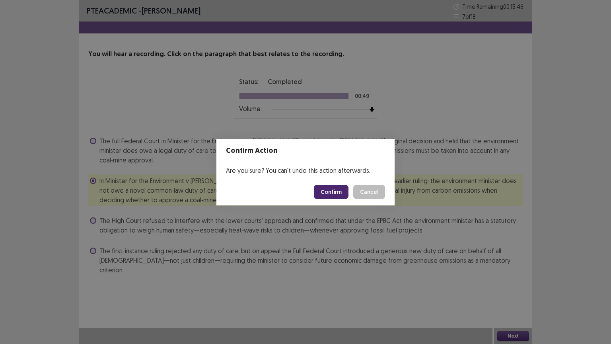
click at [344, 192] on button "Confirm" at bounding box center [331, 192] width 35 height 14
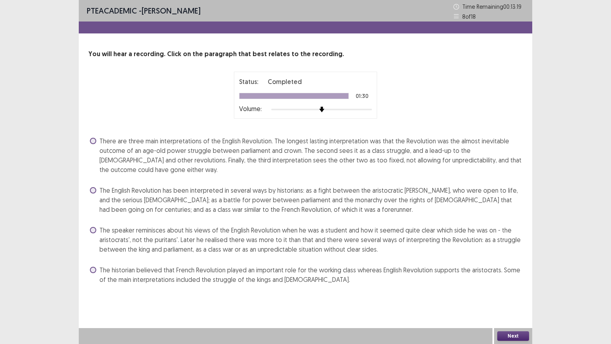
click at [95, 189] on span at bounding box center [93, 190] width 6 height 6
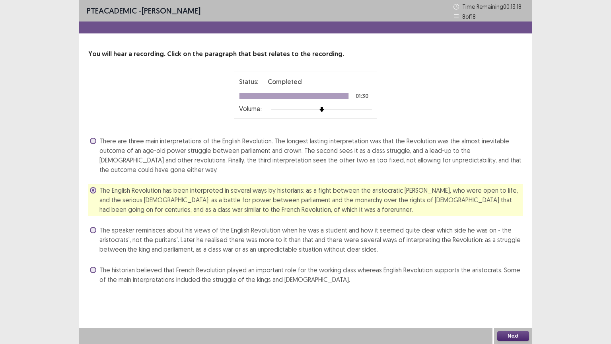
click at [519, 281] on button "Next" at bounding box center [513, 336] width 32 height 10
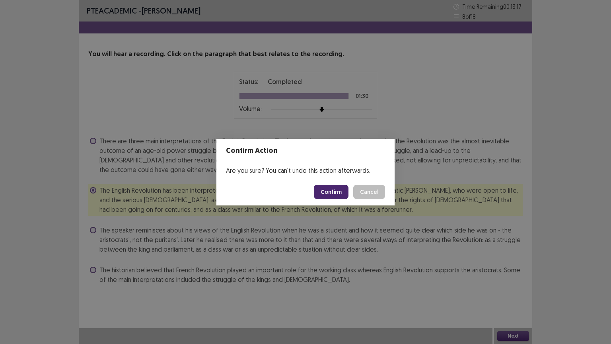
click at [336, 196] on button "Confirm" at bounding box center [331, 192] width 35 height 14
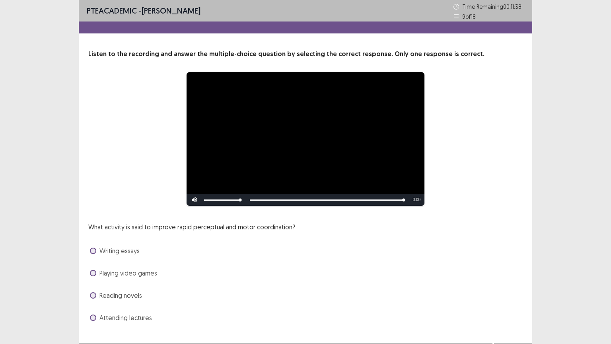
click at [94, 275] on span at bounding box center [93, 273] width 6 height 6
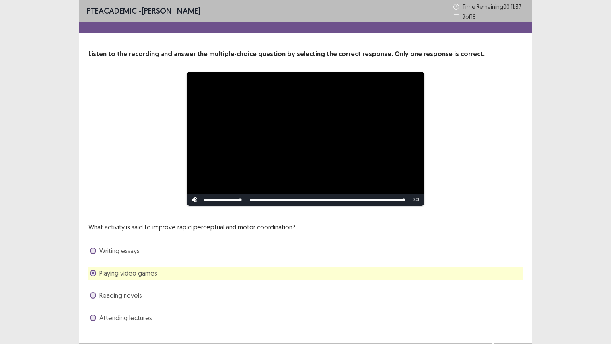
scroll to position [15, 0]
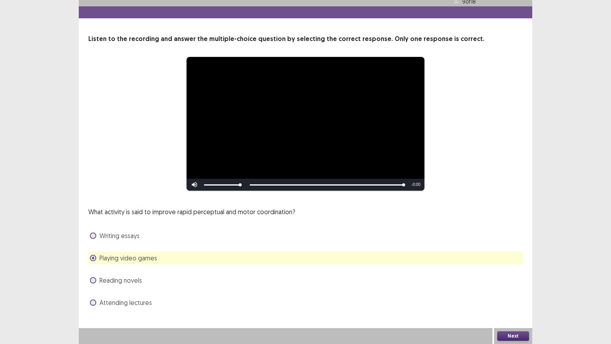
click at [509, 281] on button "Next" at bounding box center [513, 336] width 32 height 10
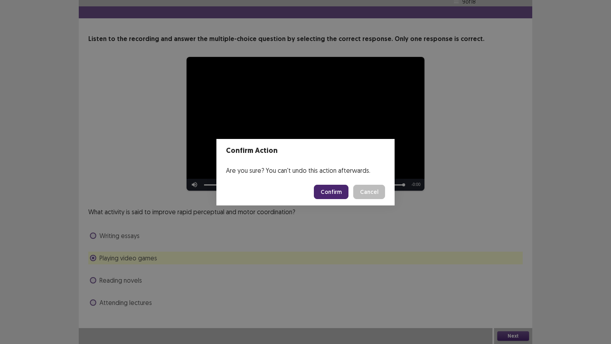
click at [332, 195] on button "Confirm" at bounding box center [331, 192] width 35 height 14
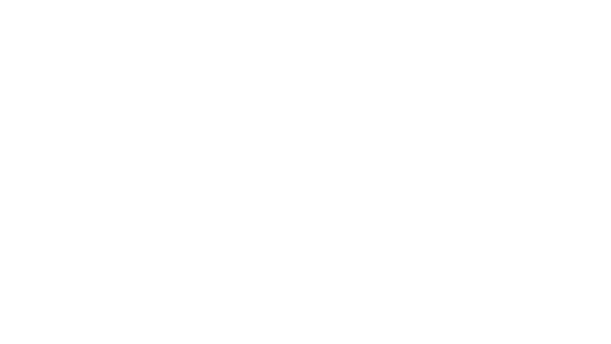
scroll to position [0, 0]
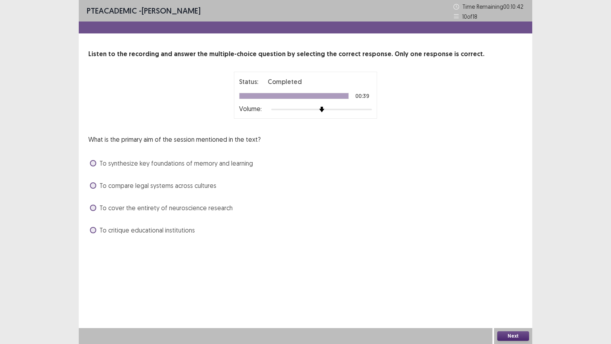
click at [90, 161] on span at bounding box center [93, 163] width 6 height 6
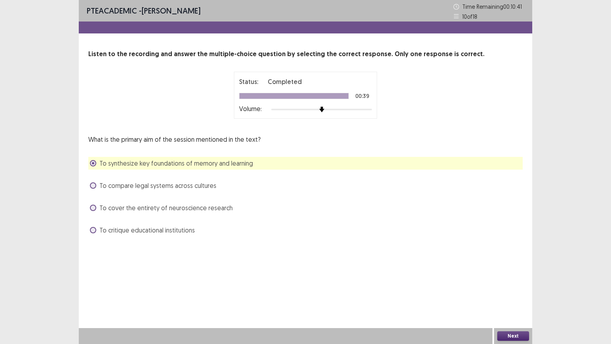
click at [523, 281] on button "Next" at bounding box center [513, 336] width 32 height 10
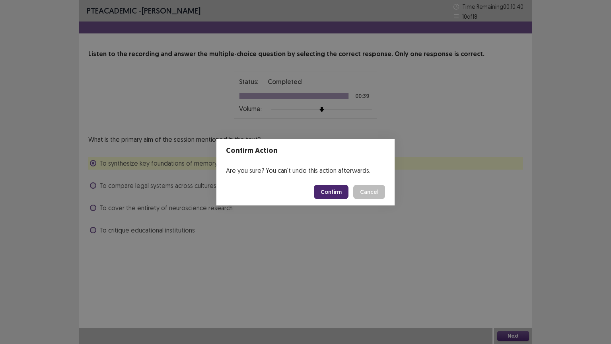
click at [336, 187] on button "Confirm" at bounding box center [331, 192] width 35 height 14
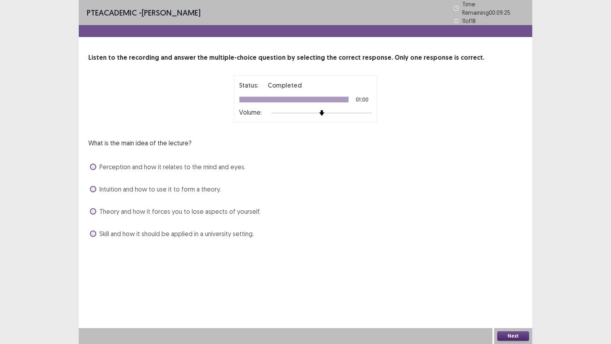
click at [94, 231] on span at bounding box center [93, 233] width 6 height 6
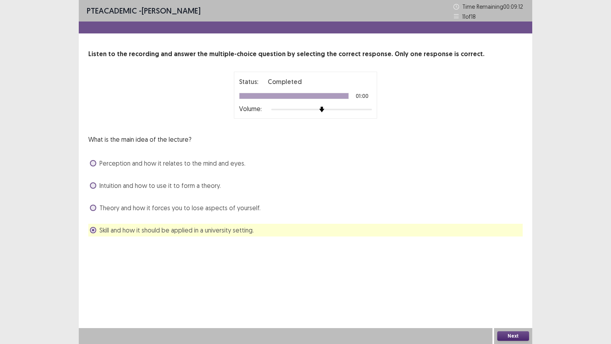
click at [97, 184] on label "Intuition and how to use it to form a theory." at bounding box center [155, 186] width 131 height 10
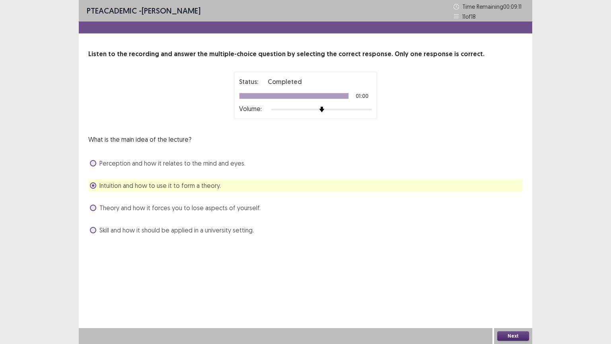
click at [503, 281] on button "Next" at bounding box center [513, 336] width 32 height 10
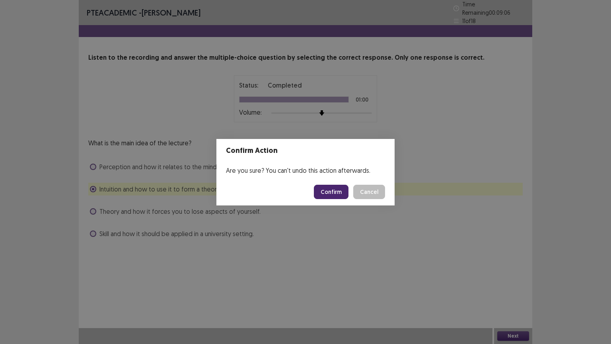
click at [334, 193] on button "Confirm" at bounding box center [331, 192] width 35 height 14
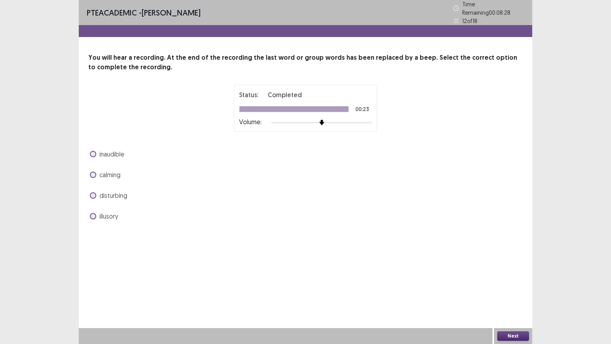
click at [92, 171] on span at bounding box center [93, 174] width 6 height 6
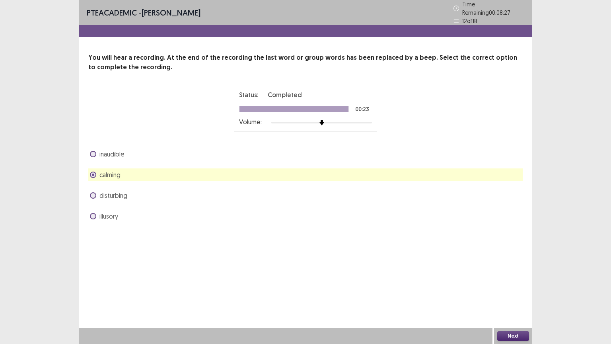
click at [520, 281] on button "Next" at bounding box center [513, 336] width 32 height 10
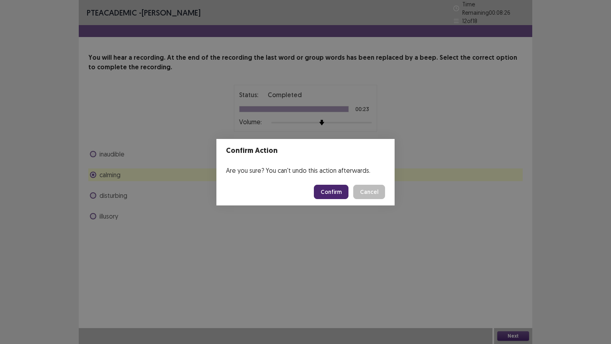
click at [334, 193] on button "Confirm" at bounding box center [331, 192] width 35 height 14
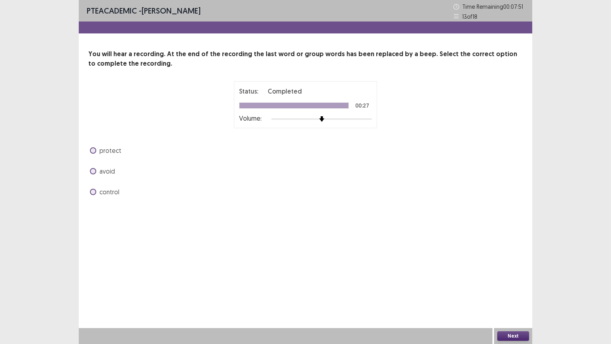
click at [97, 192] on label "control" at bounding box center [104, 192] width 29 height 10
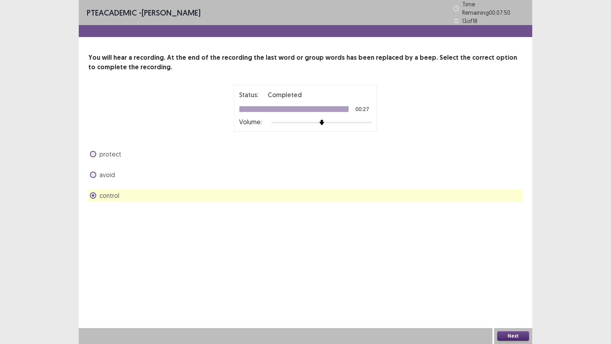
click at [512, 281] on button "Next" at bounding box center [513, 336] width 32 height 10
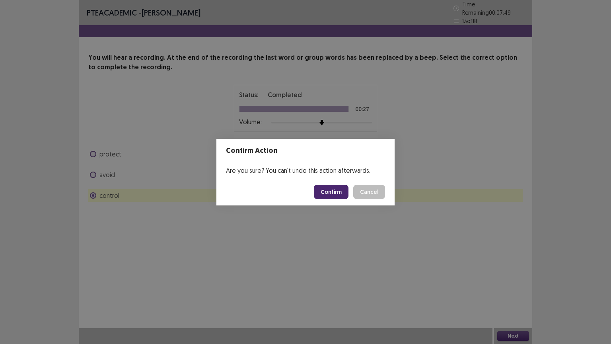
click at [329, 187] on button "Confirm" at bounding box center [331, 192] width 35 height 14
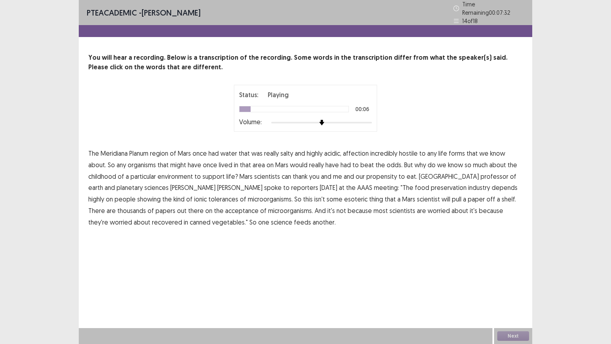
click at [364, 149] on span "affection" at bounding box center [356, 153] width 26 height 10
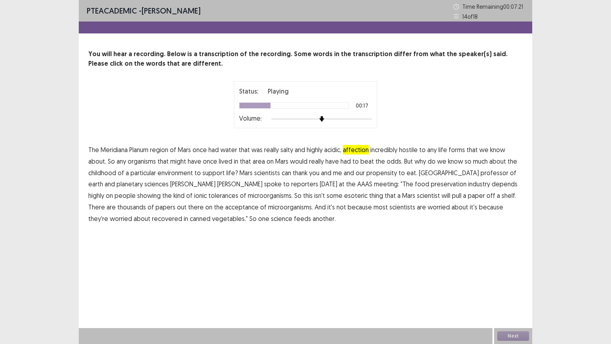
click at [110, 171] on span "childhood" at bounding box center [102, 173] width 28 height 10
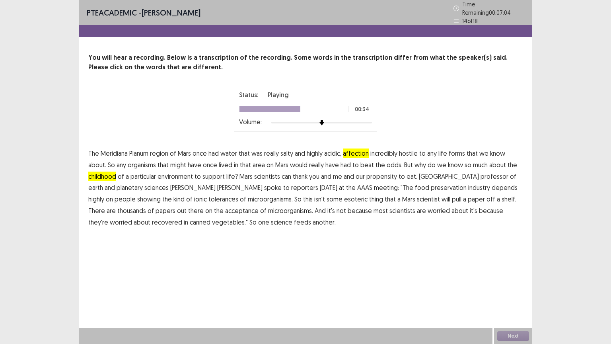
click at [161, 194] on span "showing" at bounding box center [148, 199] width 23 height 10
click at [225, 208] on span "acceptance" at bounding box center [241, 211] width 33 height 10
click at [479, 206] on span "because" at bounding box center [491, 211] width 24 height 10
click at [479, 208] on span "because" at bounding box center [491, 211] width 24 height 10
click at [514, 281] on button "Next" at bounding box center [513, 336] width 32 height 10
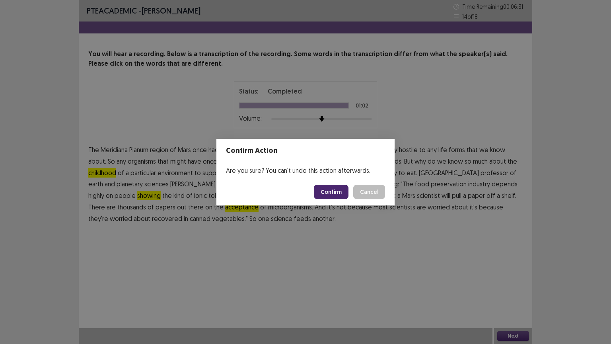
click at [329, 192] on button "Confirm" at bounding box center [331, 192] width 35 height 14
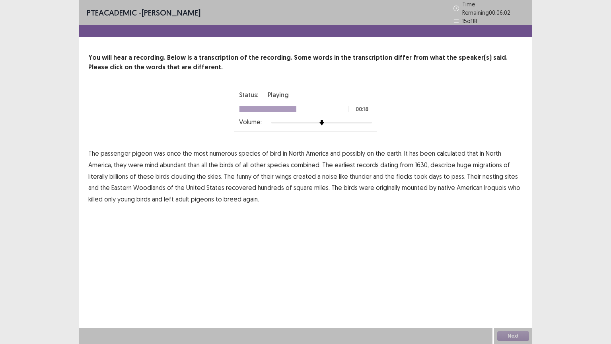
click at [245, 173] on span "funny" at bounding box center [243, 176] width 15 height 10
click at [243, 183] on span "recovered" at bounding box center [241, 188] width 30 height 10
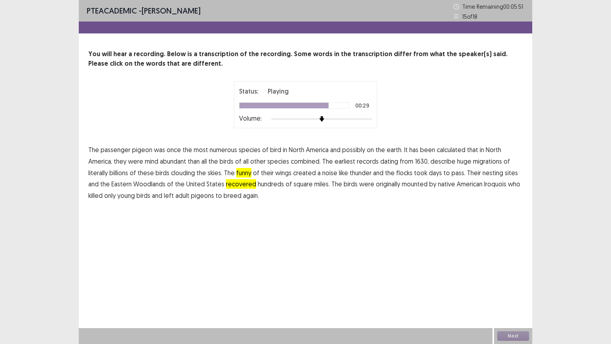
drag, startPoint x: 239, startPoint y: 183, endPoint x: 292, endPoint y: 183, distance: 53.3
click at [239, 183] on span "recovered" at bounding box center [241, 184] width 30 height 10
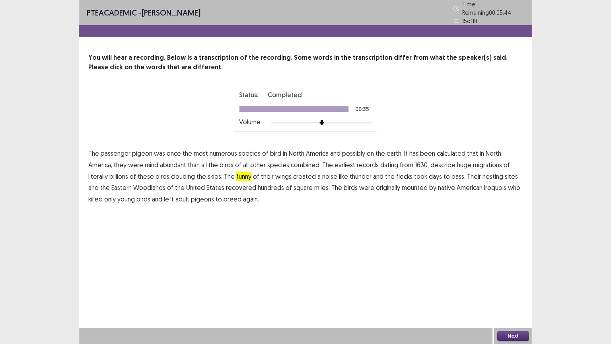
click at [242, 185] on span "recovered" at bounding box center [241, 188] width 30 height 10
click at [514, 281] on button "Next" at bounding box center [513, 336] width 32 height 10
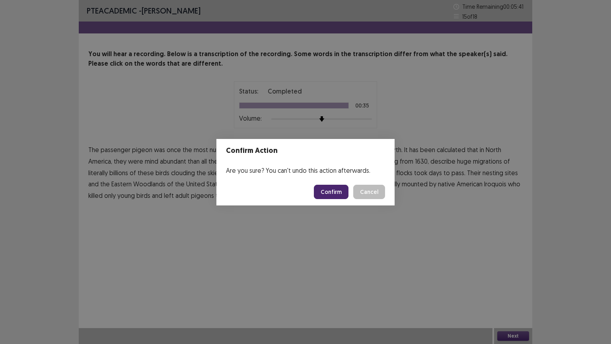
click at [338, 191] on button "Confirm" at bounding box center [331, 192] width 35 height 14
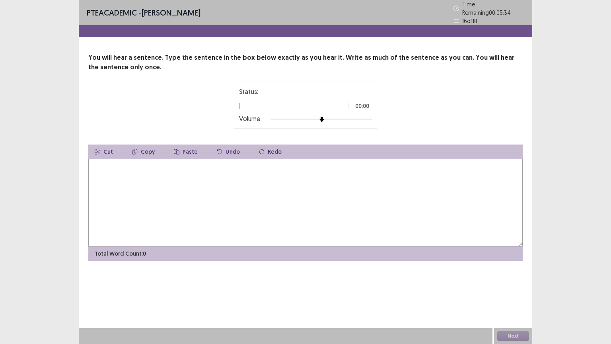
click at [210, 169] on textarea at bounding box center [305, 202] width 434 height 87
type textarea "*"
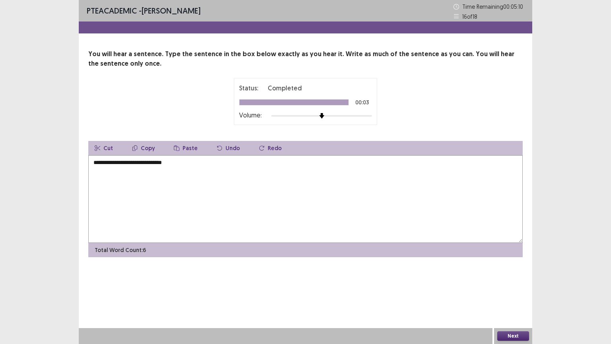
type textarea "**********"
click at [509, 281] on button "Next" at bounding box center [513, 336] width 32 height 10
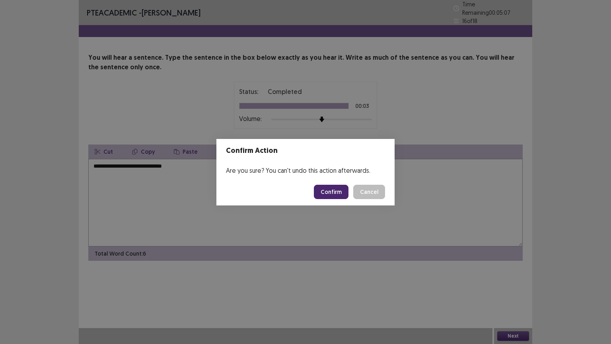
click at [332, 194] on button "Confirm" at bounding box center [331, 192] width 35 height 14
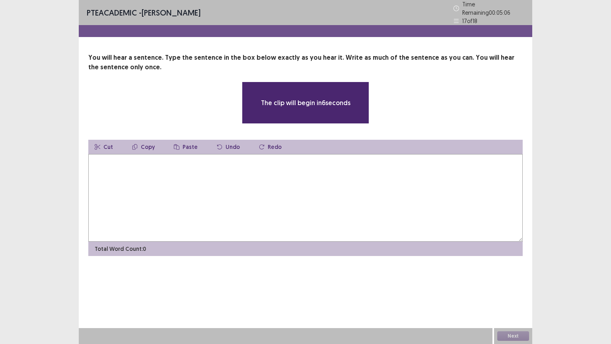
click at [281, 175] on textarea at bounding box center [305, 197] width 434 height 87
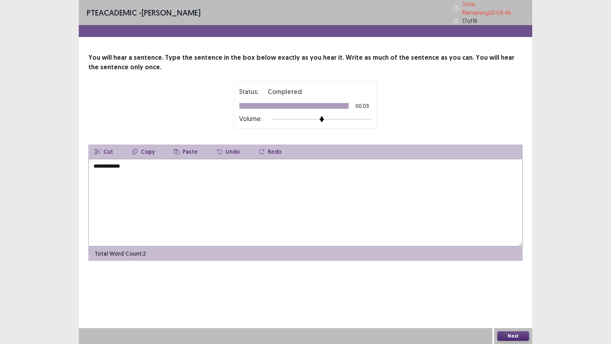
click at [112, 164] on textarea "**********" at bounding box center [305, 202] width 434 height 87
click at [131, 161] on textarea "**********" at bounding box center [305, 202] width 434 height 87
type textarea "**********"
click at [507, 281] on button "Next" at bounding box center [513, 336] width 32 height 10
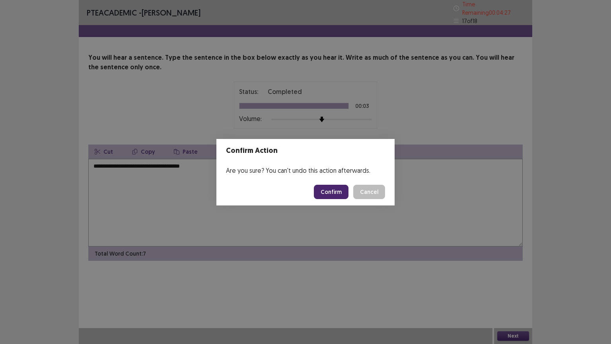
click at [339, 187] on button "Confirm" at bounding box center [331, 192] width 35 height 14
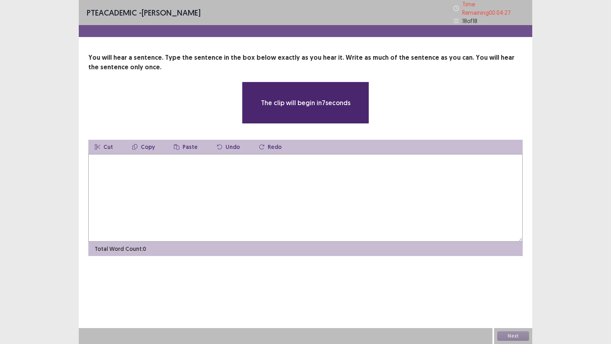
click at [252, 187] on textarea at bounding box center [305, 197] width 434 height 87
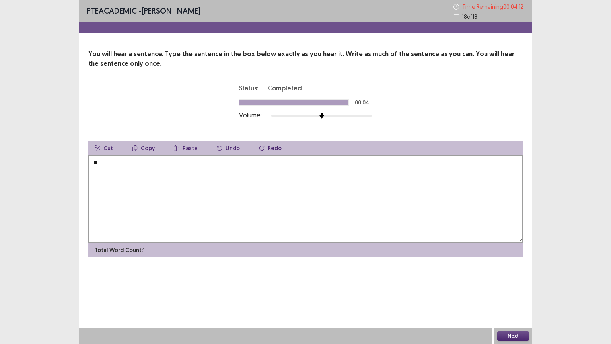
type textarea "*"
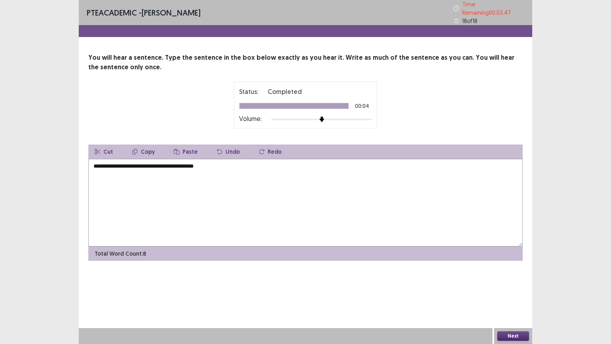
click at [129, 162] on textarea "**********" at bounding box center [305, 202] width 434 height 87
type textarea "**********"
click at [519, 281] on button "Next" at bounding box center [513, 336] width 32 height 10
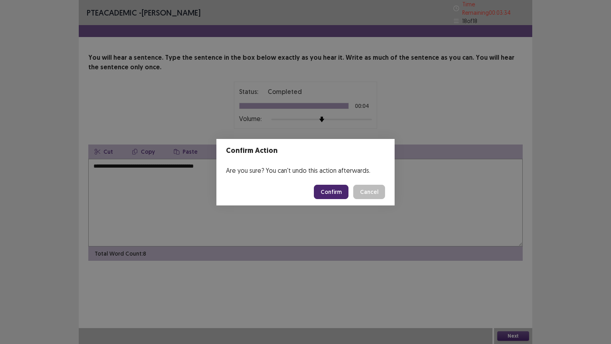
click at [339, 188] on button "Confirm" at bounding box center [331, 192] width 35 height 14
